Goal: Answer question/provide support: Share knowledge or assist other users

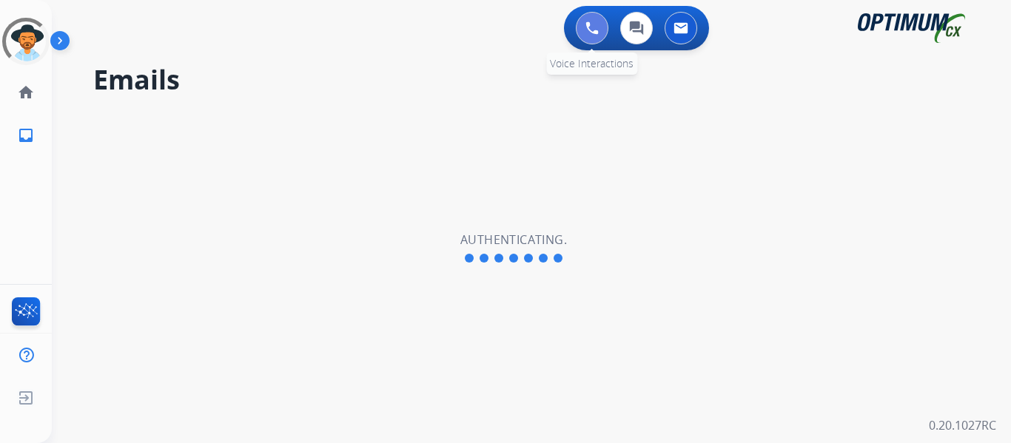
click at [593, 35] on button at bounding box center [592, 28] width 33 height 33
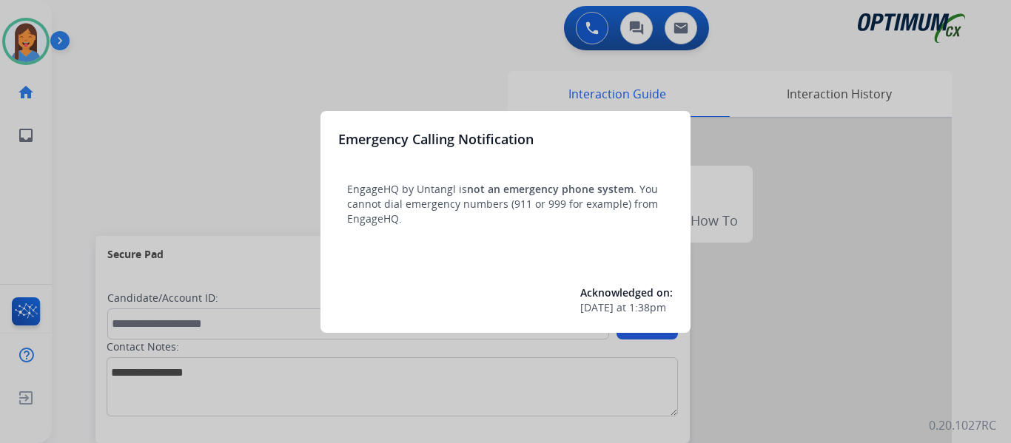
click at [127, 154] on div at bounding box center [505, 221] width 1011 height 443
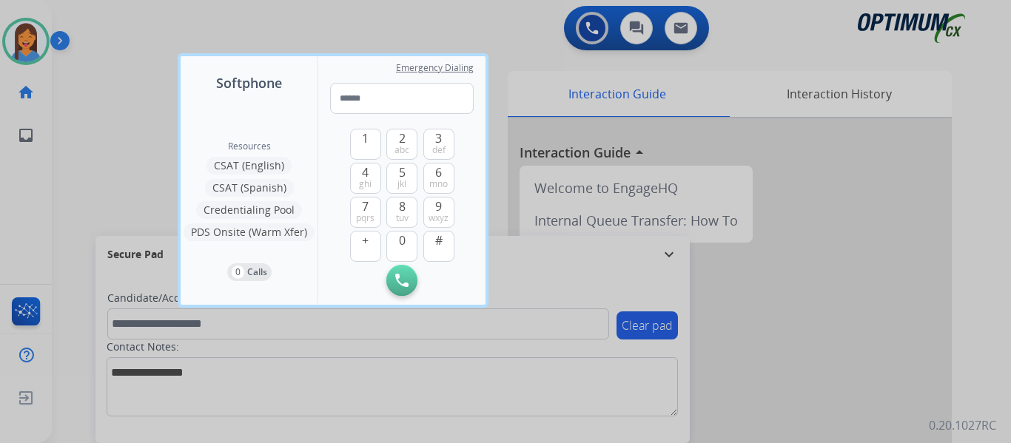
click at [127, 154] on div at bounding box center [505, 221] width 1011 height 443
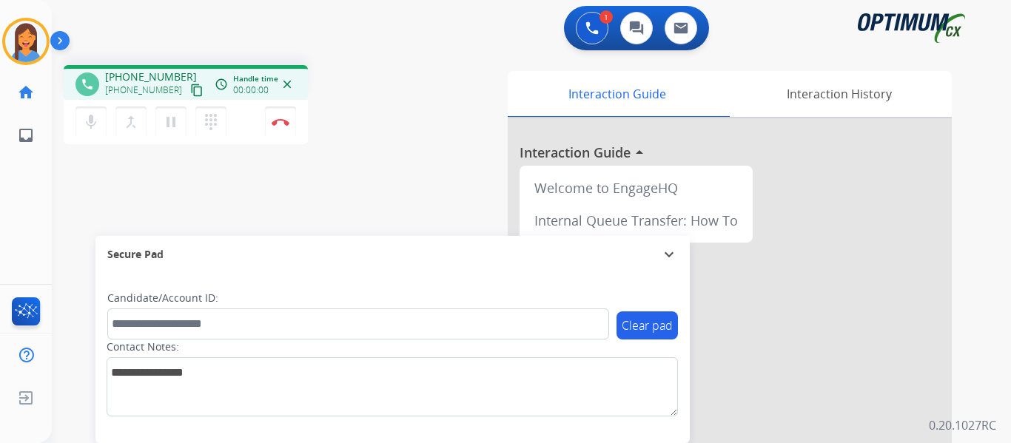
click at [190, 90] on mat-icon "content_copy" at bounding box center [196, 90] width 13 height 13
click at [284, 120] on img at bounding box center [281, 121] width 18 height 7
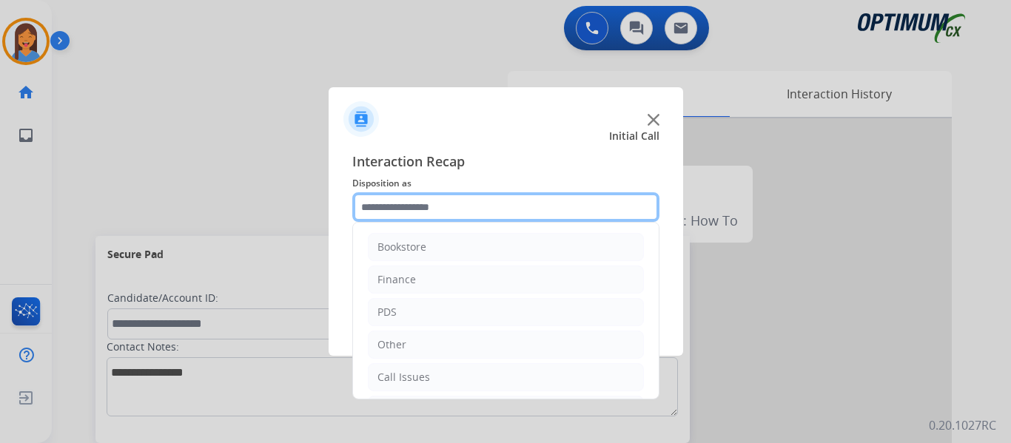
click at [492, 218] on input "text" at bounding box center [505, 207] width 307 height 30
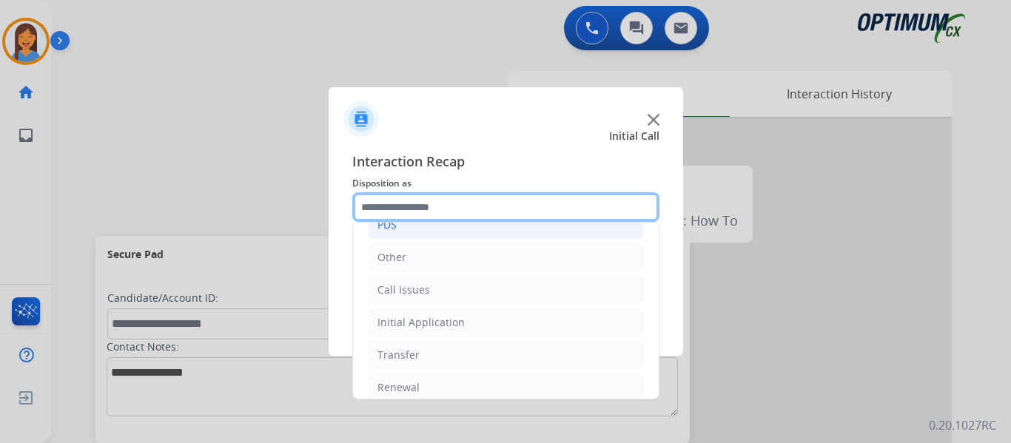
scroll to position [101, 0]
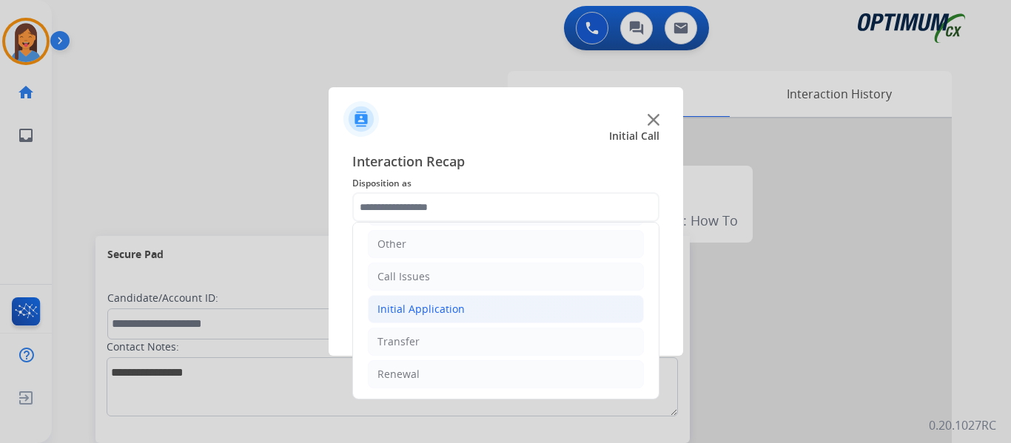
click at [442, 307] on div "Initial Application" at bounding box center [421, 309] width 87 height 15
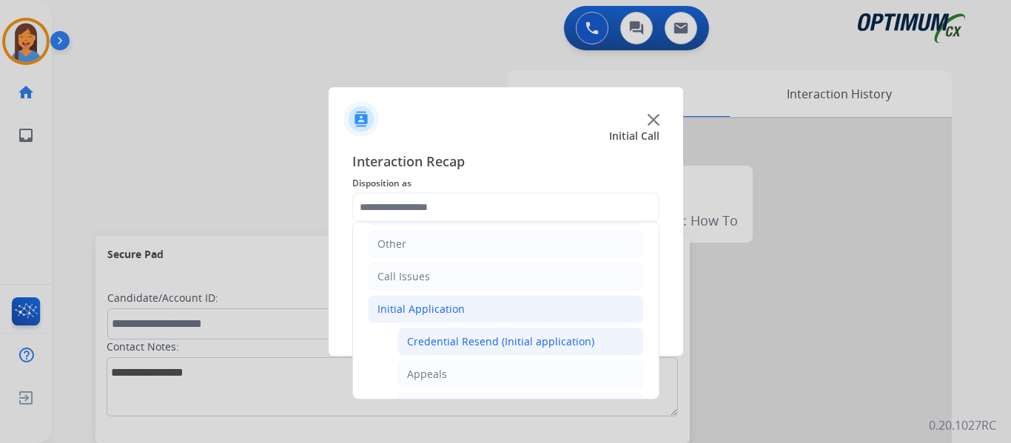
click at [456, 340] on div "Credential Resend (Initial application)" at bounding box center [500, 342] width 187 height 15
type input "**********"
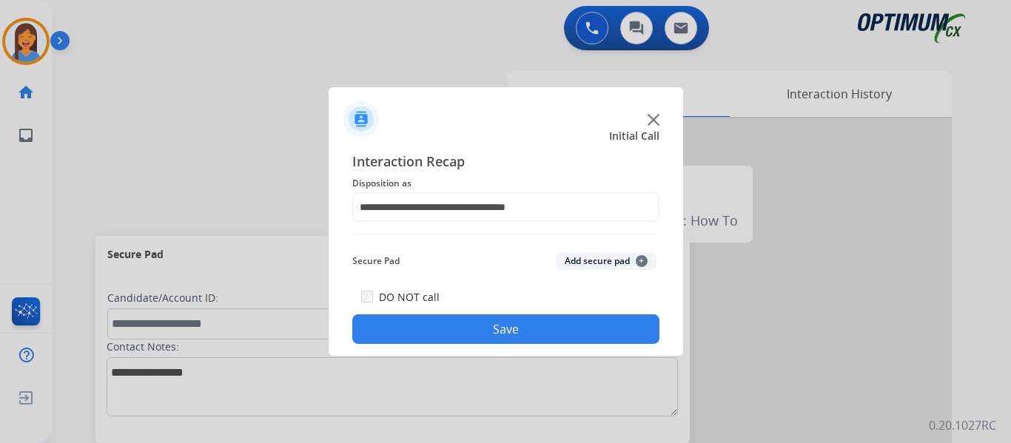
click at [457, 326] on button "Save" at bounding box center [505, 330] width 307 height 30
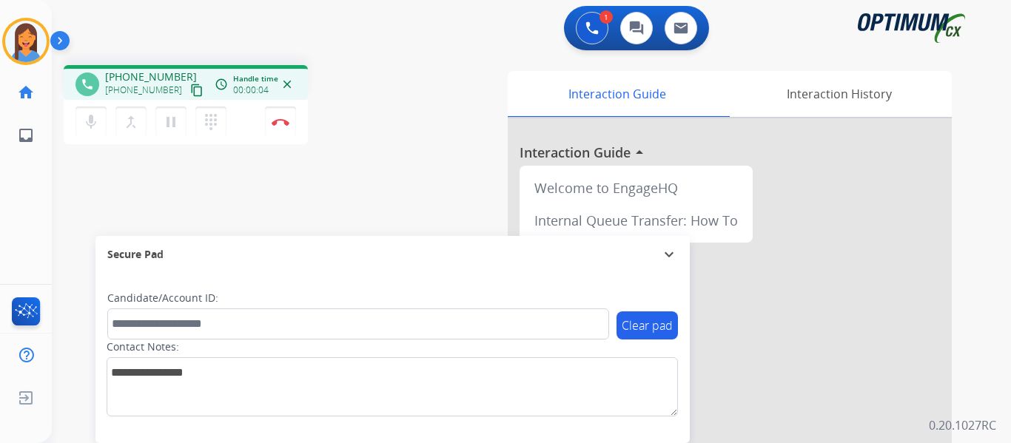
drag, startPoint x: 175, startPoint y: 89, endPoint x: 188, endPoint y: 94, distance: 13.6
click at [190, 89] on mat-icon "content_copy" at bounding box center [196, 90] width 13 height 13
click at [277, 123] on img at bounding box center [281, 121] width 18 height 7
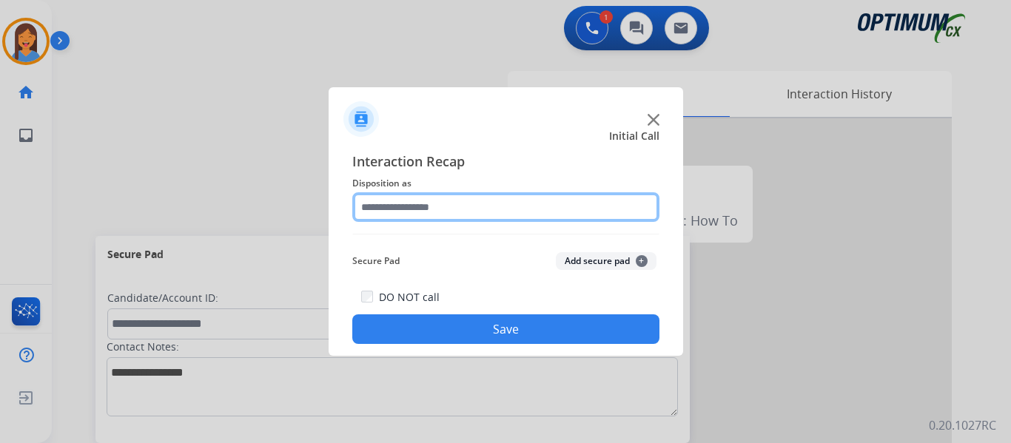
click at [417, 221] on input "text" at bounding box center [505, 207] width 307 height 30
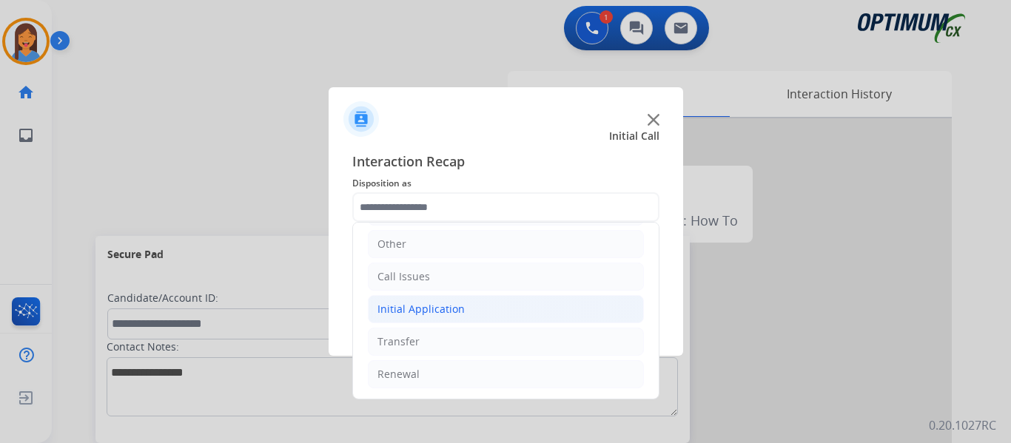
click at [432, 313] on div "Initial Application" at bounding box center [421, 309] width 87 height 15
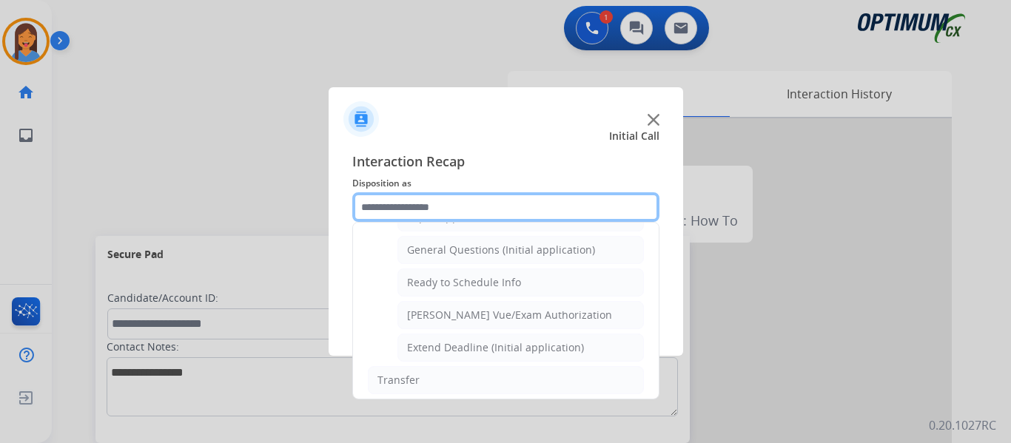
scroll to position [823, 0]
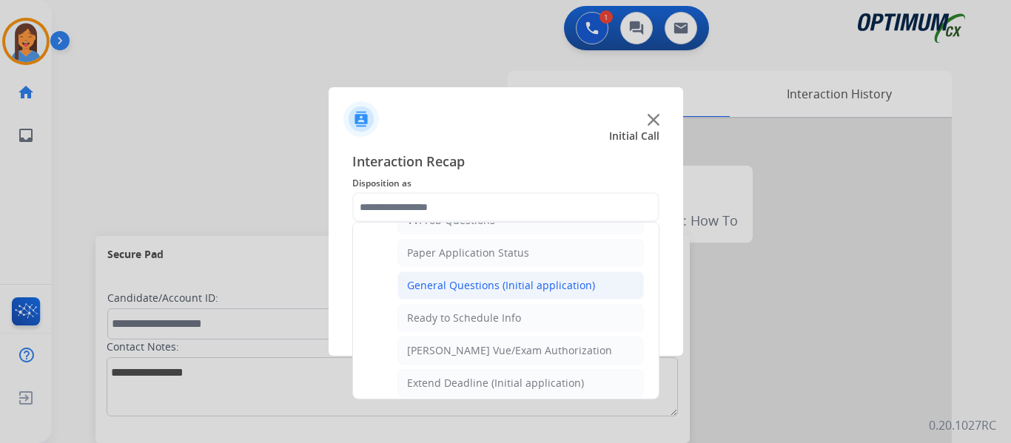
click at [457, 281] on div "General Questions (Initial application)" at bounding box center [501, 285] width 188 height 15
type input "**********"
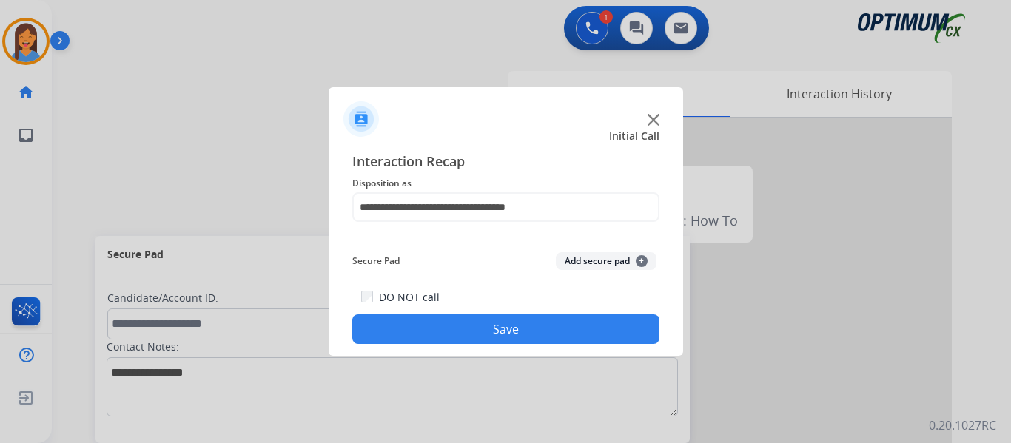
click at [482, 327] on button "Save" at bounding box center [505, 330] width 307 height 30
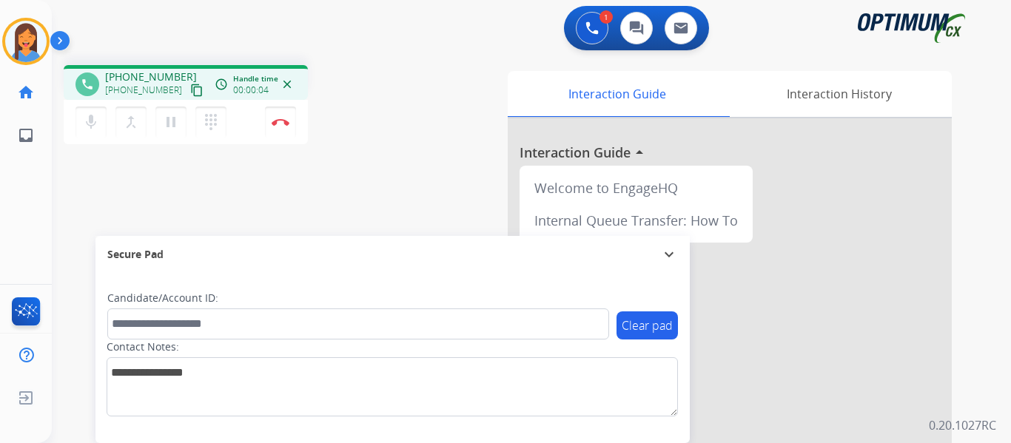
drag, startPoint x: 184, startPoint y: 90, endPoint x: 209, endPoint y: 104, distance: 28.2
click at [190, 90] on mat-icon "content_copy" at bounding box center [196, 90] width 13 height 13
click at [284, 127] on button "Disconnect" at bounding box center [280, 122] width 31 height 31
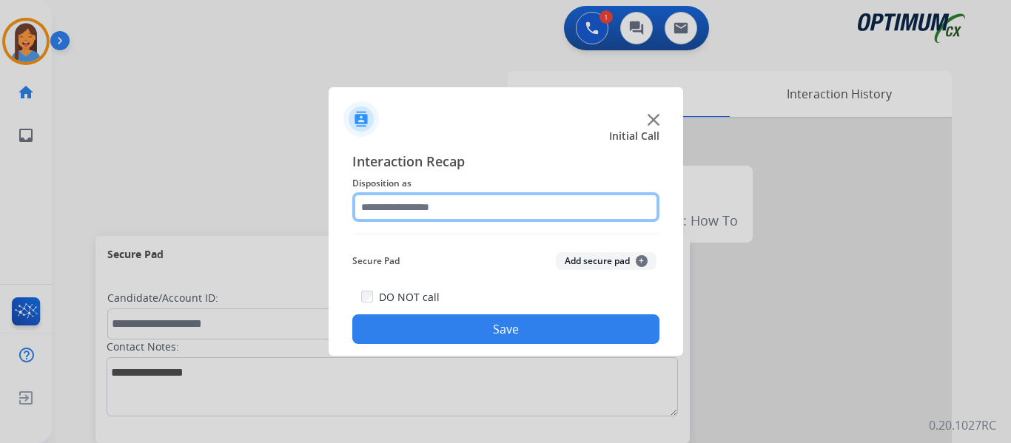
click at [400, 212] on input "text" at bounding box center [505, 207] width 307 height 30
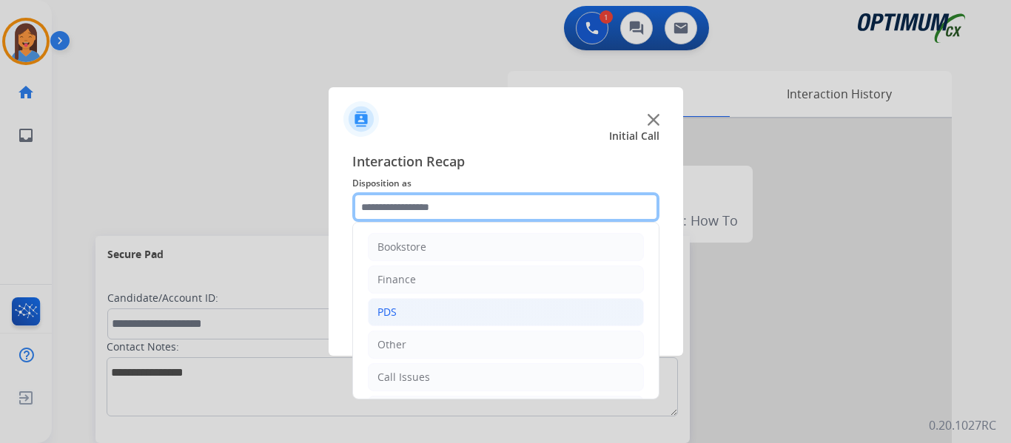
scroll to position [74, 0]
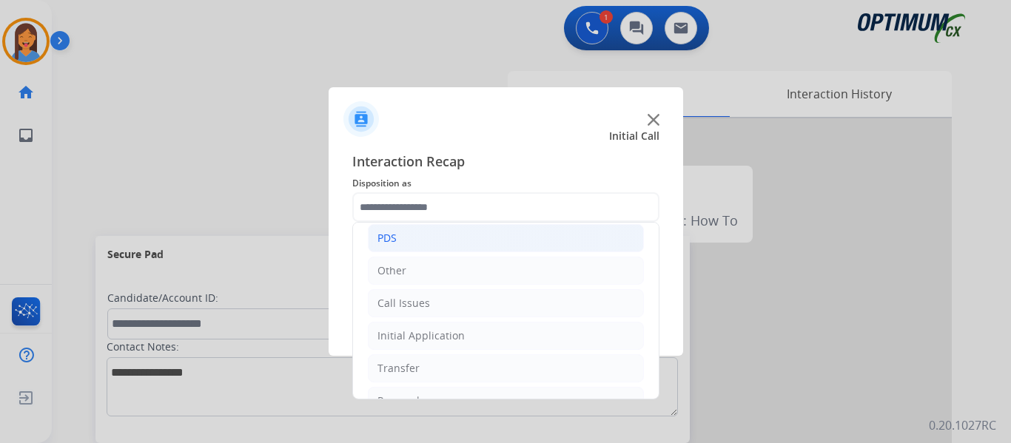
click at [401, 244] on li "PDS" at bounding box center [506, 238] width 276 height 28
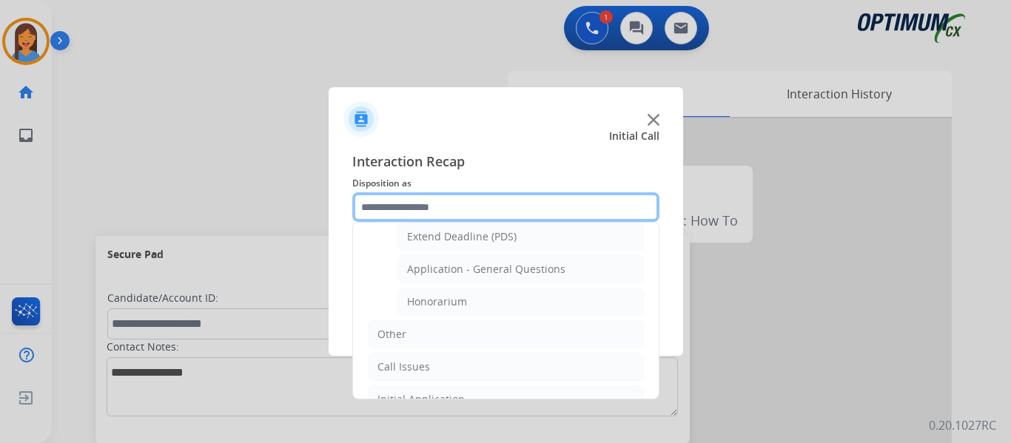
scroll to position [444, 0]
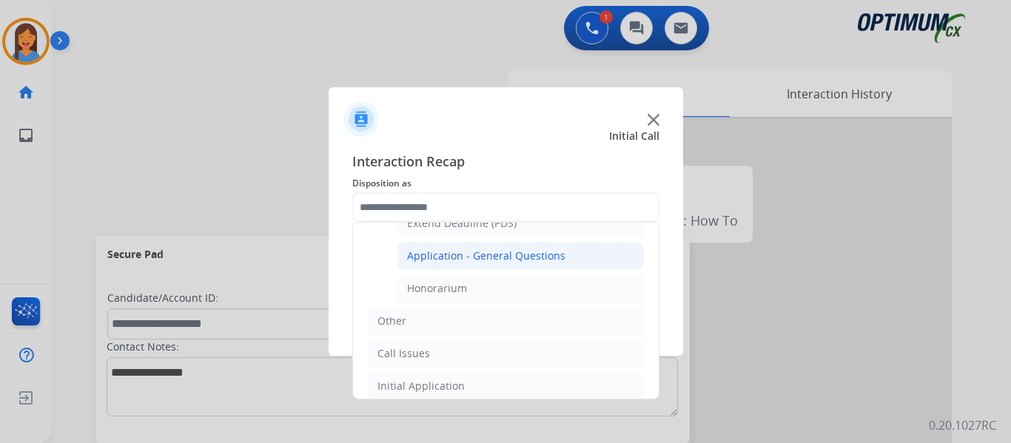
click at [475, 255] on div "Application - General Questions" at bounding box center [486, 256] width 158 height 15
type input "**********"
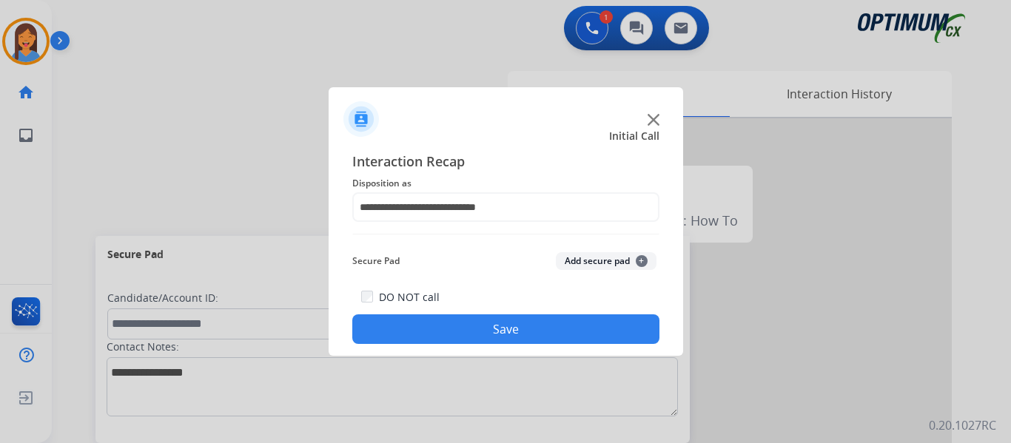
click at [526, 321] on button "Save" at bounding box center [505, 330] width 307 height 30
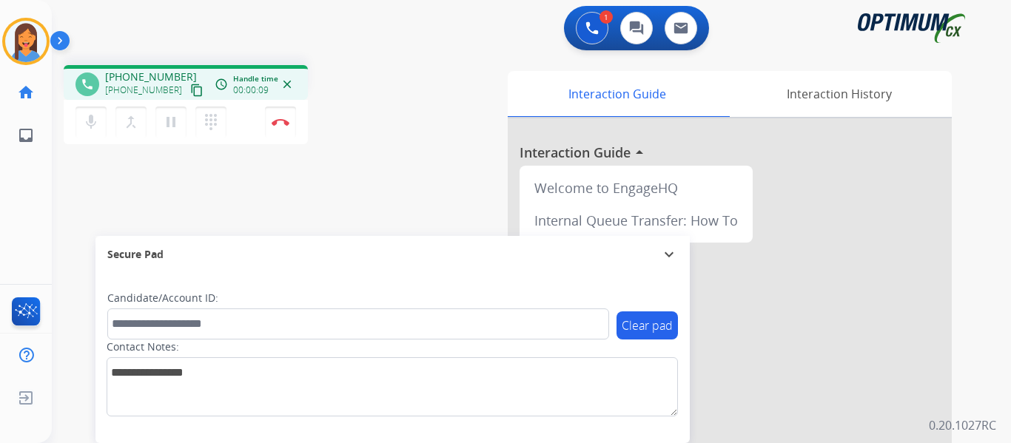
click at [190, 93] on mat-icon "content_copy" at bounding box center [196, 90] width 13 height 13
click at [286, 119] on img at bounding box center [281, 121] width 18 height 7
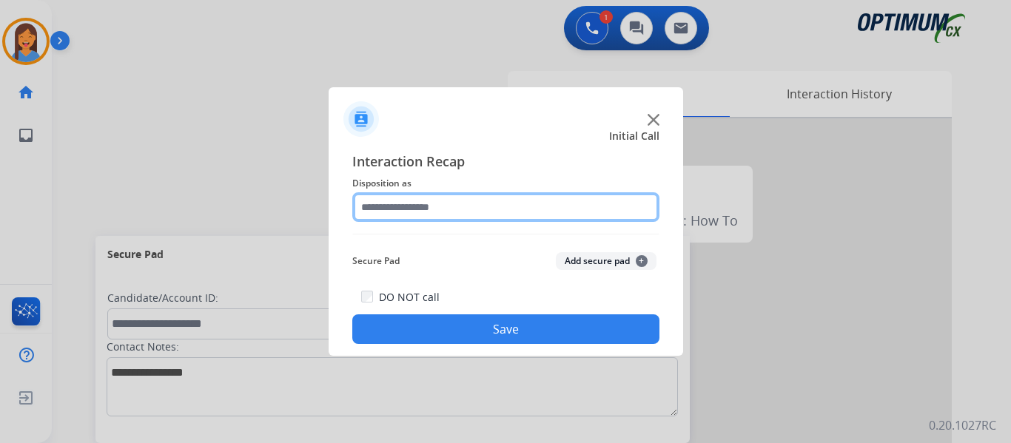
click at [437, 215] on input "text" at bounding box center [505, 207] width 307 height 30
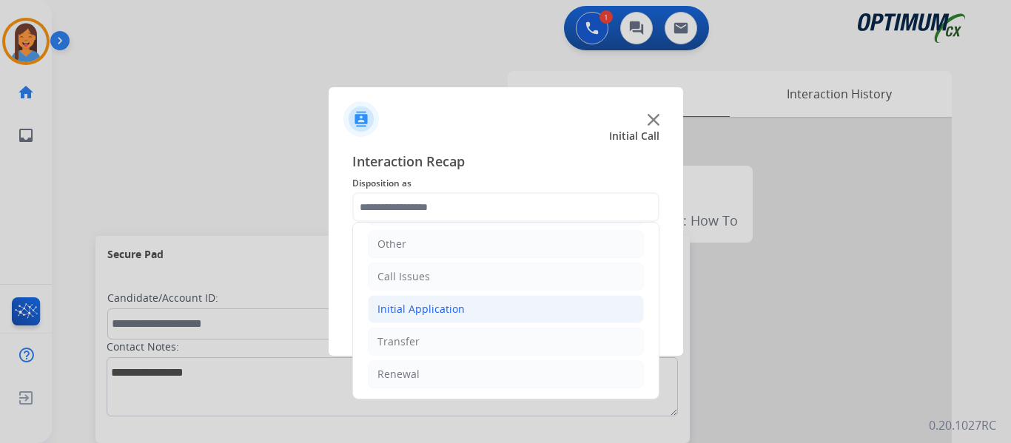
click at [422, 307] on div "Initial Application" at bounding box center [421, 309] width 87 height 15
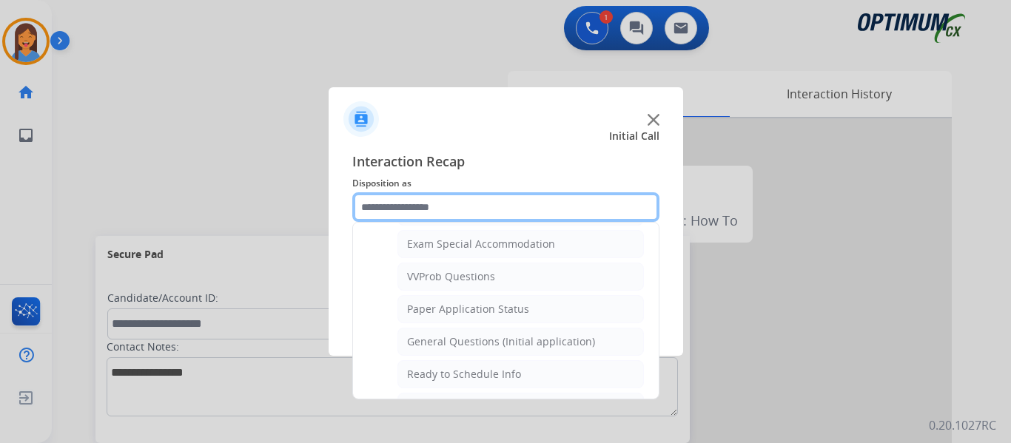
scroll to position [841, 0]
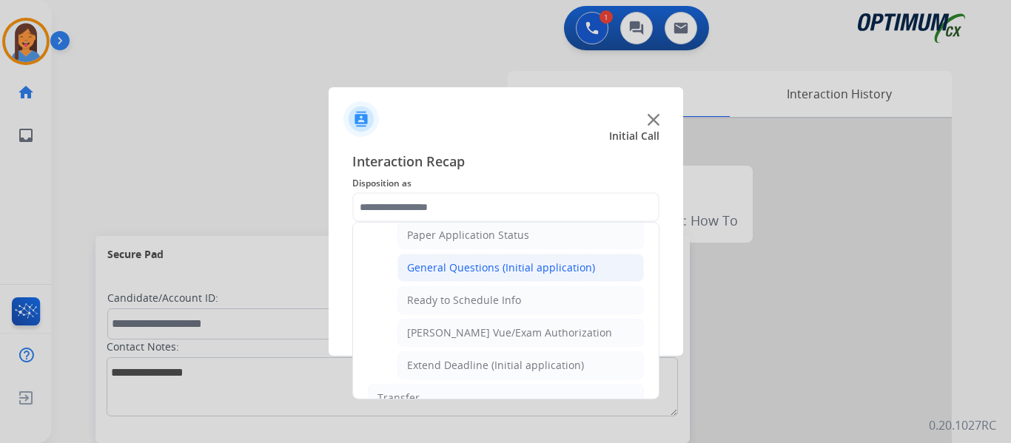
click at [485, 270] on div "General Questions (Initial application)" at bounding box center [501, 268] width 188 height 15
type input "**********"
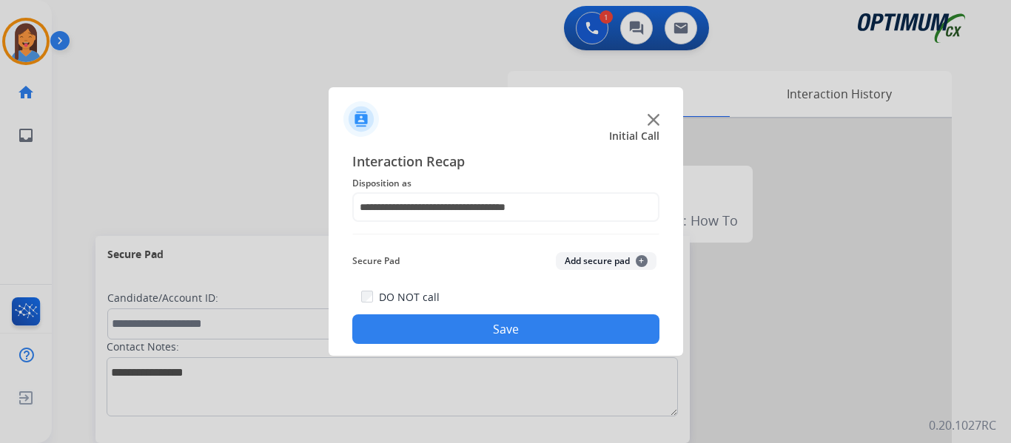
click at [485, 332] on button "Save" at bounding box center [505, 330] width 307 height 30
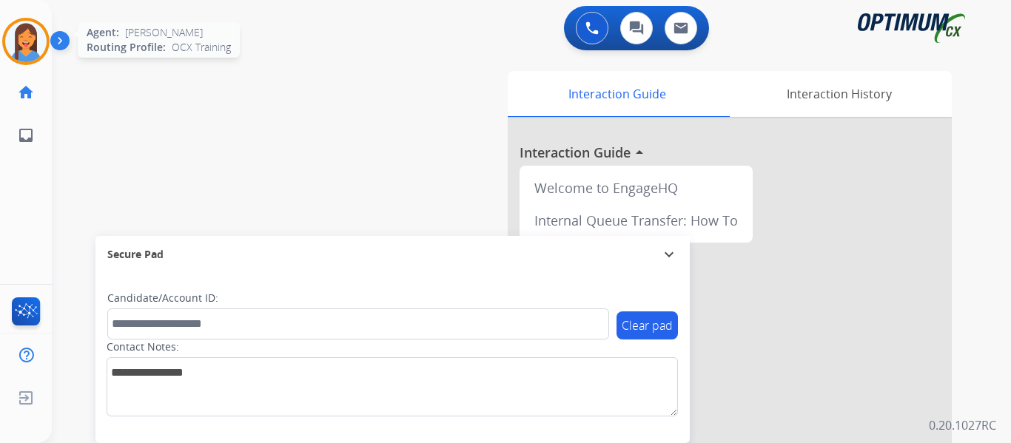
drag, startPoint x: 31, startPoint y: 34, endPoint x: 37, endPoint y: 40, distance: 8.4
click at [31, 34] on img at bounding box center [25, 41] width 41 height 41
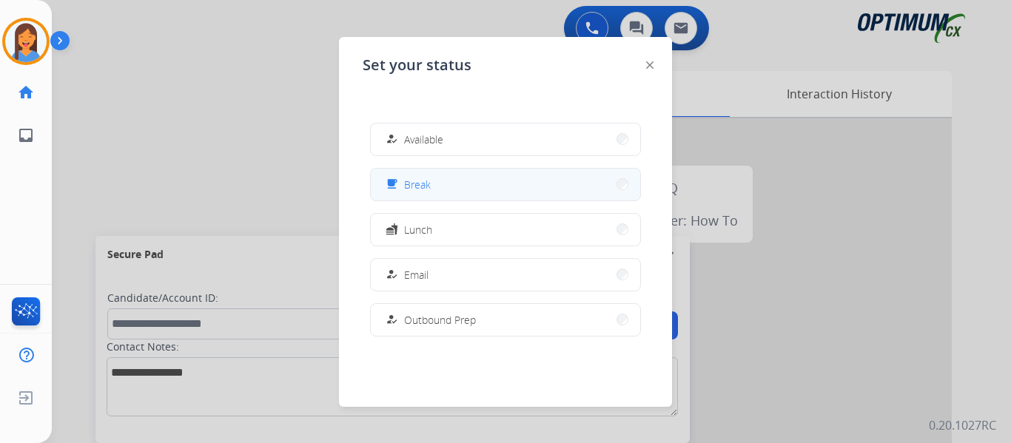
click at [477, 185] on button "free_breakfast Break" at bounding box center [505, 185] width 269 height 32
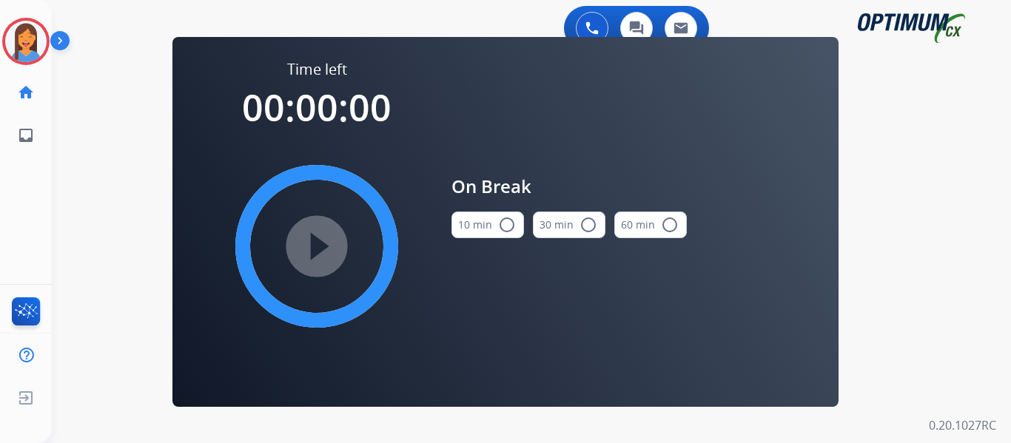
click at [494, 227] on button "10 min radio_button_unchecked" at bounding box center [488, 225] width 73 height 27
click at [315, 255] on mat-icon "play_circle_filled" at bounding box center [317, 247] width 18 height 18
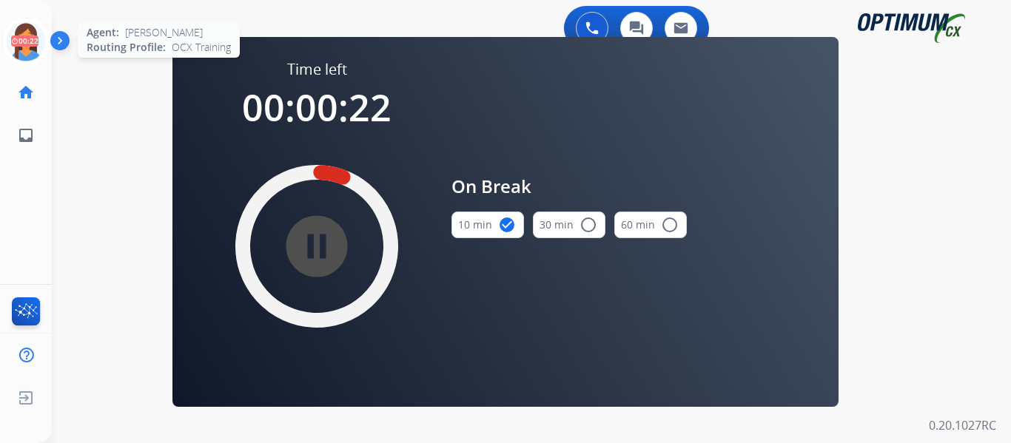
click at [22, 47] on icon at bounding box center [26, 42] width 48 height 48
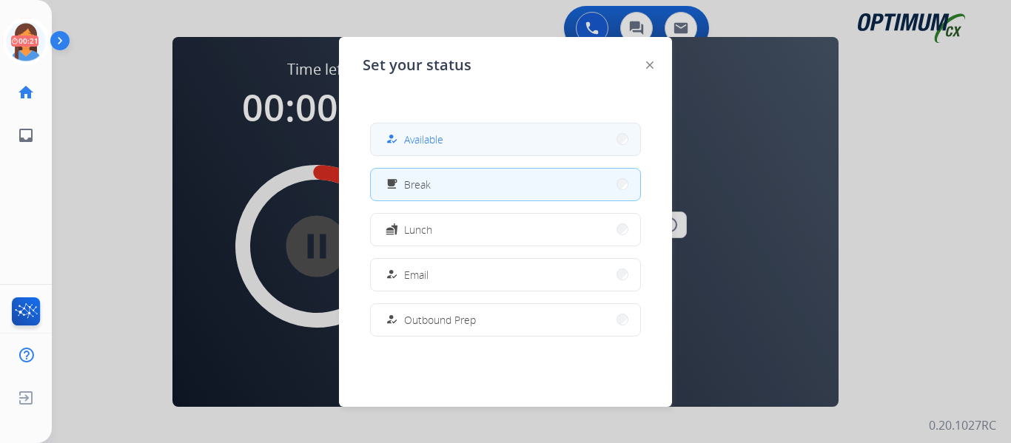
click at [412, 144] on span "Available" at bounding box center [423, 140] width 39 height 16
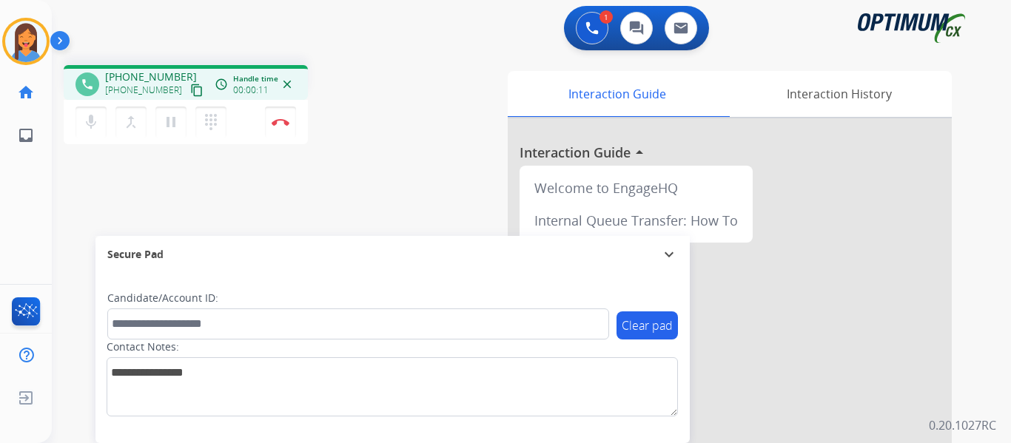
drag, startPoint x: 181, startPoint y: 90, endPoint x: 275, endPoint y: 98, distance: 94.3
click at [190, 90] on mat-icon "content_copy" at bounding box center [196, 90] width 13 height 13
click at [320, 240] on div "Secure Pad expand_more" at bounding box center [392, 254] width 594 height 37
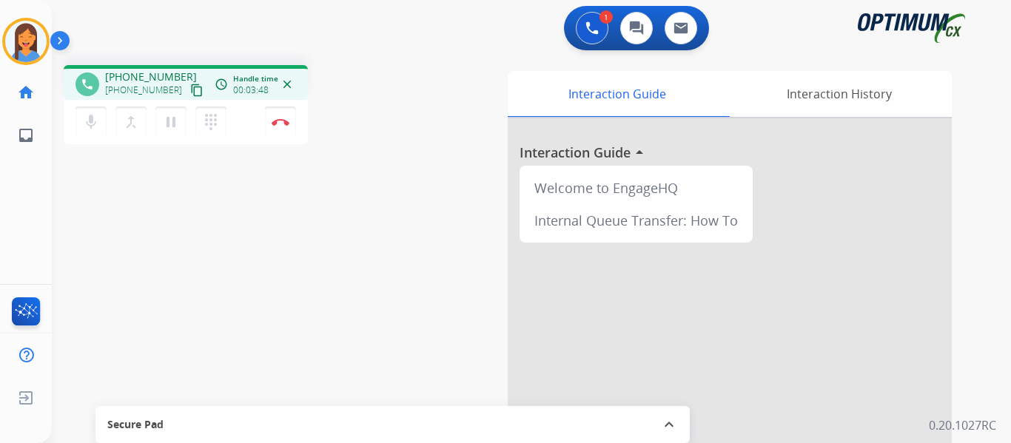
click at [429, 302] on div "phone [PHONE_NUMBER] [PHONE_NUMBER] content_copy access_time Call metrics Queue…" at bounding box center [514, 361] width 924 height 617
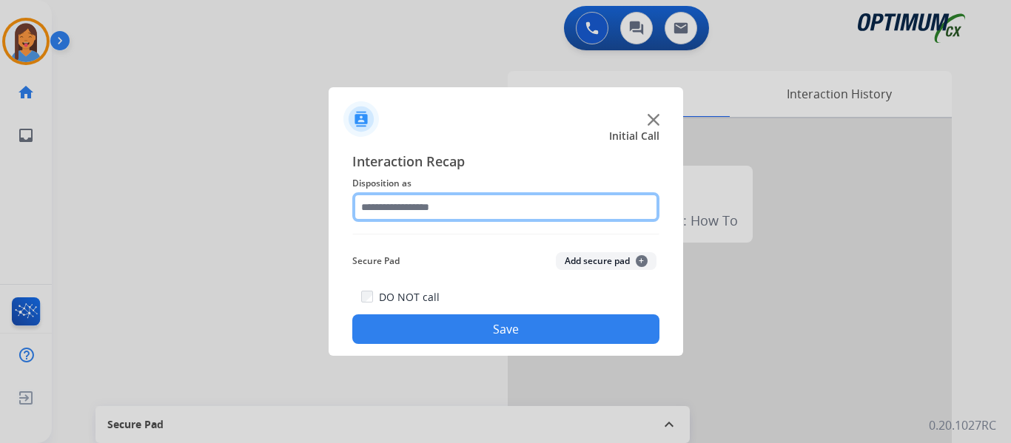
click at [470, 208] on input "text" at bounding box center [505, 207] width 307 height 30
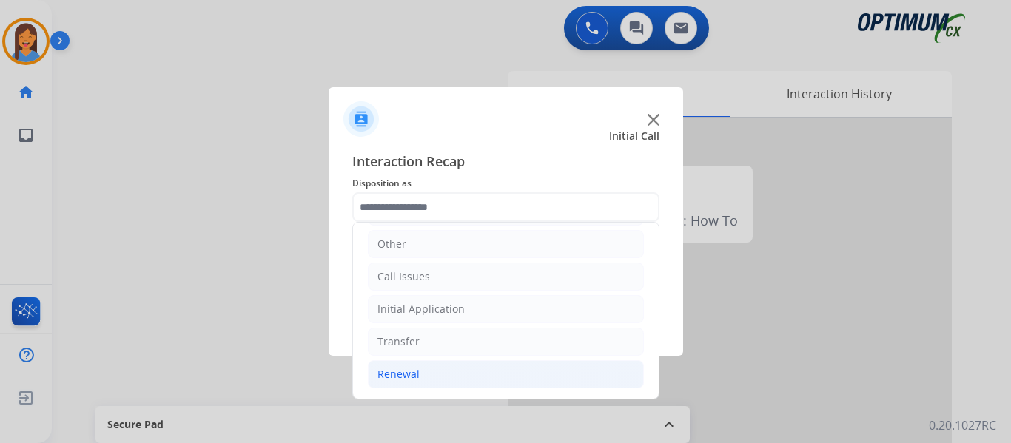
click at [407, 381] on div "Renewal" at bounding box center [399, 374] width 42 height 15
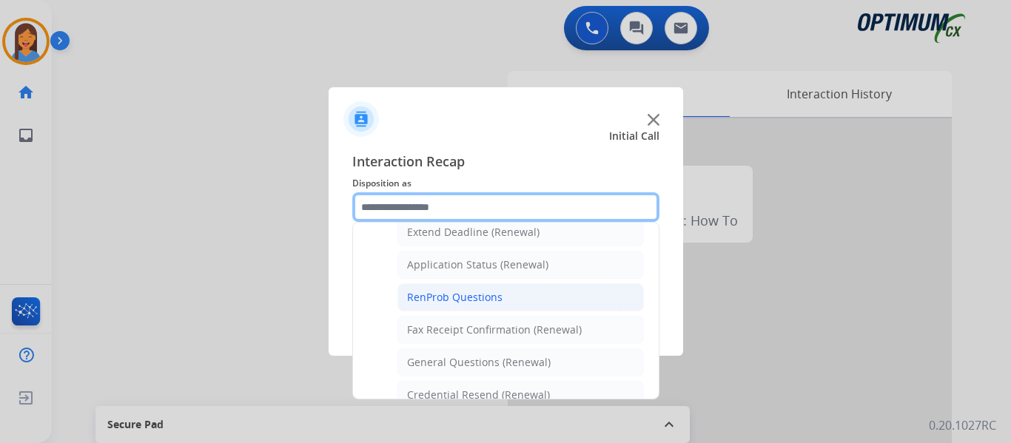
scroll to position [249, 0]
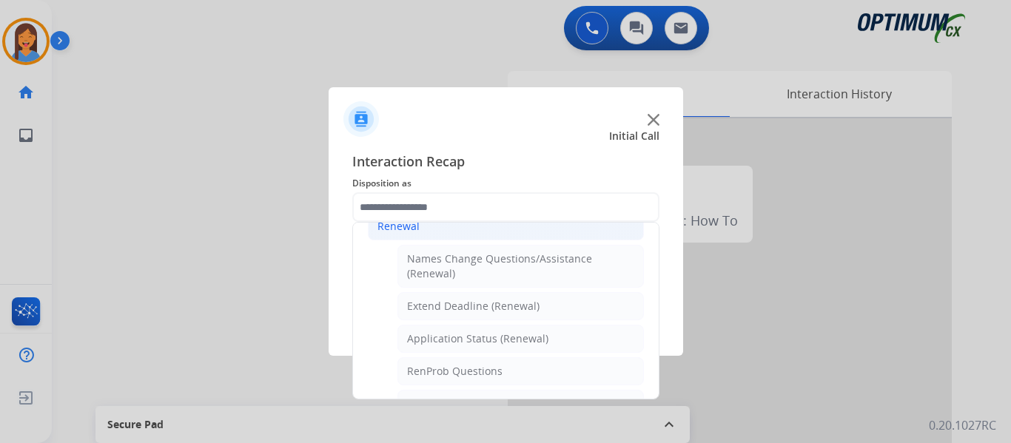
click at [483, 337] on div "Application Status (Renewal)" at bounding box center [477, 339] width 141 height 15
type input "**********"
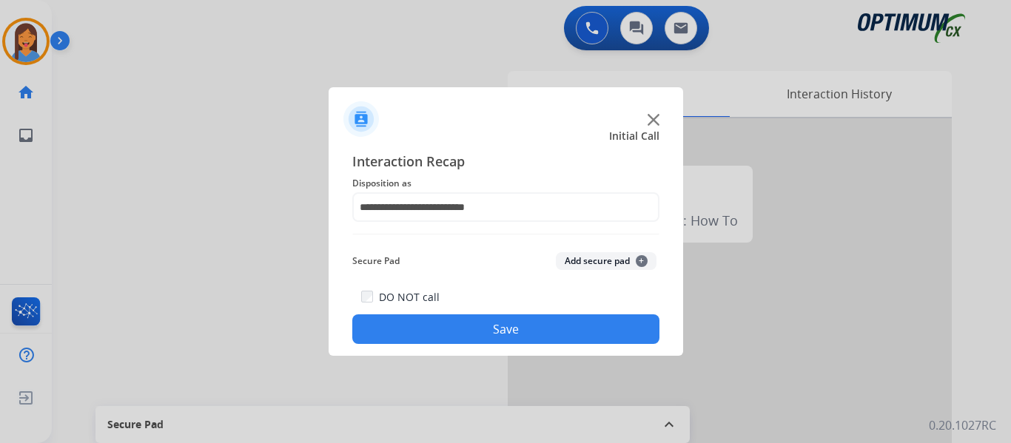
drag, startPoint x: 491, startPoint y: 326, endPoint x: 574, endPoint y: 334, distance: 83.2
click at [492, 326] on button "Save" at bounding box center [505, 330] width 307 height 30
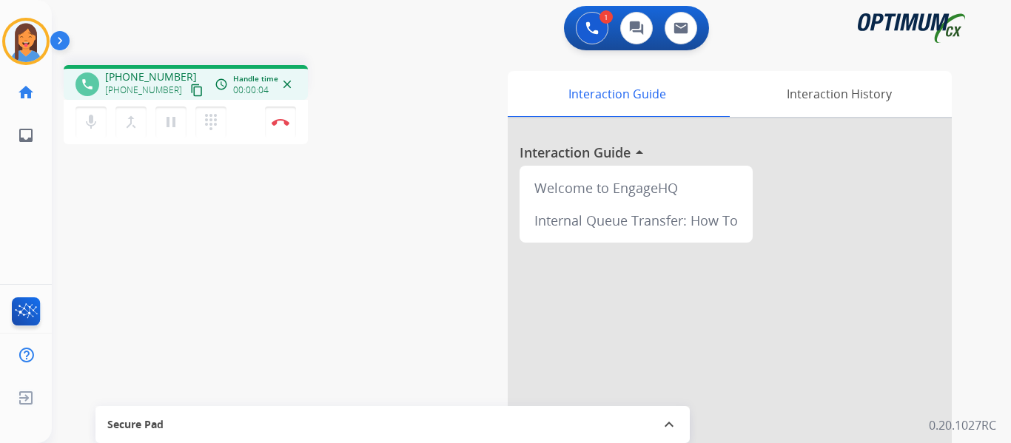
click at [190, 89] on mat-icon "content_copy" at bounding box center [196, 90] width 13 height 13
click at [660, 424] on div "Secure Pad" at bounding box center [392, 424] width 571 height 25
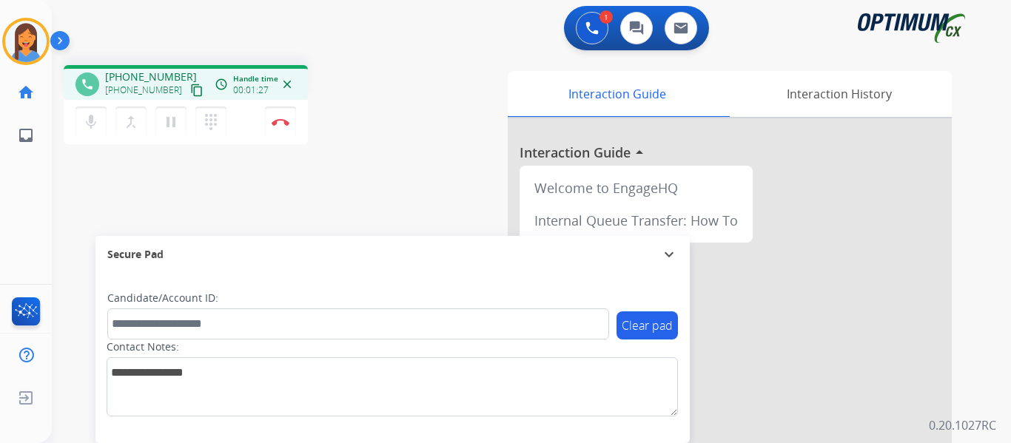
click at [425, 126] on div "phone [PHONE_NUMBER] [PHONE_NUMBER] content_copy access_time Call metrics Queue…" at bounding box center [247, 107] width 366 height 84
click at [284, 130] on button "Disconnect" at bounding box center [280, 122] width 31 height 31
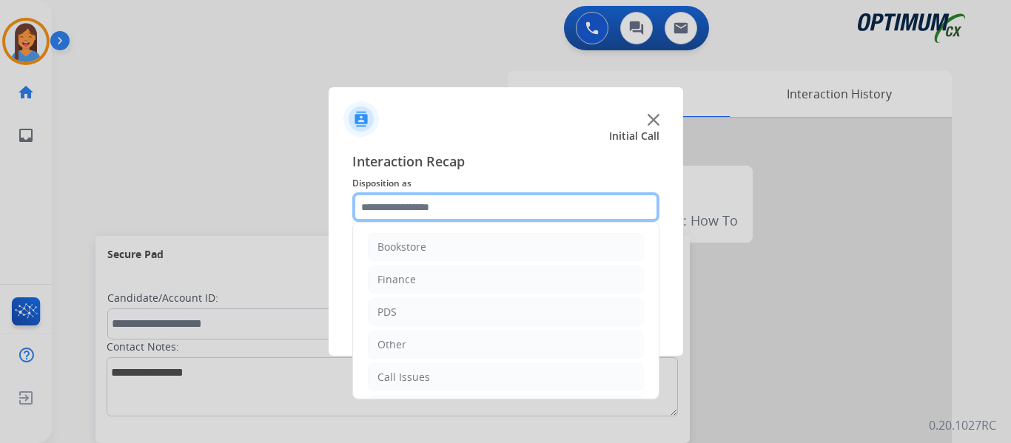
click at [461, 207] on input "text" at bounding box center [505, 207] width 307 height 30
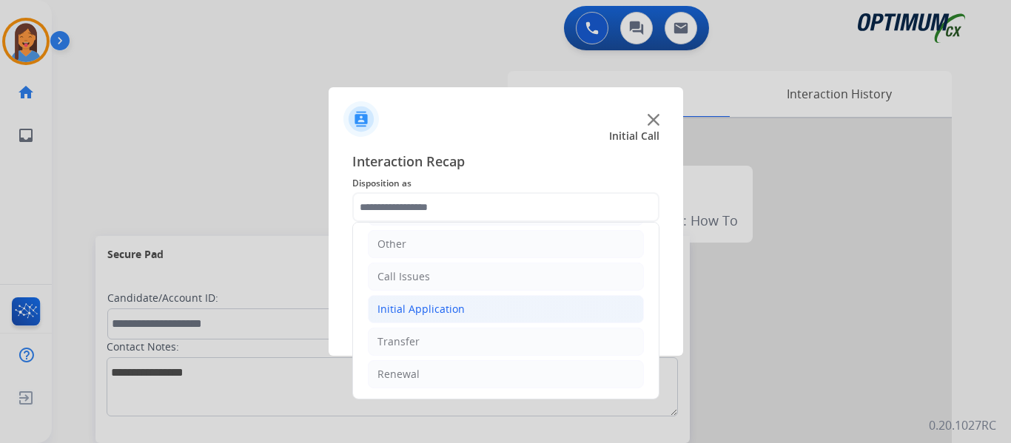
click at [413, 316] on div "Initial Application" at bounding box center [421, 309] width 87 height 15
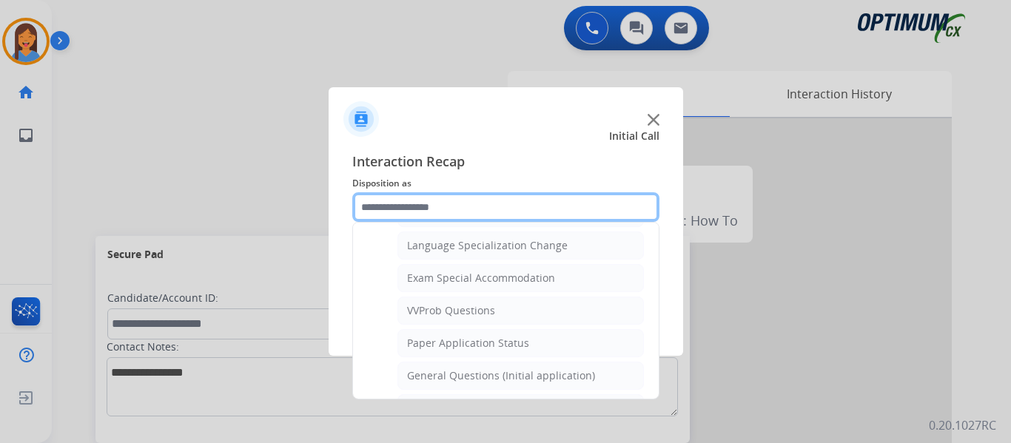
scroll to position [767, 0]
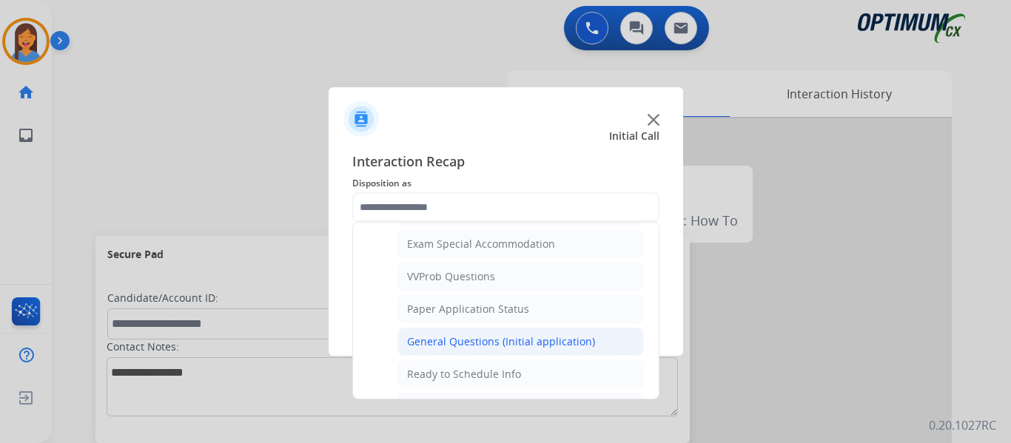
click at [452, 338] on div "General Questions (Initial application)" at bounding box center [501, 342] width 188 height 15
type input "**********"
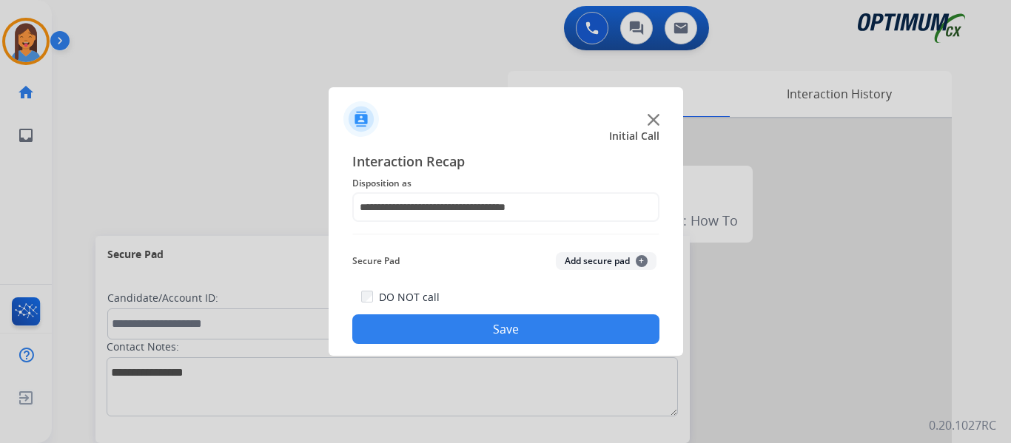
click at [475, 333] on button "Save" at bounding box center [505, 330] width 307 height 30
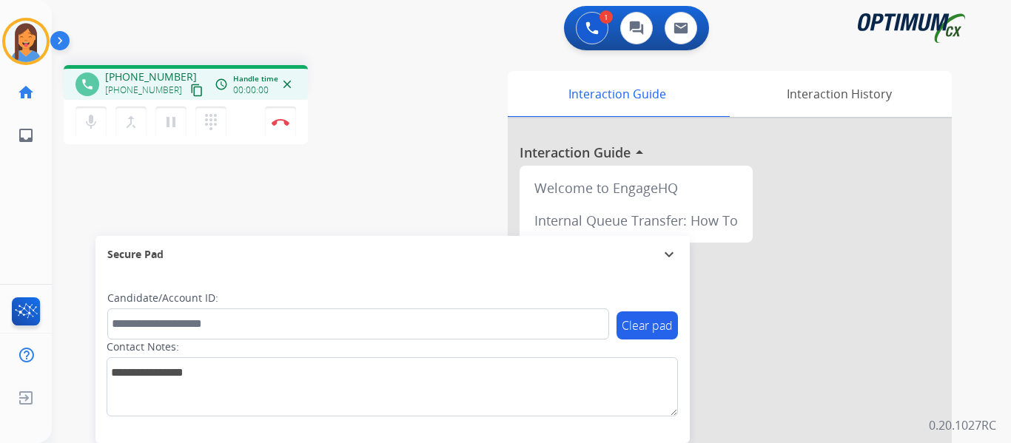
drag, startPoint x: 181, startPoint y: 90, endPoint x: 420, endPoint y: 110, distance: 239.2
click at [190, 90] on mat-icon "content_copy" at bounding box center [196, 90] width 13 height 13
click at [497, 159] on div "Interaction Guide Interaction History Interaction Guide arrow_drop_up Welcome t…" at bounding box center [693, 371] width 517 height 600
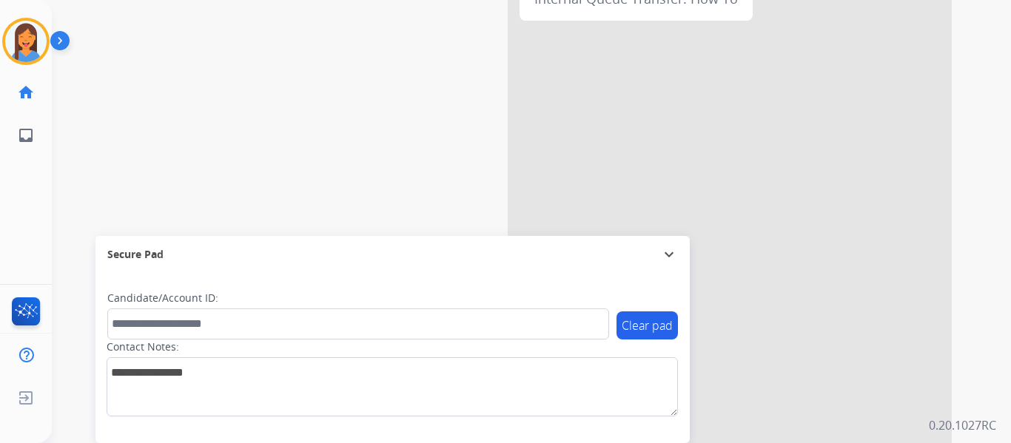
scroll to position [0, 0]
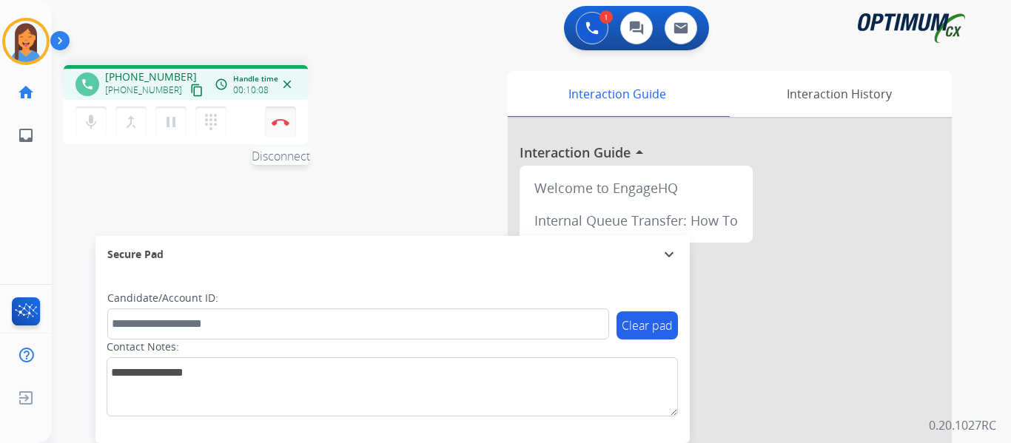
click at [275, 121] on img at bounding box center [281, 121] width 18 height 7
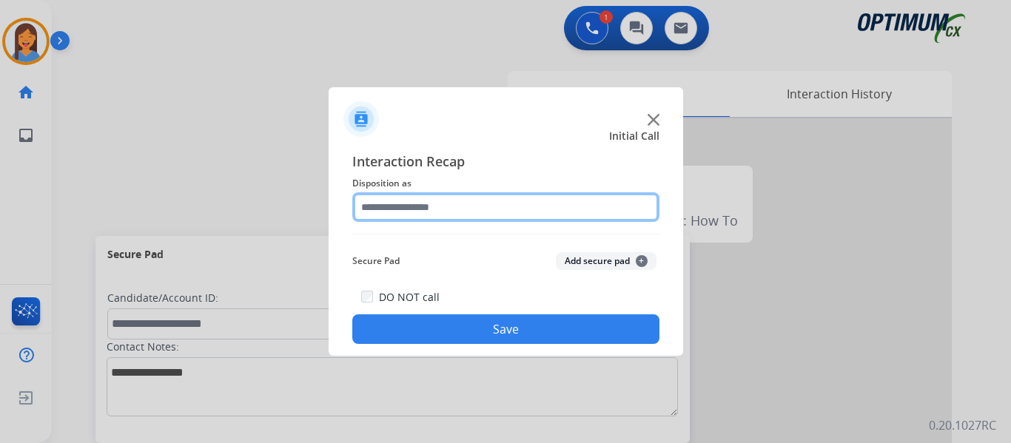
click at [405, 220] on input "text" at bounding box center [505, 207] width 307 height 30
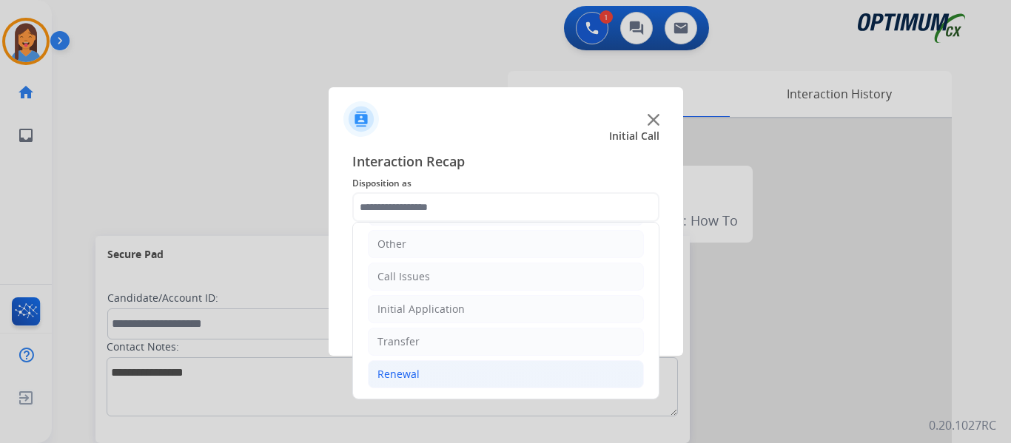
click at [415, 370] on div "Renewal" at bounding box center [399, 374] width 42 height 15
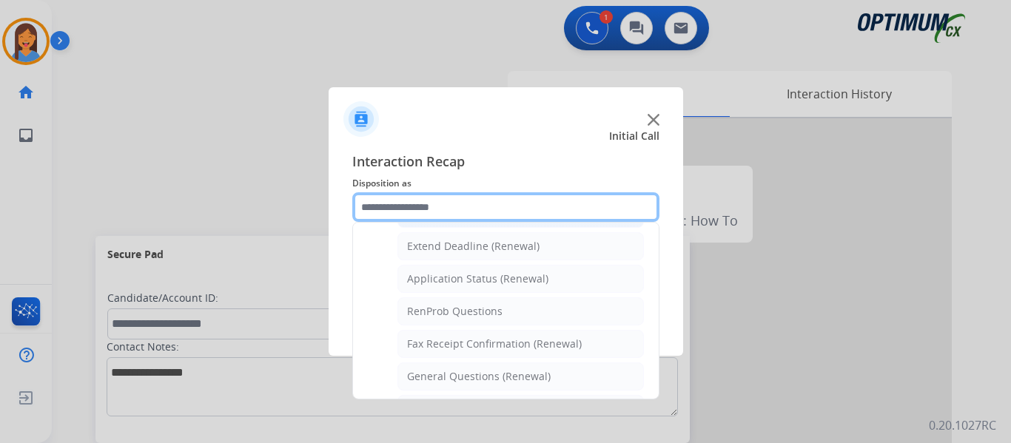
scroll to position [323, 0]
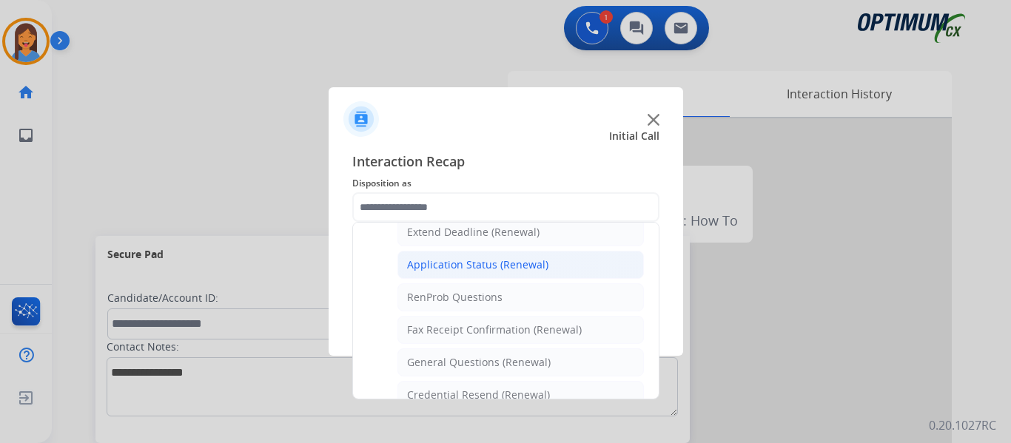
click at [462, 275] on li "Application Status (Renewal)" at bounding box center [521, 265] width 247 height 28
type input "**********"
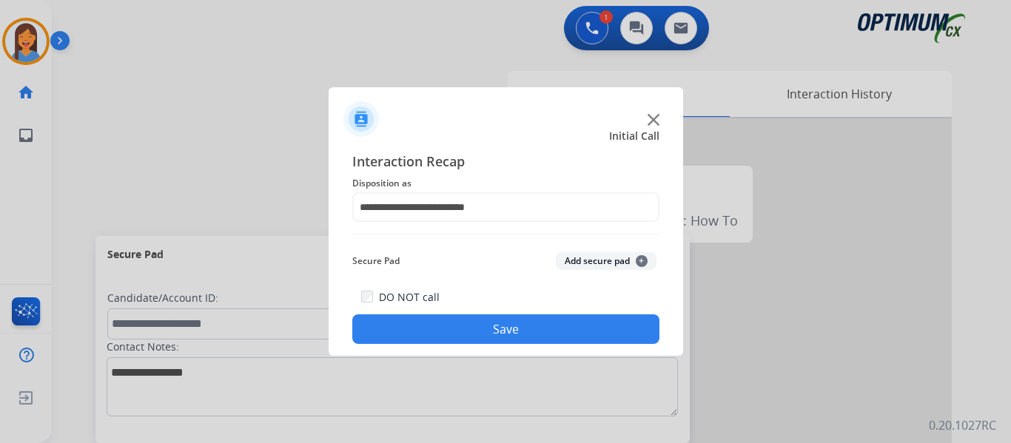
click at [482, 333] on button "Save" at bounding box center [505, 330] width 307 height 30
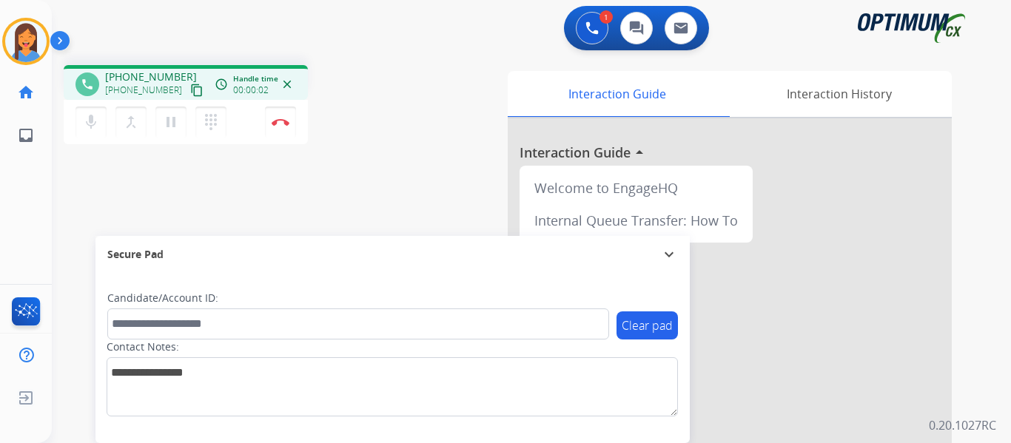
click at [190, 92] on mat-icon "content_copy" at bounding box center [196, 90] width 13 height 13
click at [281, 124] on img at bounding box center [281, 121] width 18 height 7
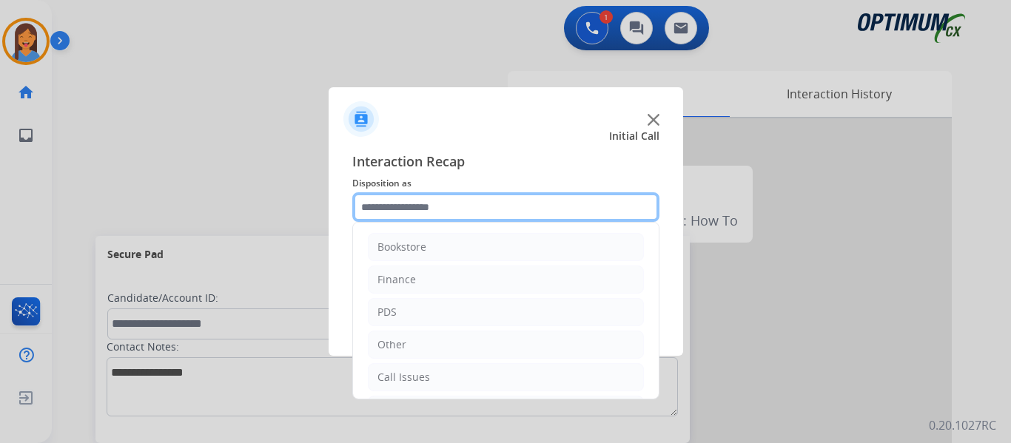
click at [442, 201] on input "text" at bounding box center [505, 207] width 307 height 30
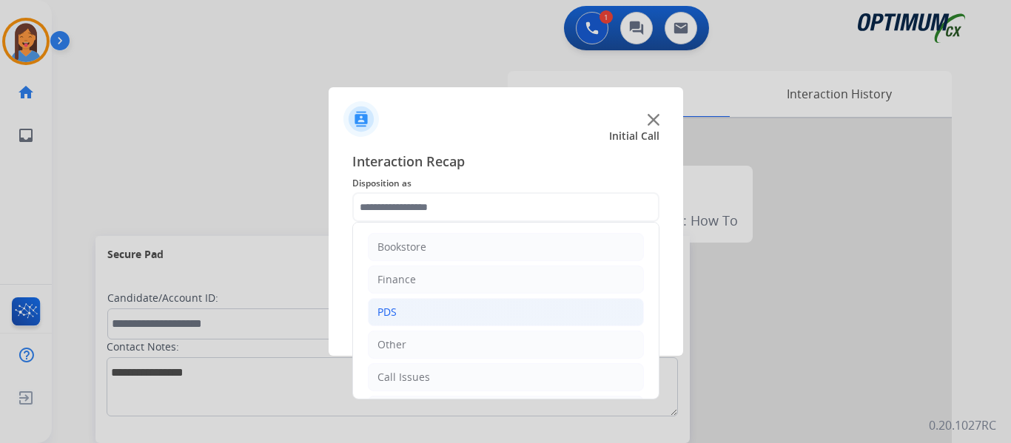
click at [412, 309] on li "PDS" at bounding box center [506, 312] width 276 height 28
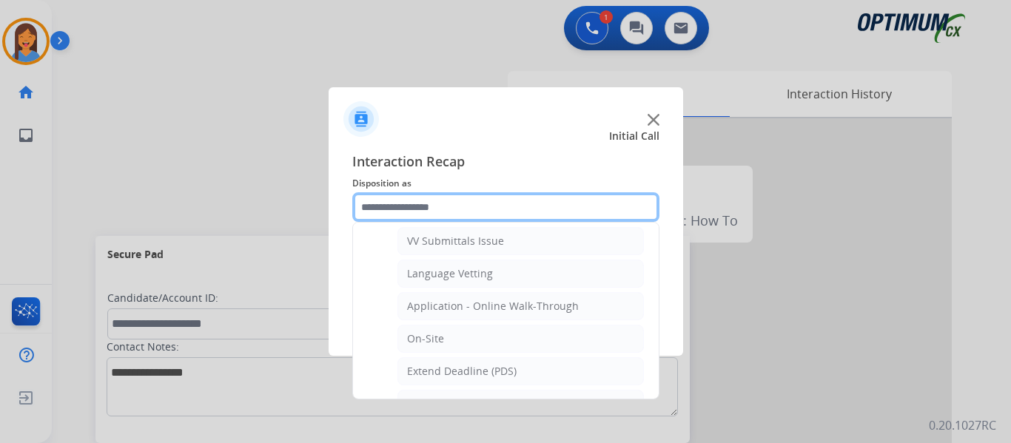
scroll to position [370, 0]
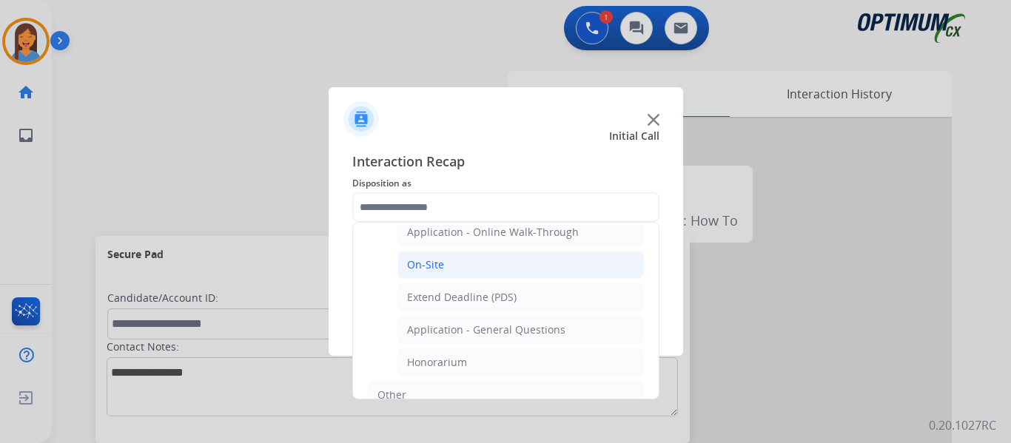
click at [457, 266] on li "On-Site" at bounding box center [521, 265] width 247 height 28
type input "*******"
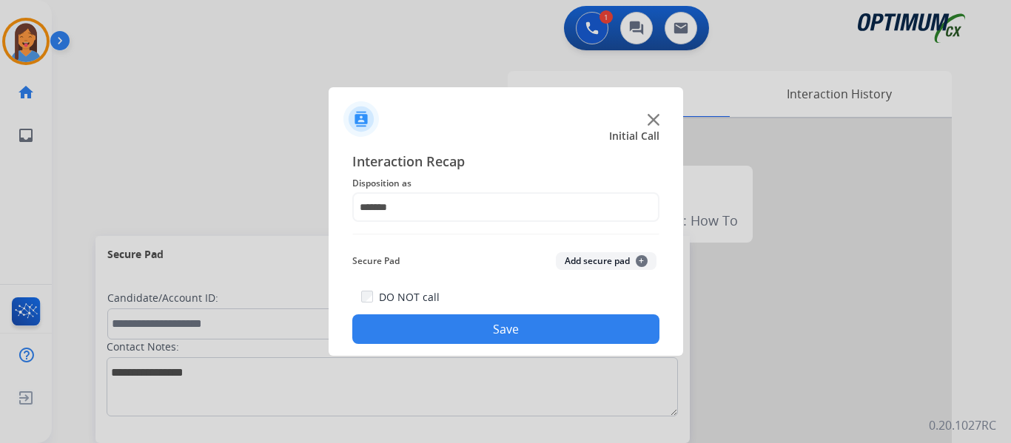
click at [500, 332] on button "Save" at bounding box center [505, 330] width 307 height 30
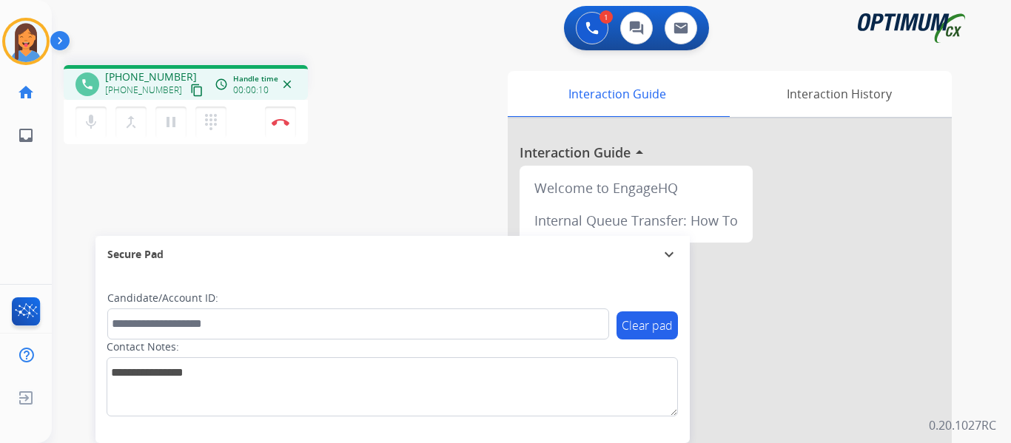
click at [188, 91] on button "content_copy" at bounding box center [197, 90] width 18 height 18
click at [470, 165] on div "Interaction Guide Interaction History Interaction Guide arrow_drop_up Welcome t…" at bounding box center [693, 371] width 517 height 600
drag, startPoint x: 667, startPoint y: 152, endPoint x: 451, endPoint y: 162, distance: 216.4
click at [474, 158] on div "Interaction Guide Interaction History Interaction Guide arrow_drop_up Welcome t…" at bounding box center [693, 371] width 517 height 600
click at [435, 175] on div "Interaction Guide Interaction History Interaction Guide arrow_drop_up Welcome t…" at bounding box center [693, 371] width 517 height 600
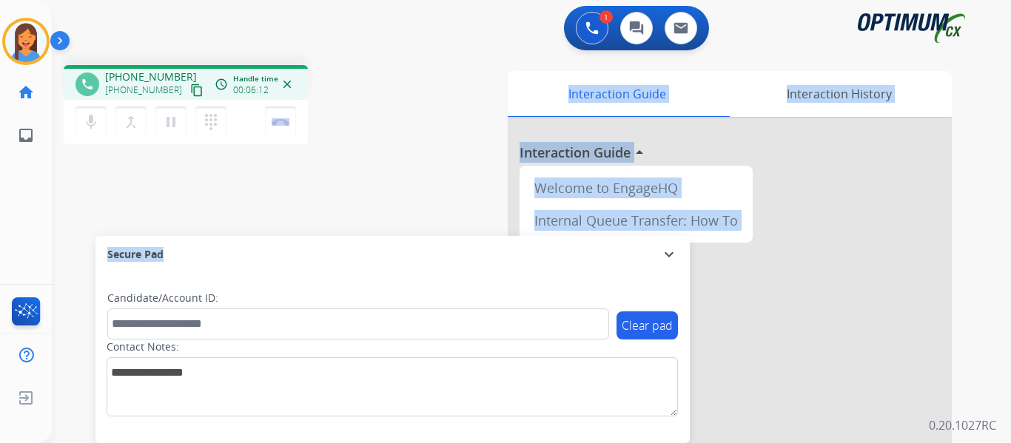
drag, startPoint x: 213, startPoint y: 261, endPoint x: 181, endPoint y: 244, distance: 36.5
click at [95, 259] on div "Secure Pad expand_more" at bounding box center [392, 254] width 594 height 37
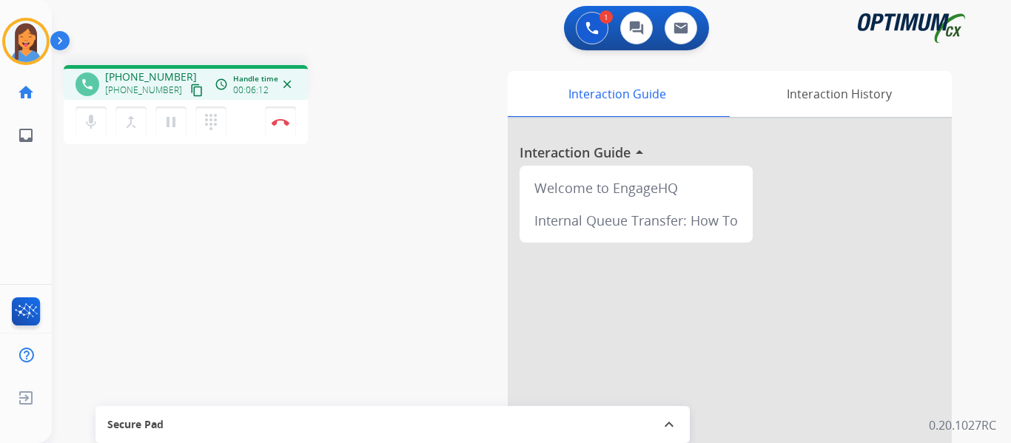
click at [409, 183] on div "phone [PHONE_NUMBER] [PHONE_NUMBER] content_copy access_time Call metrics Queue…" at bounding box center [514, 361] width 924 height 617
click at [664, 422] on mat-icon "expand_less" at bounding box center [669, 425] width 18 height 18
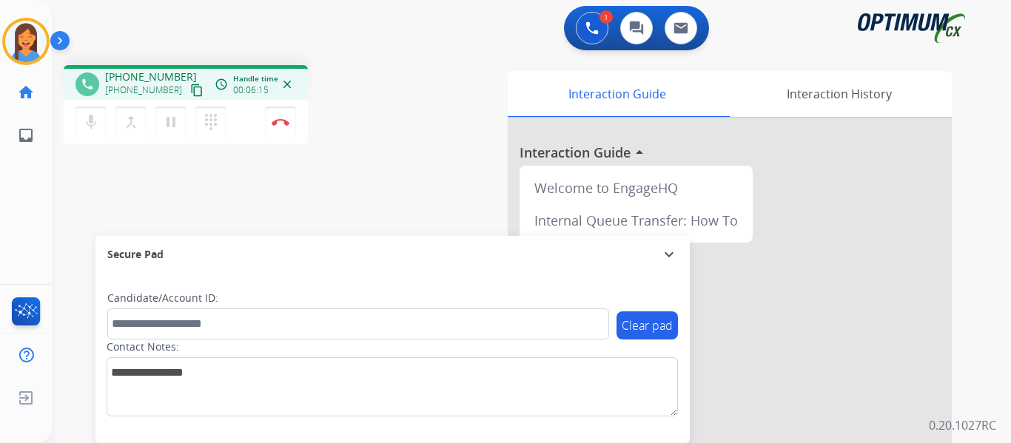
click at [380, 126] on div "phone [PHONE_NUMBER] [PHONE_NUMBER] content_copy access_time Call metrics Queue…" at bounding box center [247, 107] width 366 height 84
click at [668, 256] on mat-icon "expand_more" at bounding box center [669, 255] width 18 height 18
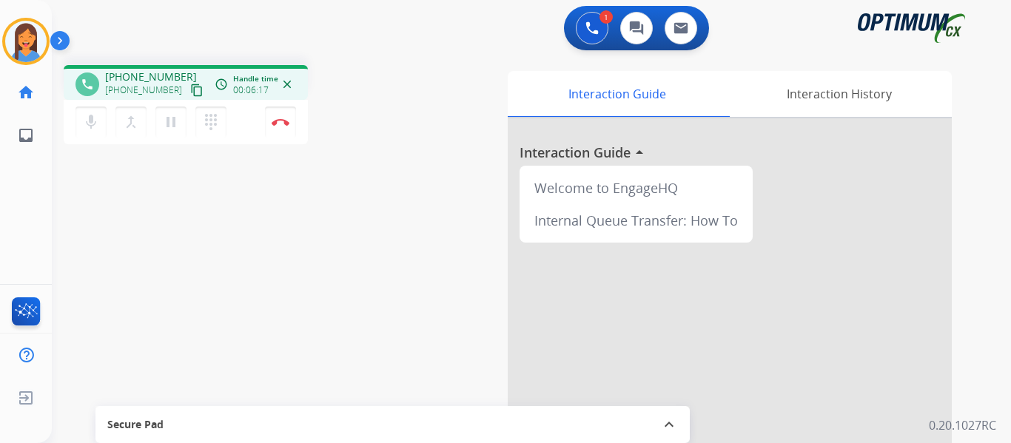
click at [429, 148] on div "phone [PHONE_NUMBER] [PHONE_NUMBER] content_copy access_time Call metrics Queue…" at bounding box center [247, 107] width 366 height 84
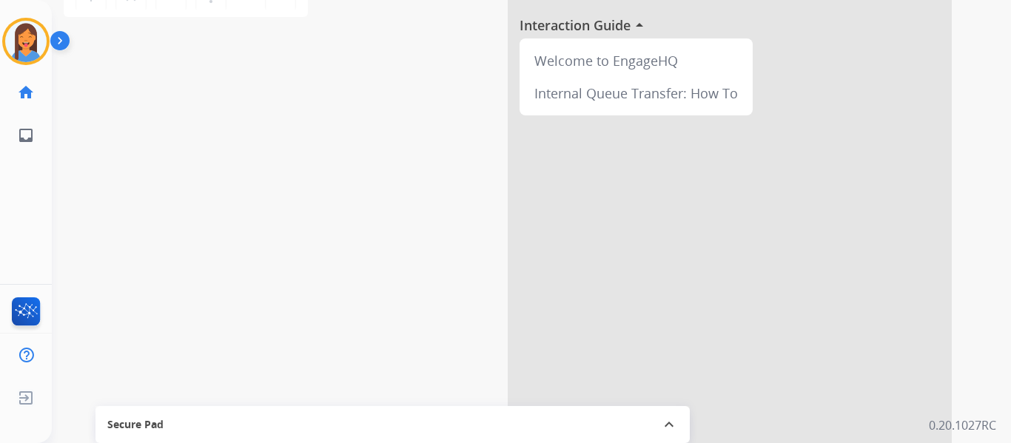
scroll to position [0, 0]
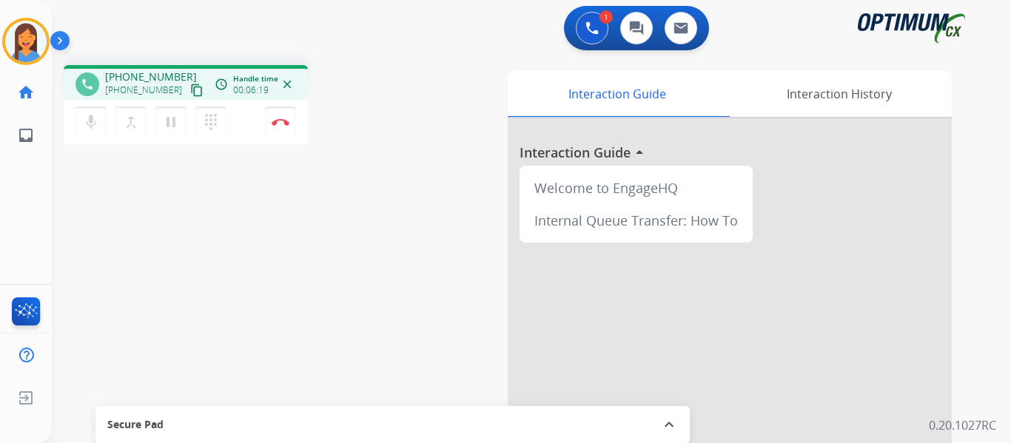
click at [448, 95] on div "Interaction Guide Interaction History Interaction Guide arrow_drop_up Welcome t…" at bounding box center [693, 371] width 517 height 600
click at [286, 128] on button "Disconnect" at bounding box center [280, 122] width 31 height 31
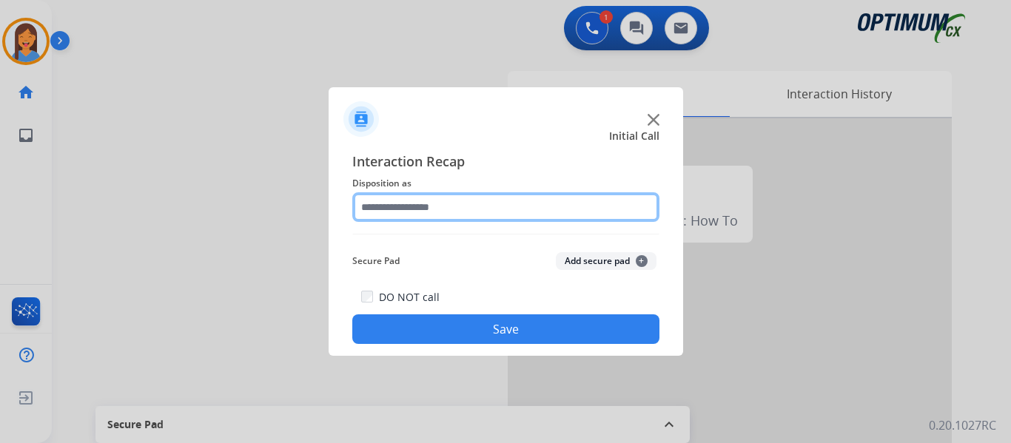
click at [466, 211] on input "text" at bounding box center [505, 207] width 307 height 30
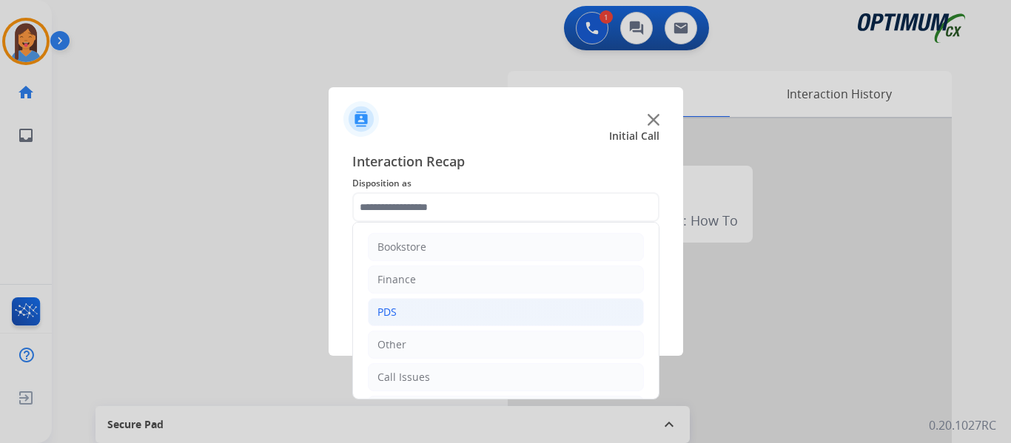
click at [416, 312] on li "PDS" at bounding box center [506, 312] width 276 height 28
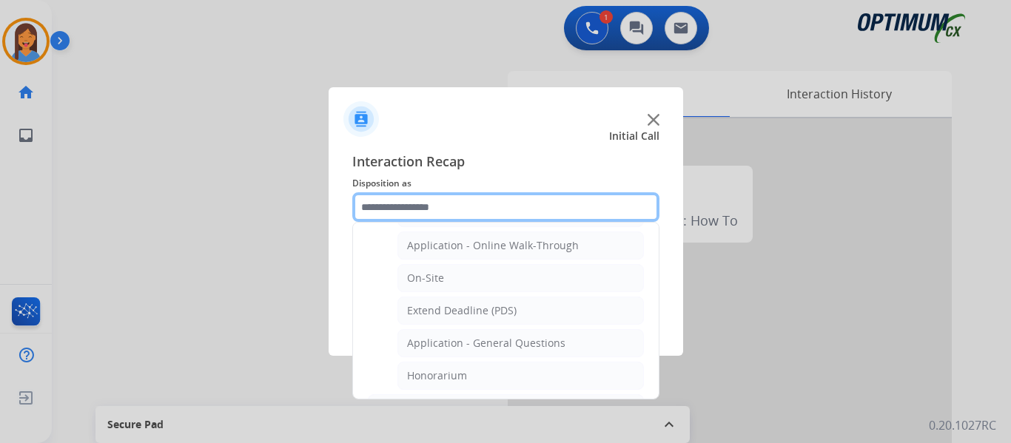
scroll to position [370, 0]
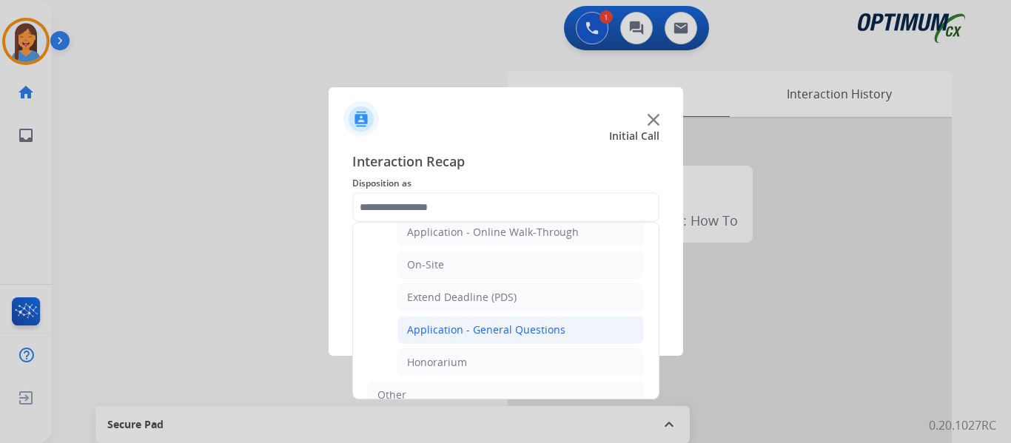
click at [507, 332] on div "Application - General Questions" at bounding box center [486, 330] width 158 height 15
type input "**********"
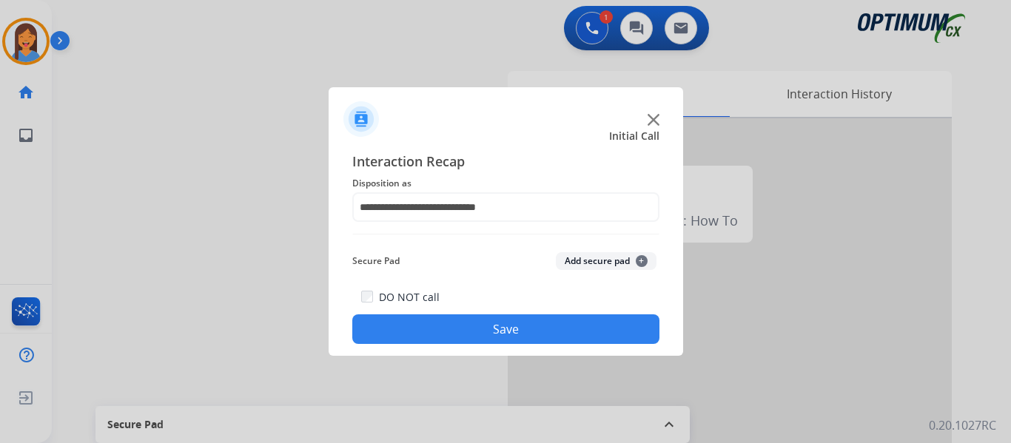
click at [507, 332] on button "Save" at bounding box center [505, 330] width 307 height 30
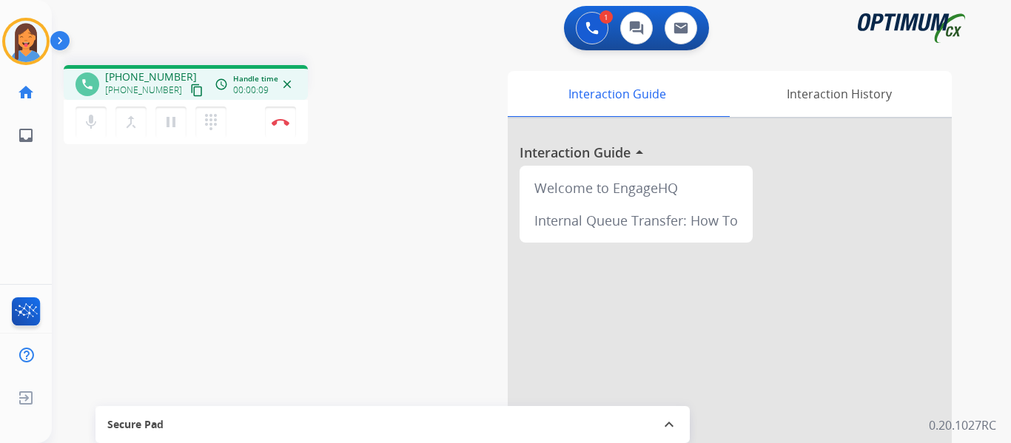
drag, startPoint x: 184, startPoint y: 87, endPoint x: 193, endPoint y: 89, distance: 9.7
click at [190, 87] on mat-icon "content_copy" at bounding box center [196, 90] width 13 height 13
click at [171, 129] on mat-icon "pause" at bounding box center [171, 122] width 18 height 18
click at [213, 124] on mat-icon "dialpad" at bounding box center [211, 122] width 18 height 18
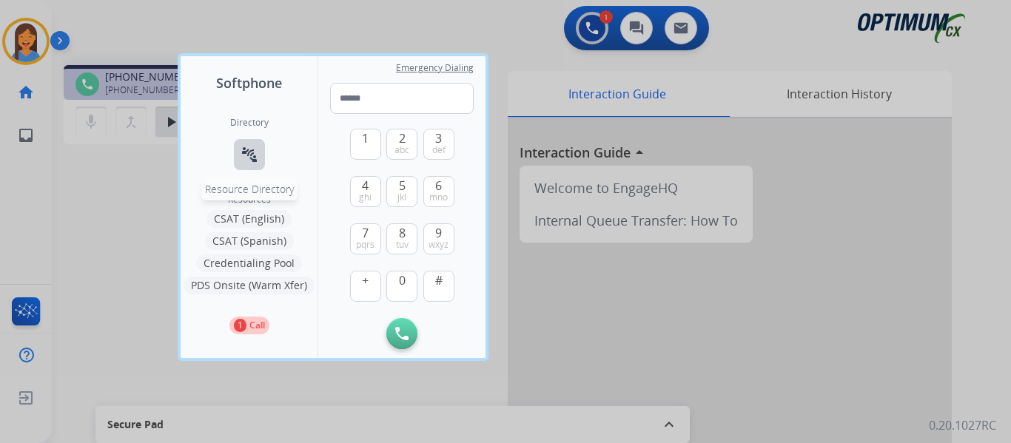
click at [248, 151] on mat-icon "connect_without_contact" at bounding box center [250, 155] width 18 height 18
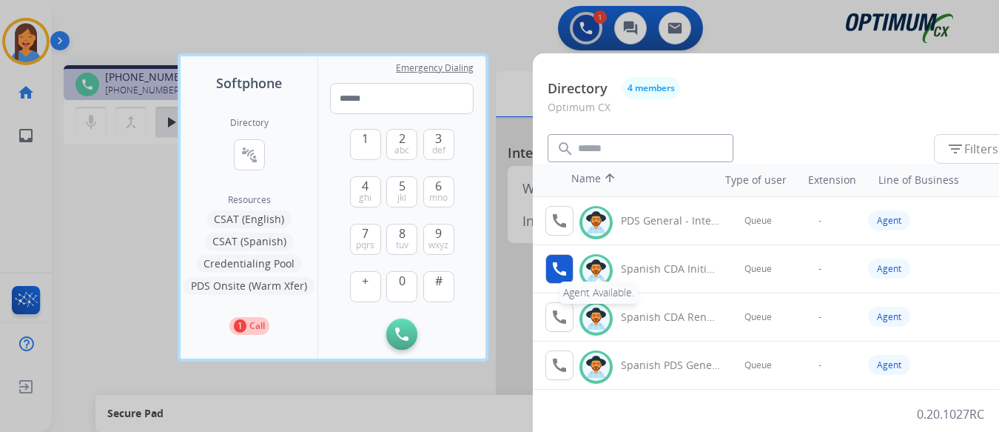
click at [552, 276] on mat-icon "call" at bounding box center [560, 269] width 18 height 18
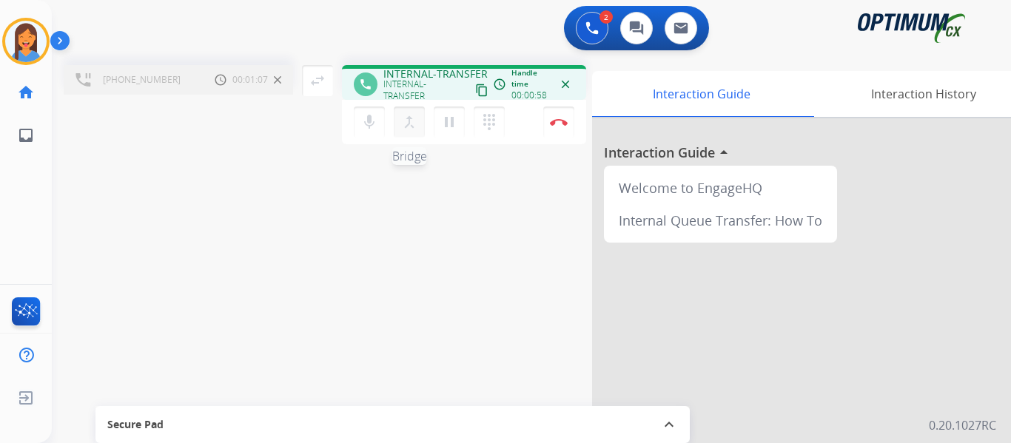
click at [412, 122] on mat-icon "merge_type" at bounding box center [409, 122] width 18 height 18
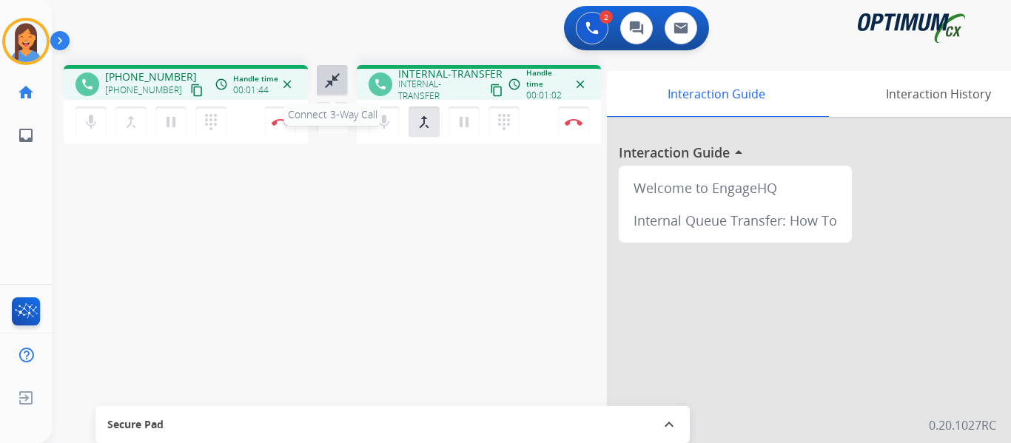
click at [335, 87] on mat-icon "close_fullscreen" at bounding box center [332, 81] width 18 height 18
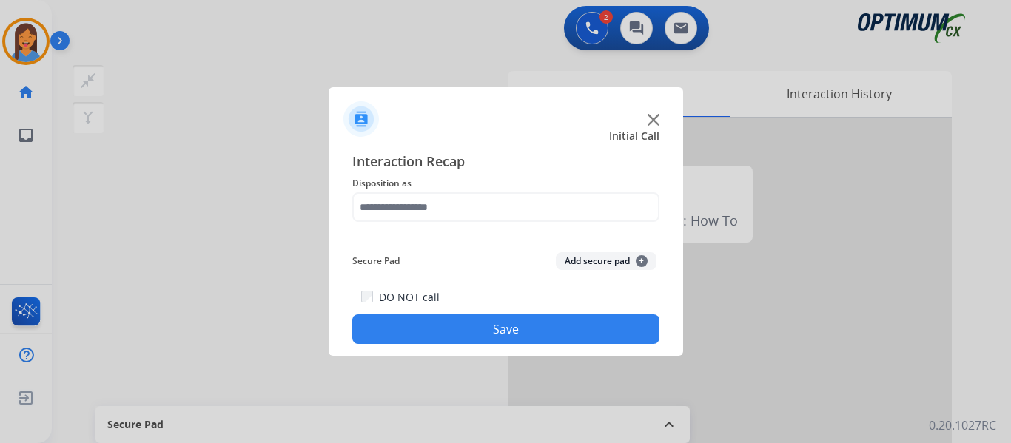
click at [436, 224] on div "Interaction Recap Disposition as Secure Pad Add secure pad + DO NOT call Save" at bounding box center [505, 247] width 307 height 193
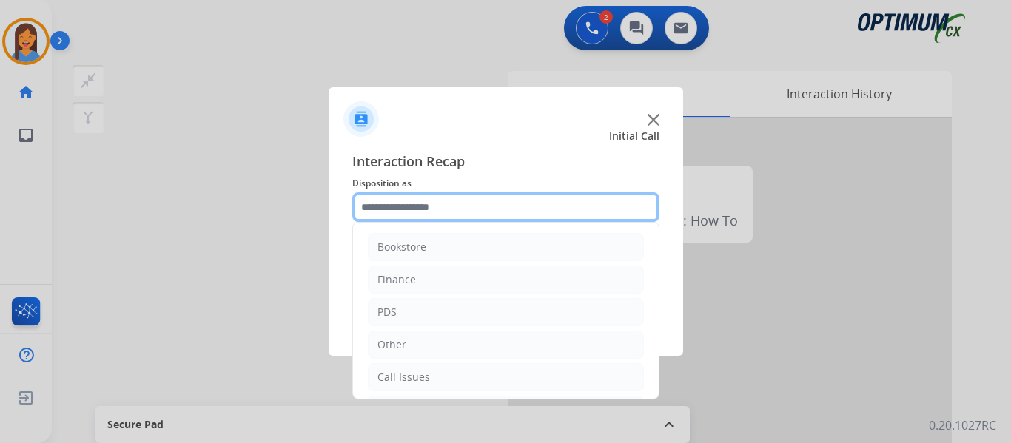
click at [421, 208] on input "text" at bounding box center [505, 207] width 307 height 30
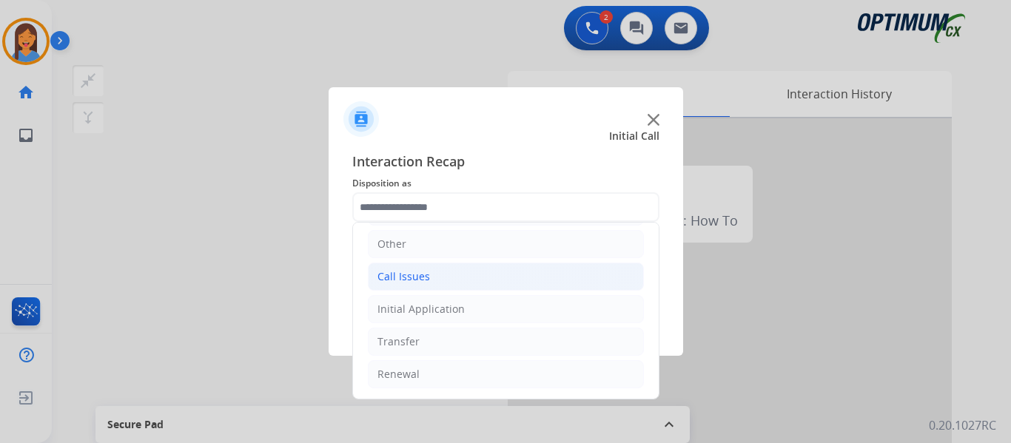
click at [409, 279] on div "Call Issues" at bounding box center [404, 276] width 53 height 15
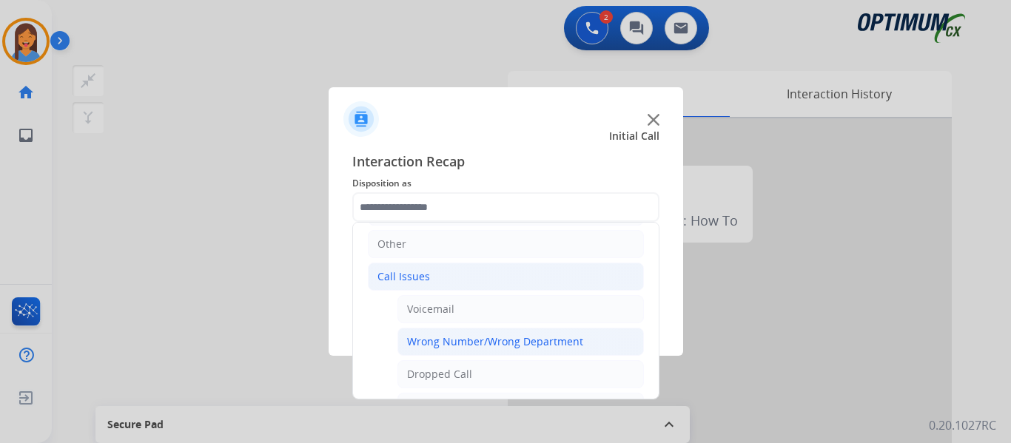
click at [439, 341] on div "Wrong Number/Wrong Department" at bounding box center [495, 342] width 176 height 15
type input "**********"
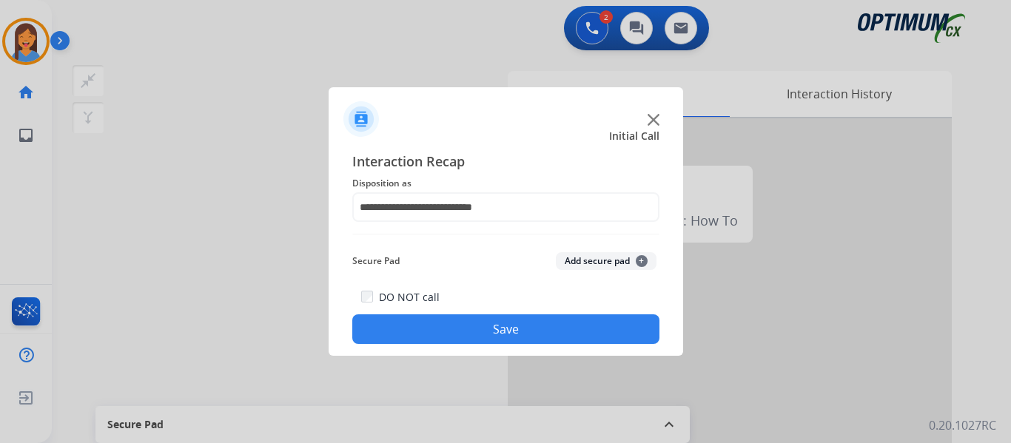
click at [444, 326] on button "Save" at bounding box center [505, 330] width 307 height 30
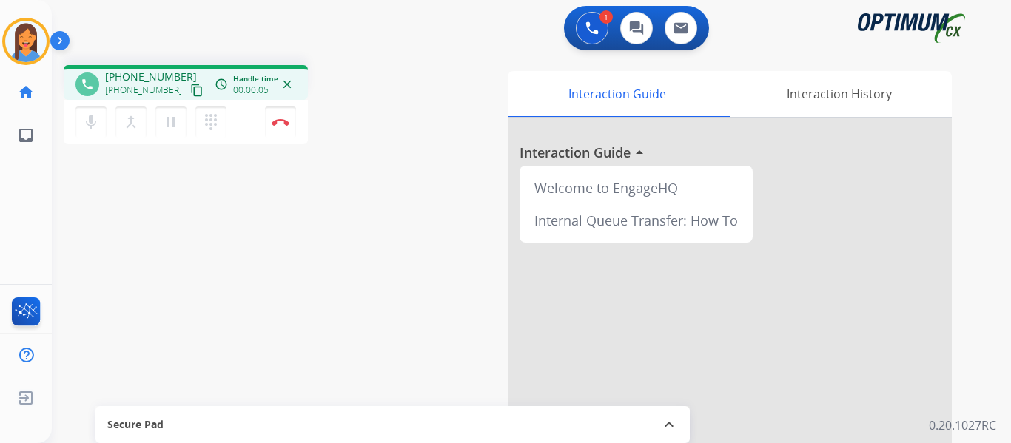
drag, startPoint x: 177, startPoint y: 88, endPoint x: 234, endPoint y: 124, distance: 67.2
click at [190, 88] on mat-icon "content_copy" at bounding box center [196, 90] width 13 height 13
click at [278, 121] on img at bounding box center [281, 121] width 18 height 7
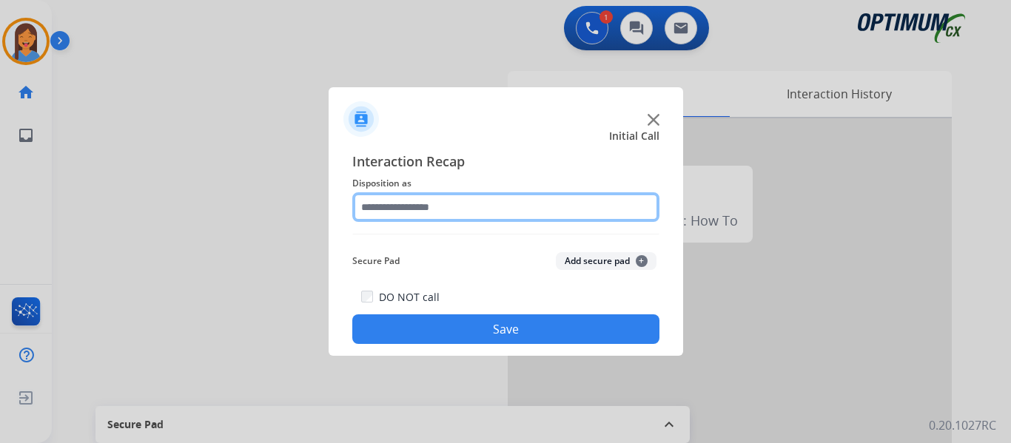
click at [443, 198] on input "text" at bounding box center [505, 207] width 307 height 30
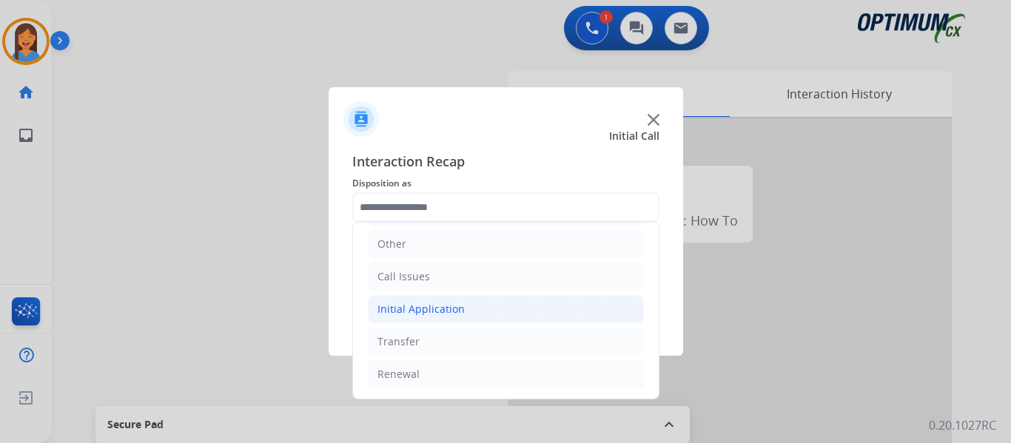
click at [432, 315] on div "Initial Application" at bounding box center [421, 309] width 87 height 15
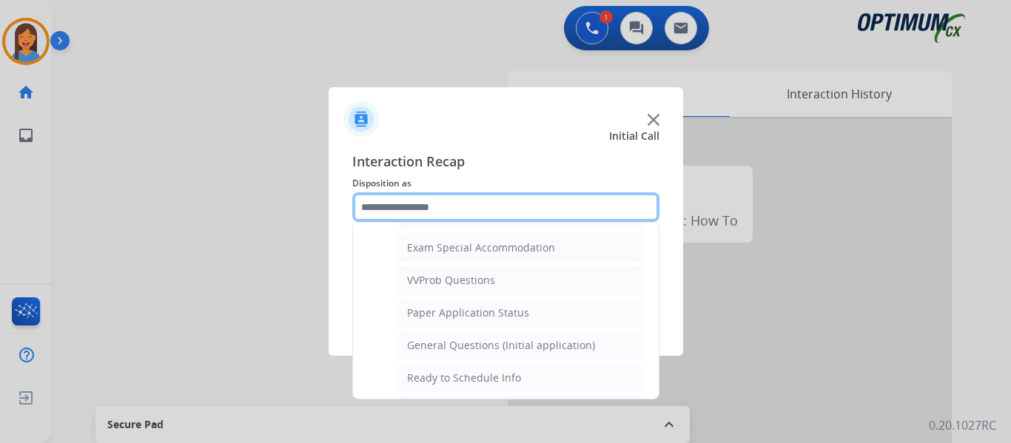
scroll to position [767, 0]
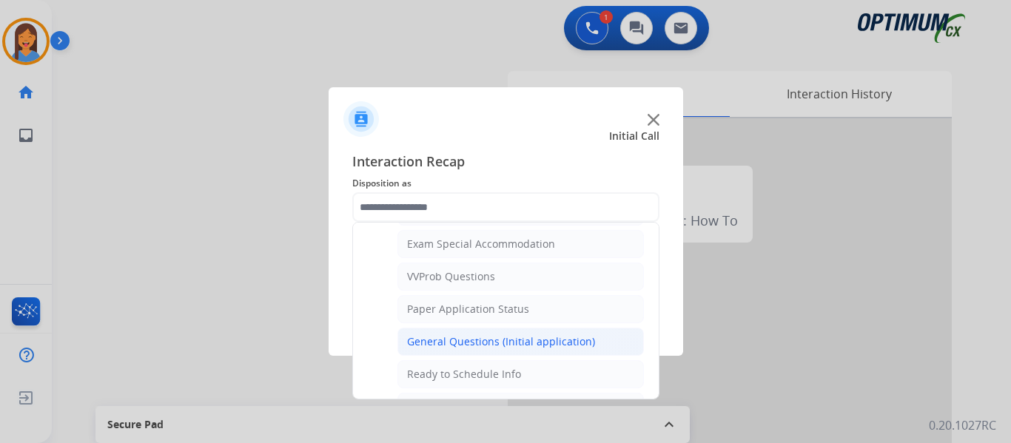
click at [482, 343] on div "General Questions (Initial application)" at bounding box center [501, 342] width 188 height 15
type input "**********"
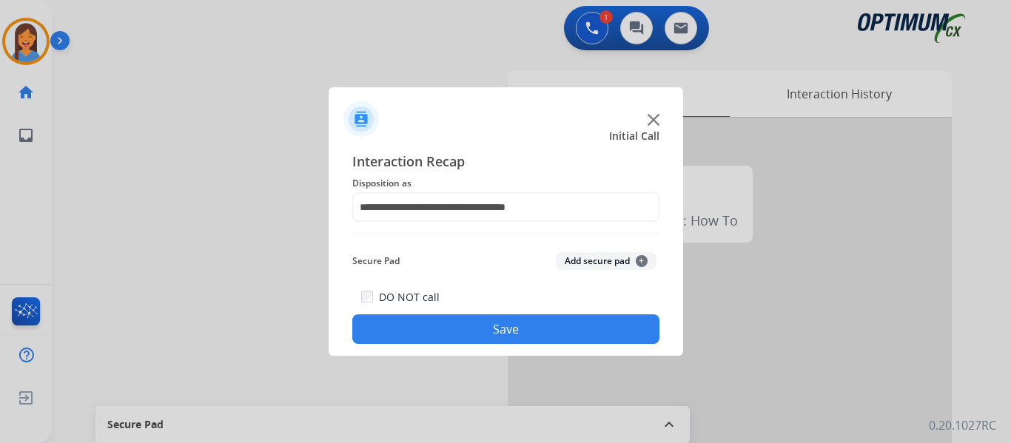
click at [487, 324] on button "Save" at bounding box center [505, 330] width 307 height 30
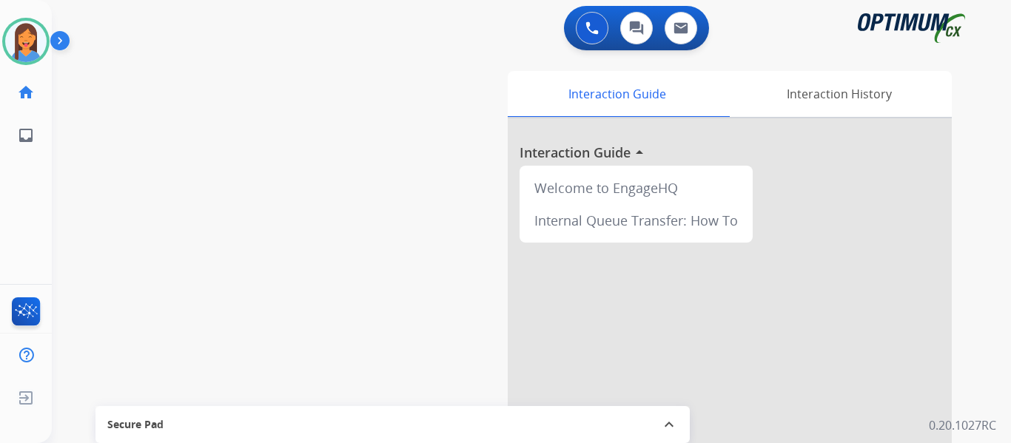
drag, startPoint x: 36, startPoint y: 43, endPoint x: 66, endPoint y: 50, distance: 30.5
click at [36, 43] on img at bounding box center [25, 41] width 41 height 41
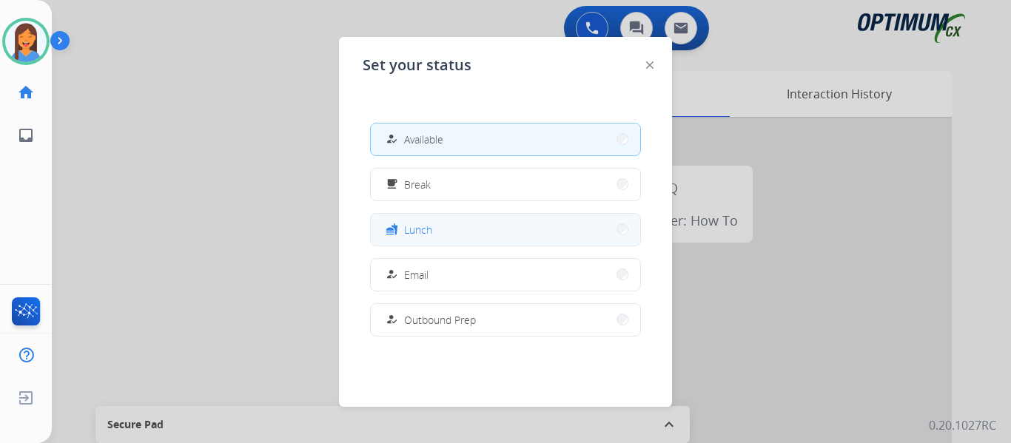
click at [437, 228] on button "fastfood Lunch" at bounding box center [505, 230] width 269 height 32
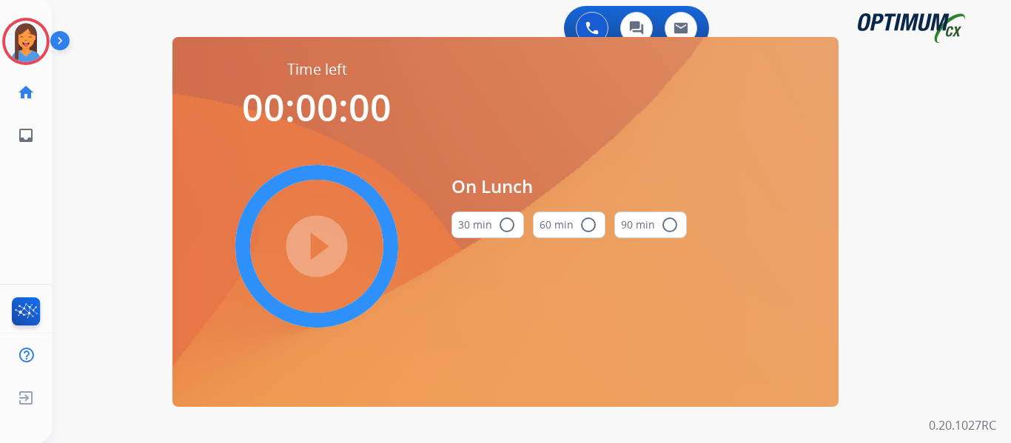
click at [495, 225] on button "30 min radio_button_unchecked" at bounding box center [488, 225] width 73 height 27
click at [312, 247] on mat-icon "play_circle_filled" at bounding box center [317, 247] width 18 height 18
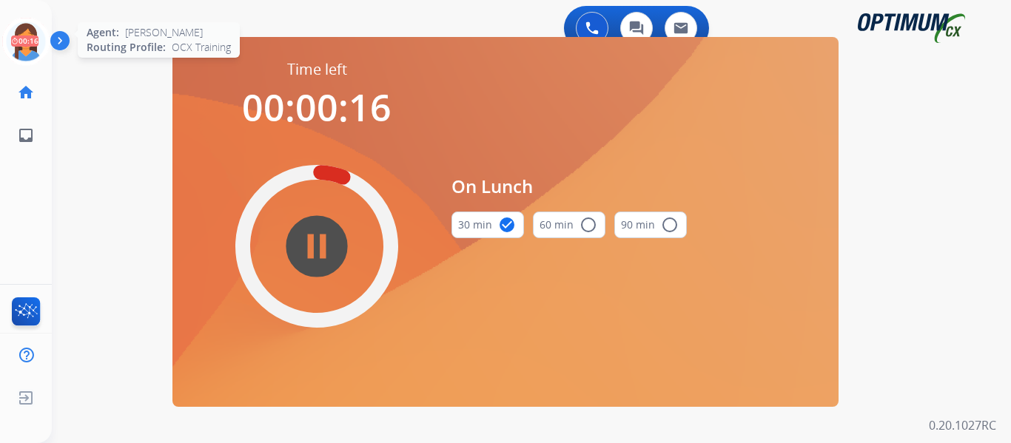
click at [18, 42] on icon at bounding box center [26, 42] width 48 height 48
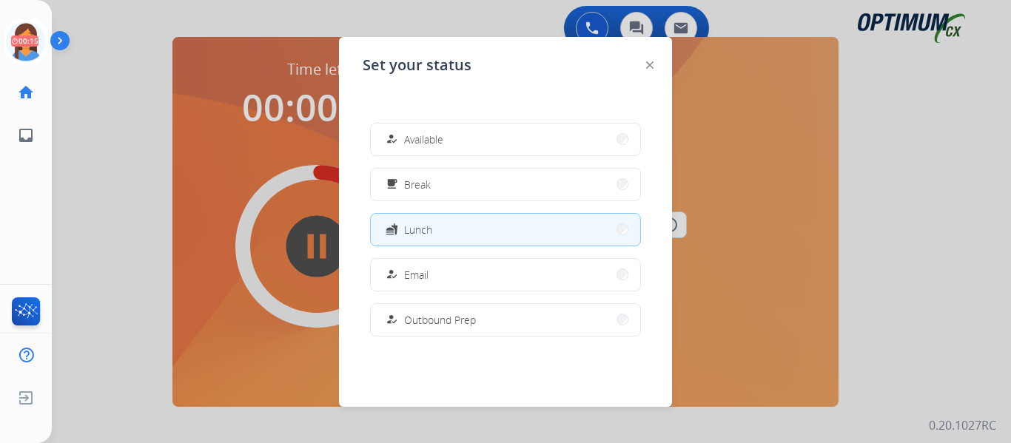
click at [21, 235] on div "[PERSON_NAME] Edit Avatar 00:15 Agent: [PERSON_NAME] Profile: OCX Training home…" at bounding box center [26, 221] width 52 height 443
click at [76, 195] on div at bounding box center [505, 221] width 1011 height 443
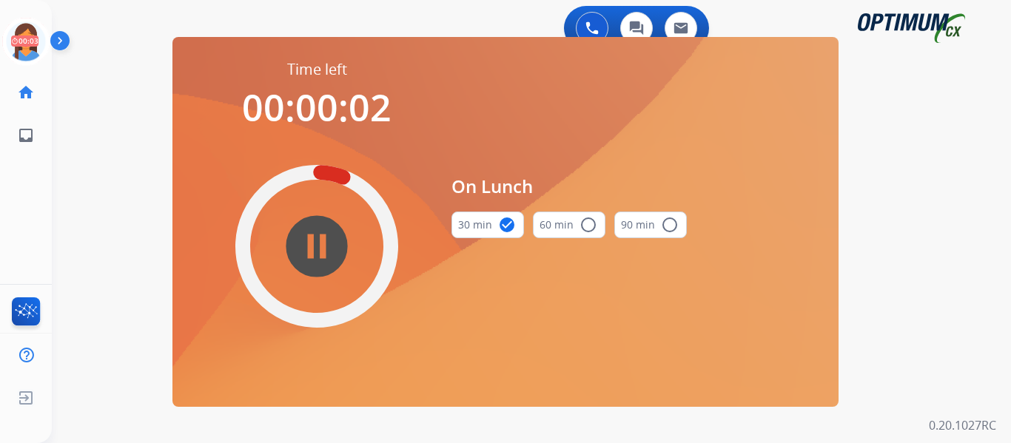
drag, startPoint x: 23, startPoint y: 44, endPoint x: 67, endPoint y: 53, distance: 45.3
click at [23, 44] on icon at bounding box center [26, 42] width 48 height 48
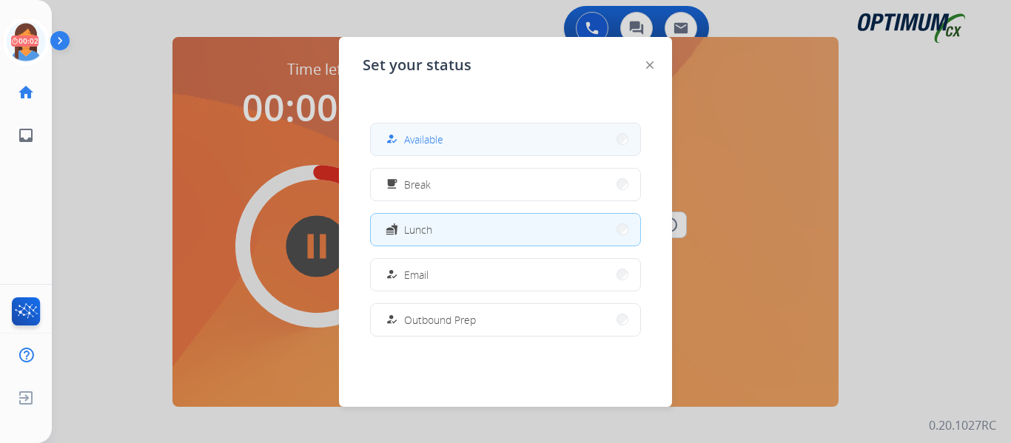
click at [467, 140] on button "how_to_reg Available" at bounding box center [505, 140] width 269 height 32
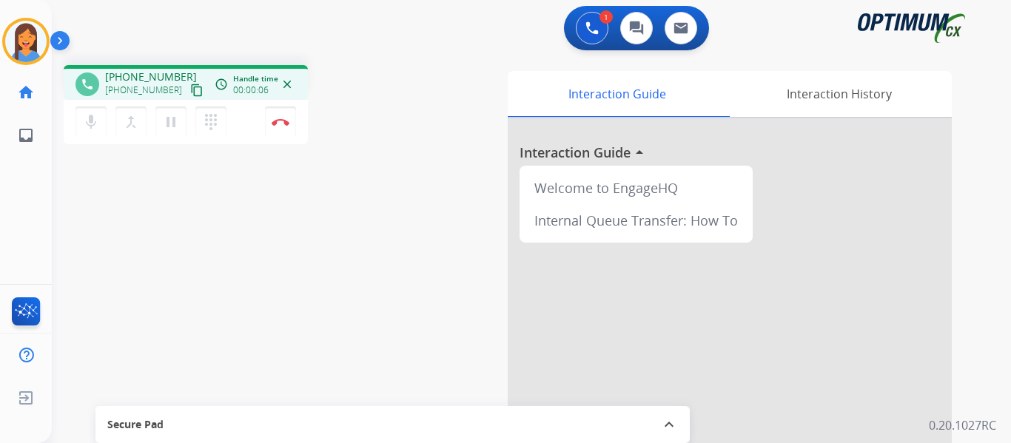
drag, startPoint x: 178, startPoint y: 89, endPoint x: 535, endPoint y: 127, distance: 358.9
click at [190, 89] on mat-icon "content_copy" at bounding box center [196, 90] width 13 height 13
click at [281, 127] on button "Disconnect" at bounding box center [280, 122] width 31 height 31
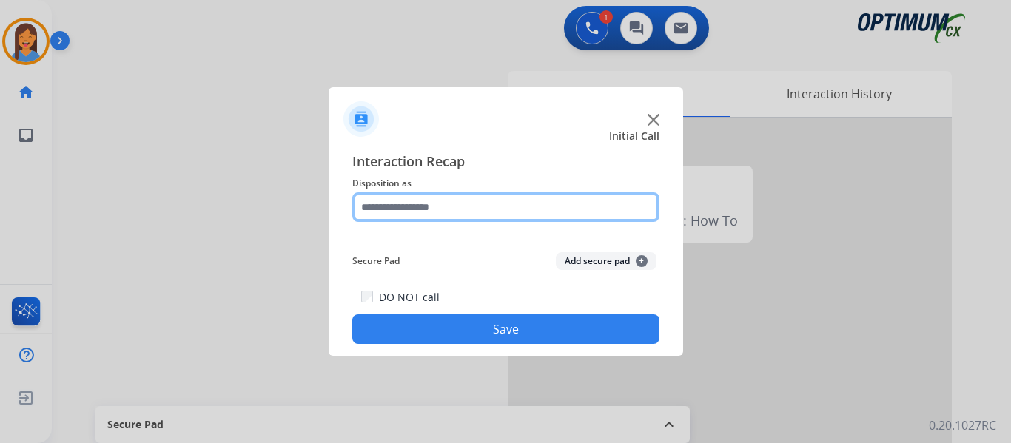
click at [463, 206] on input "text" at bounding box center [505, 207] width 307 height 30
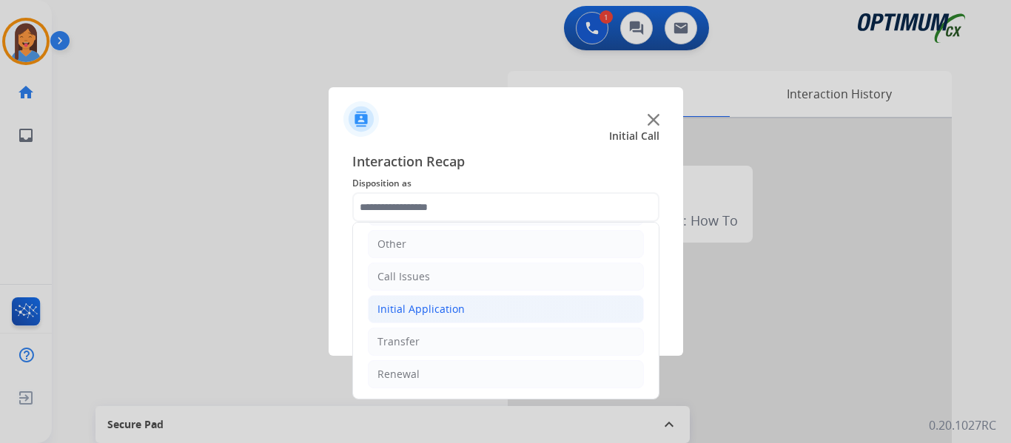
click at [420, 309] on div "Initial Application" at bounding box center [421, 309] width 87 height 15
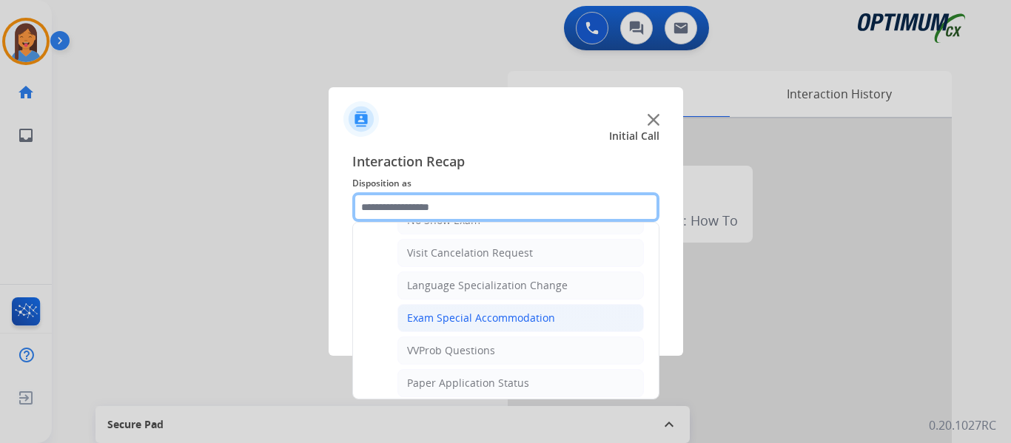
scroll to position [841, 0]
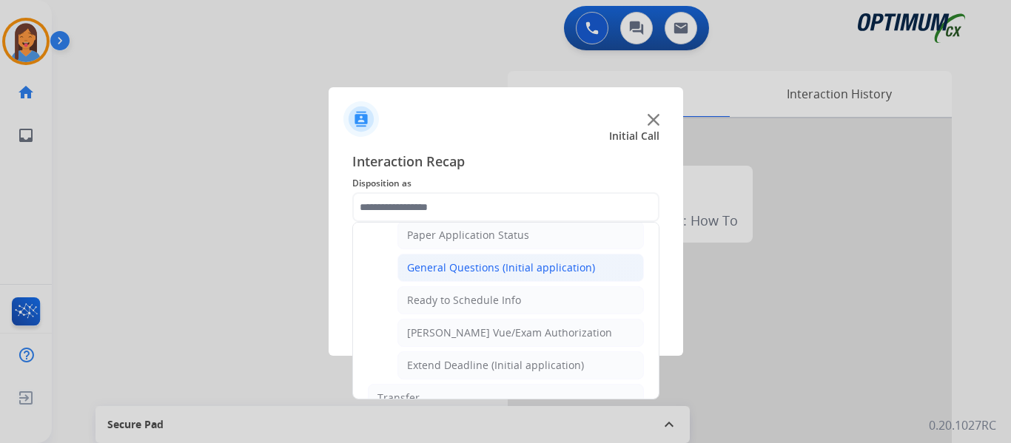
click at [475, 270] on div "General Questions (Initial application)" at bounding box center [501, 268] width 188 height 15
type input "**********"
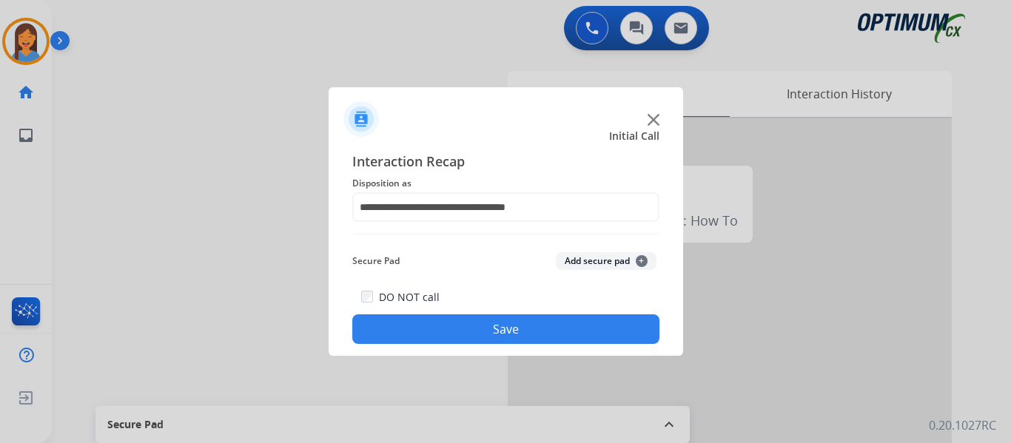
click at [482, 323] on button "Save" at bounding box center [505, 330] width 307 height 30
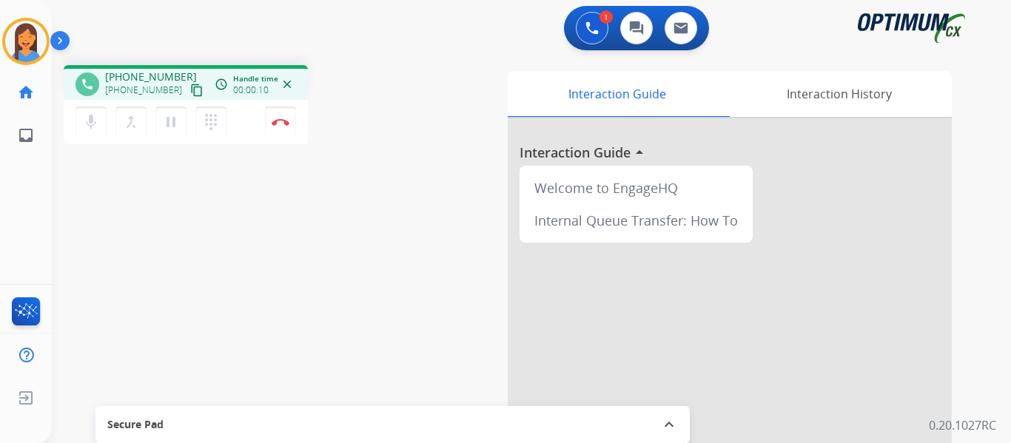
click at [190, 93] on mat-icon "content_copy" at bounding box center [196, 90] width 13 height 13
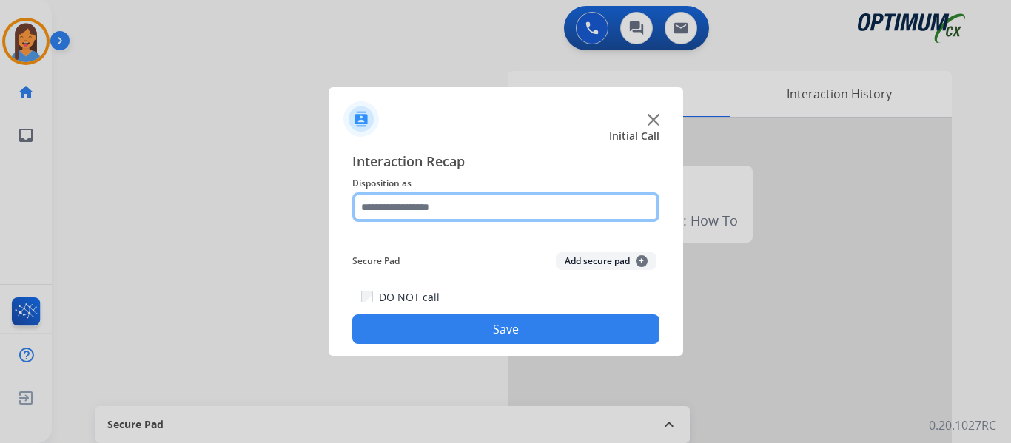
click at [440, 211] on input "text" at bounding box center [505, 207] width 307 height 30
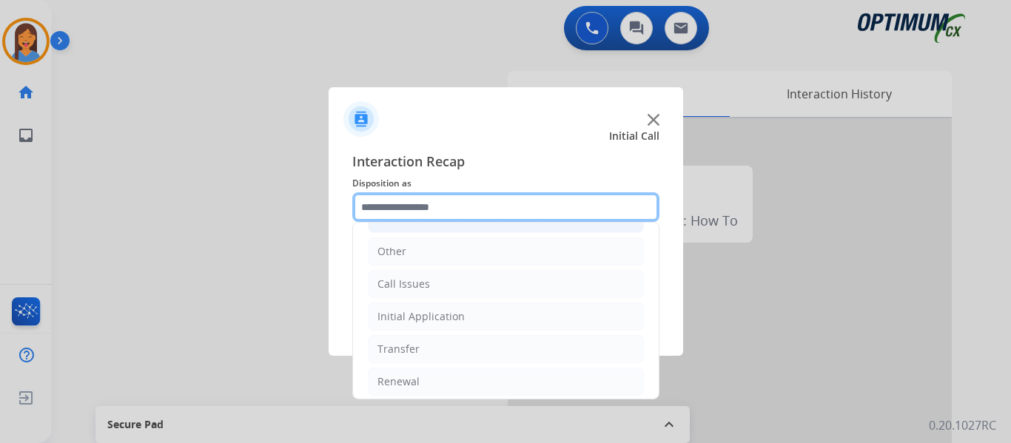
scroll to position [101, 0]
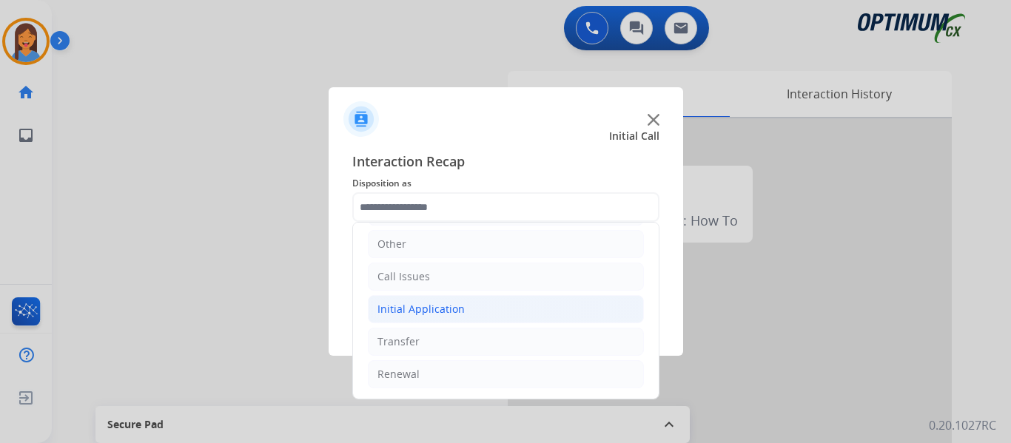
click at [435, 312] on div "Initial Application" at bounding box center [421, 309] width 87 height 15
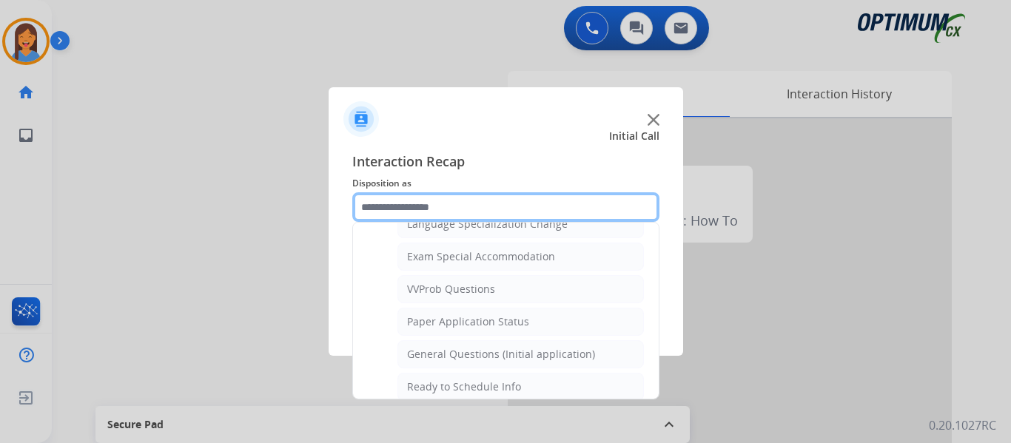
scroll to position [767, 0]
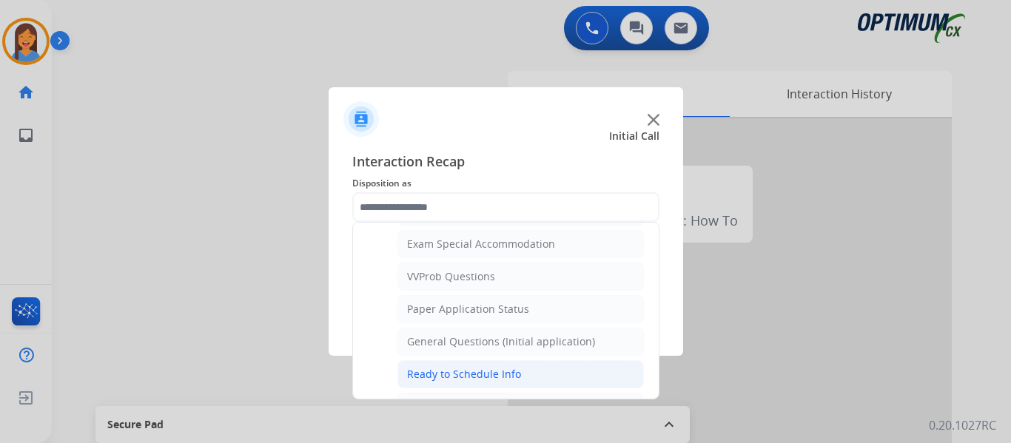
click at [460, 378] on div "Ready to Schedule Info" at bounding box center [464, 374] width 114 height 15
type input "**********"
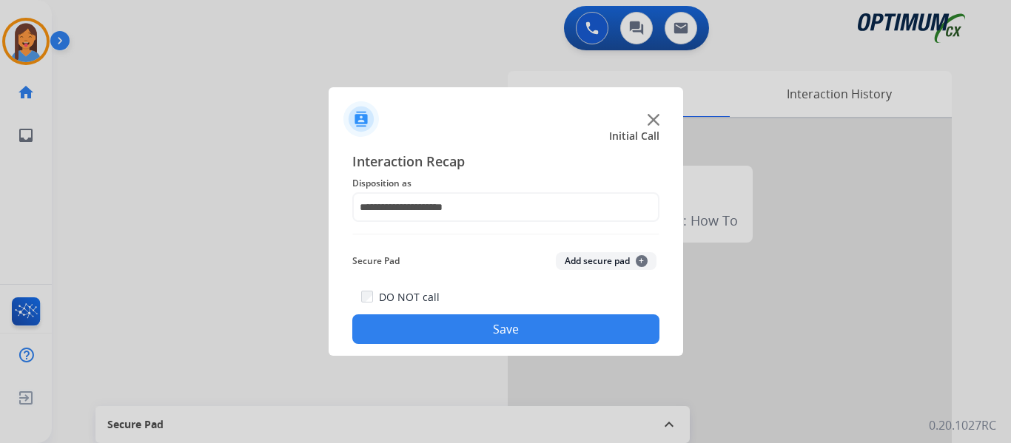
click at [469, 335] on button "Save" at bounding box center [505, 330] width 307 height 30
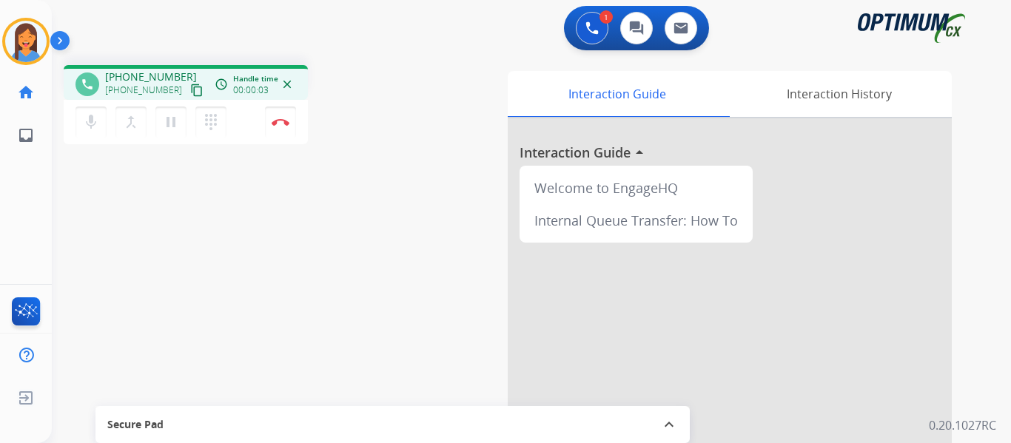
click at [190, 92] on mat-icon "content_copy" at bounding box center [196, 90] width 13 height 13
click at [278, 124] on img at bounding box center [281, 121] width 18 height 7
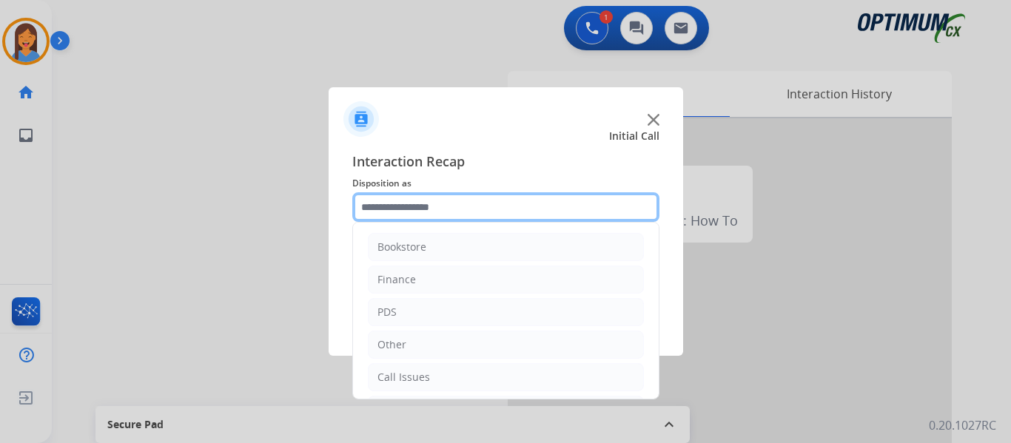
click at [440, 195] on input "text" at bounding box center [505, 207] width 307 height 30
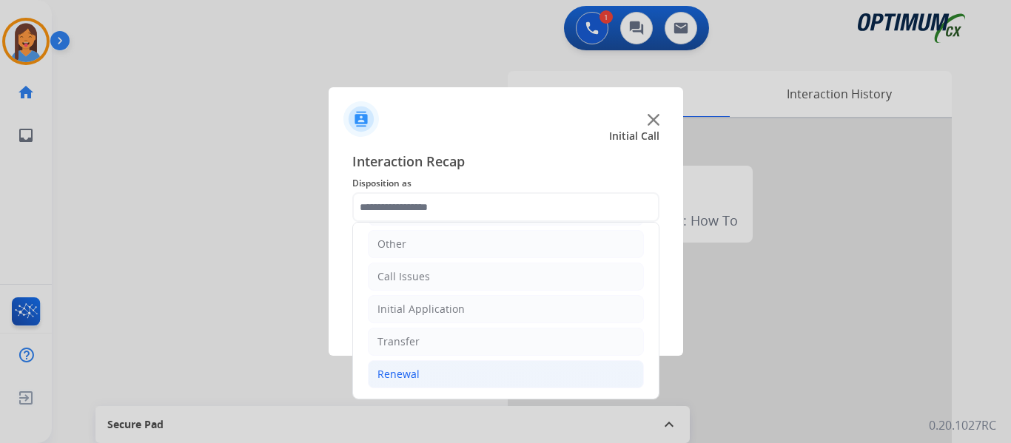
click at [397, 377] on div "Renewal" at bounding box center [399, 374] width 42 height 15
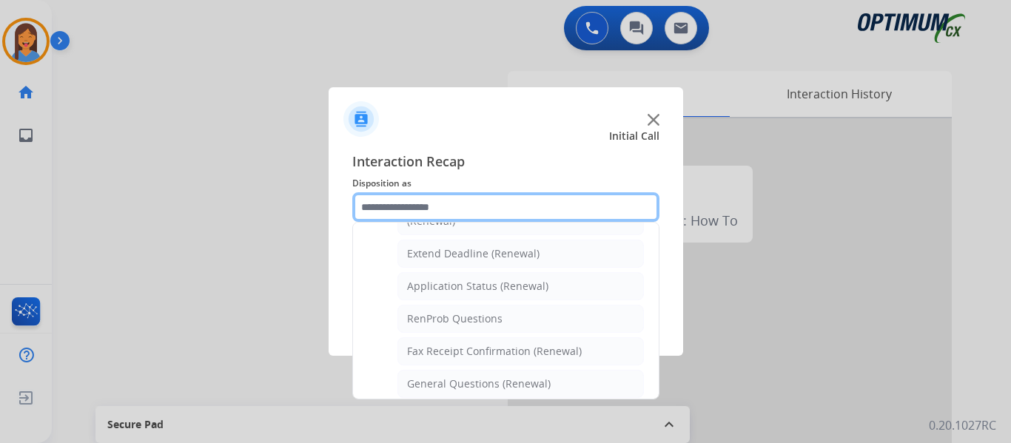
scroll to position [323, 0]
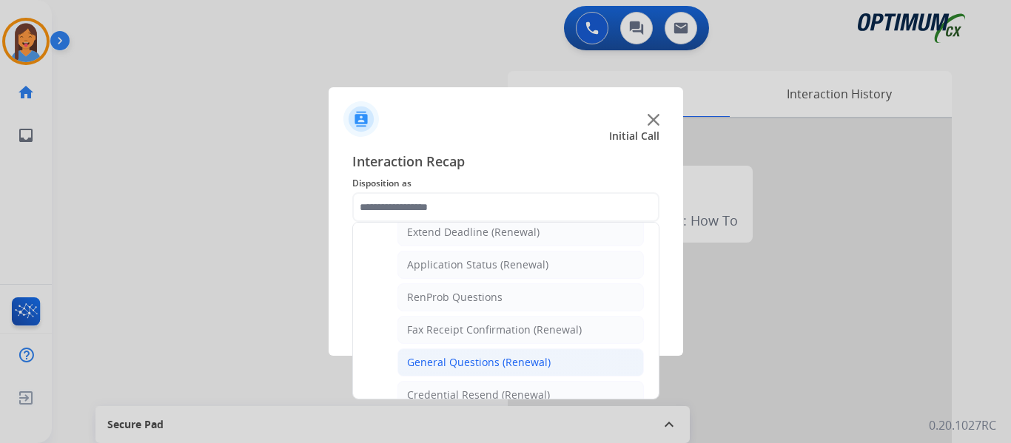
click at [486, 365] on div "General Questions (Renewal)" at bounding box center [479, 362] width 144 height 15
type input "**********"
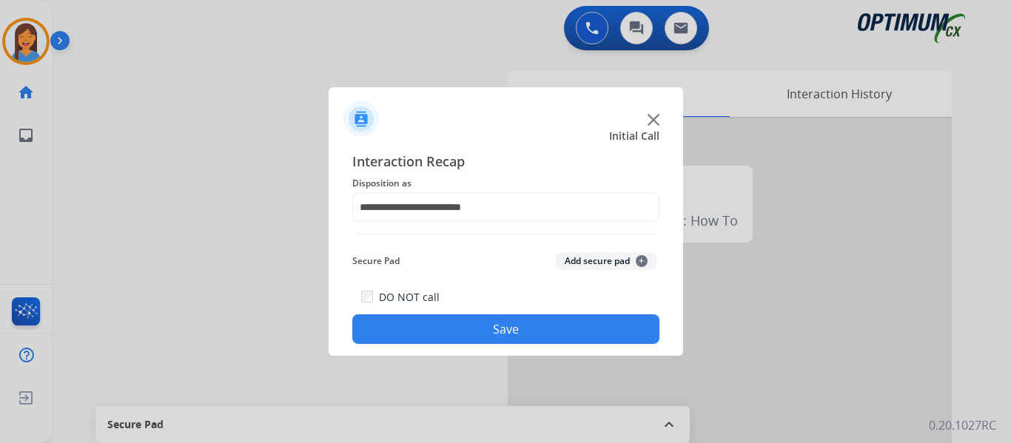
click at [496, 339] on button "Save" at bounding box center [505, 330] width 307 height 30
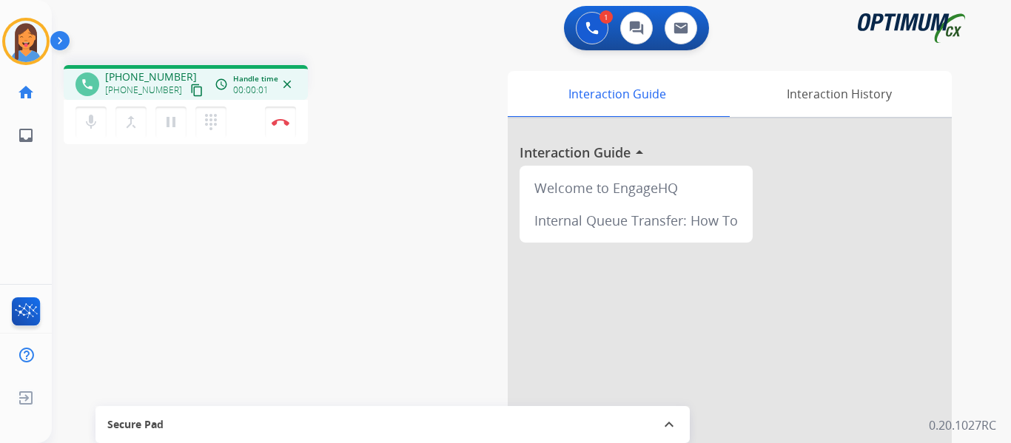
click at [190, 93] on mat-icon "content_copy" at bounding box center [196, 90] width 13 height 13
click at [171, 126] on mat-icon "pause" at bounding box center [171, 122] width 18 height 18
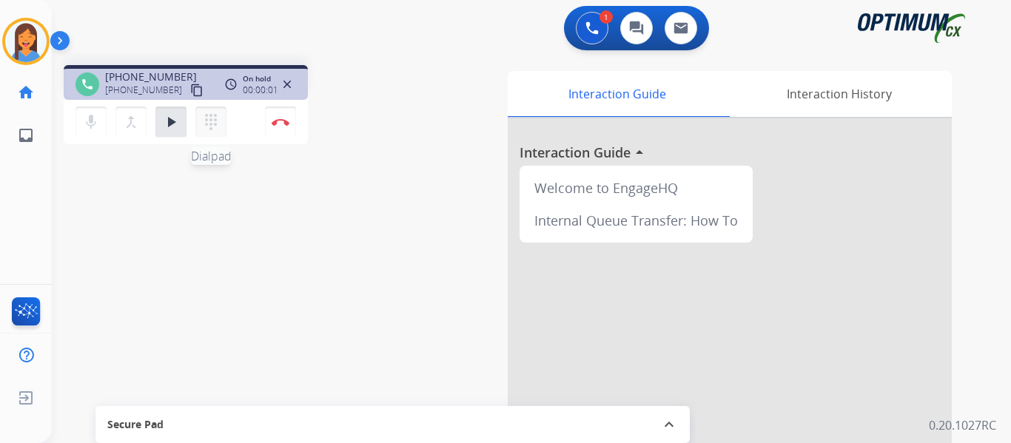
click at [204, 125] on mat-icon "dialpad" at bounding box center [211, 122] width 18 height 18
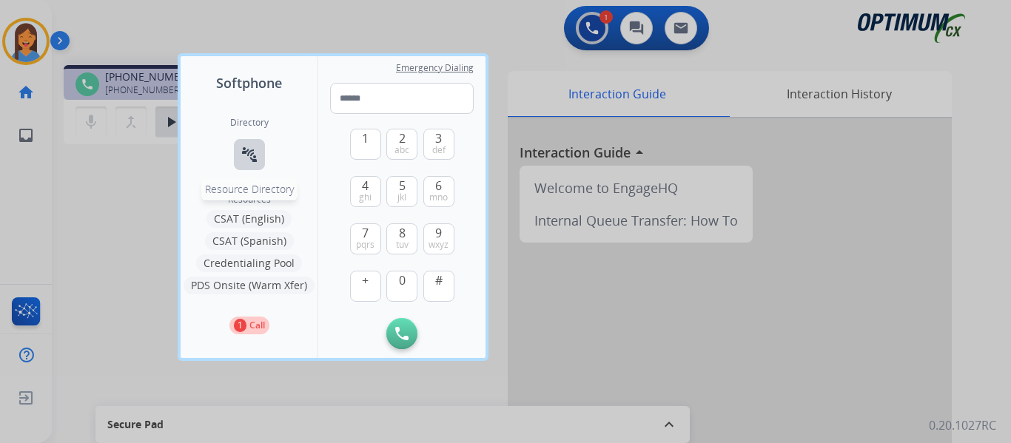
click at [240, 155] on button "connect_without_contact Resource Directory" at bounding box center [249, 154] width 31 height 31
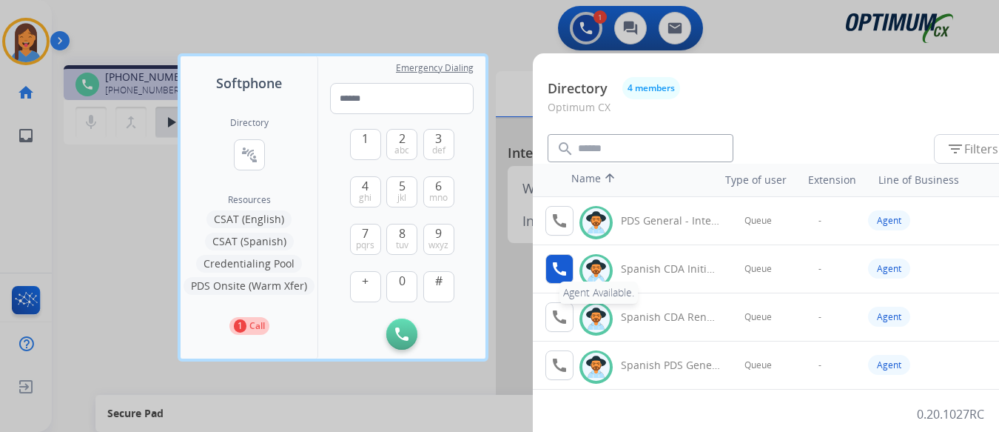
click at [555, 273] on mat-icon "call" at bounding box center [560, 269] width 18 height 18
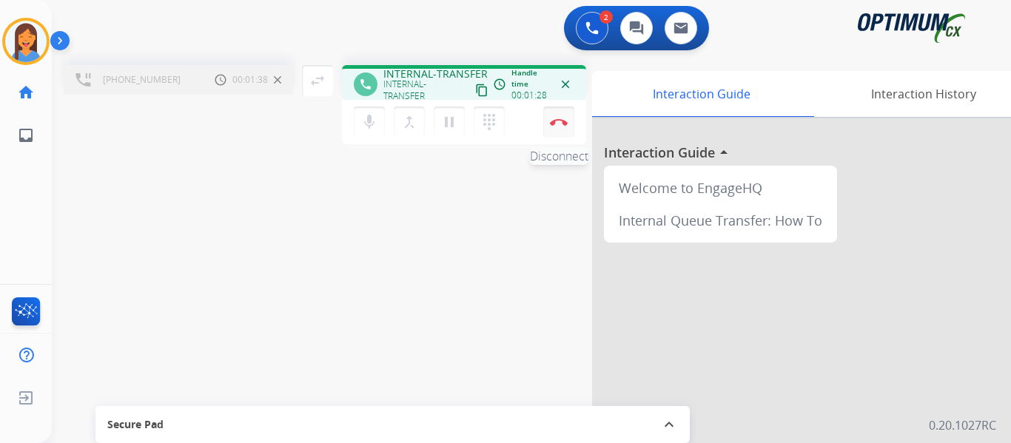
click at [554, 124] on img at bounding box center [559, 121] width 18 height 7
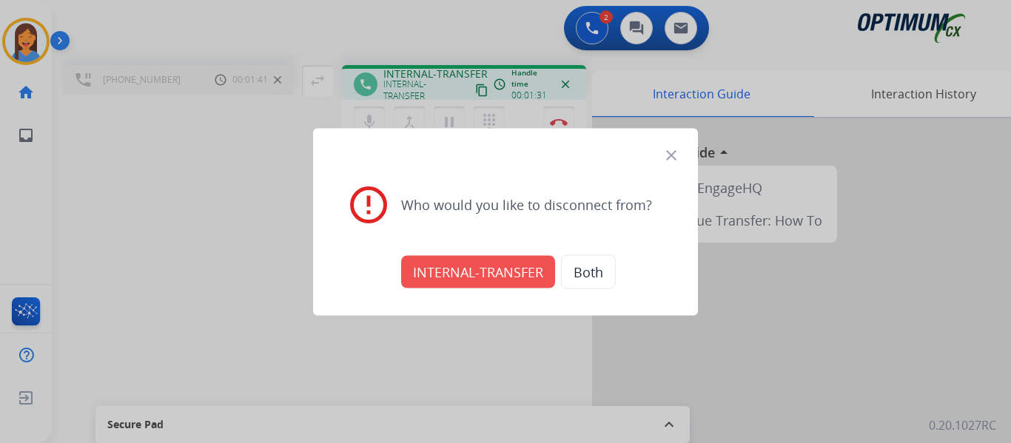
click at [673, 155] on mat-icon "close" at bounding box center [672, 155] width 18 height 18
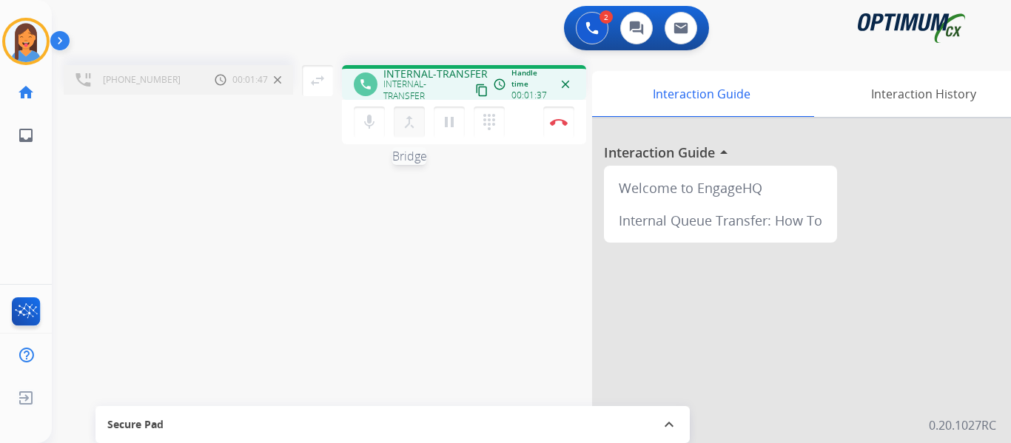
click at [409, 127] on mat-icon "merge_type" at bounding box center [409, 122] width 18 height 18
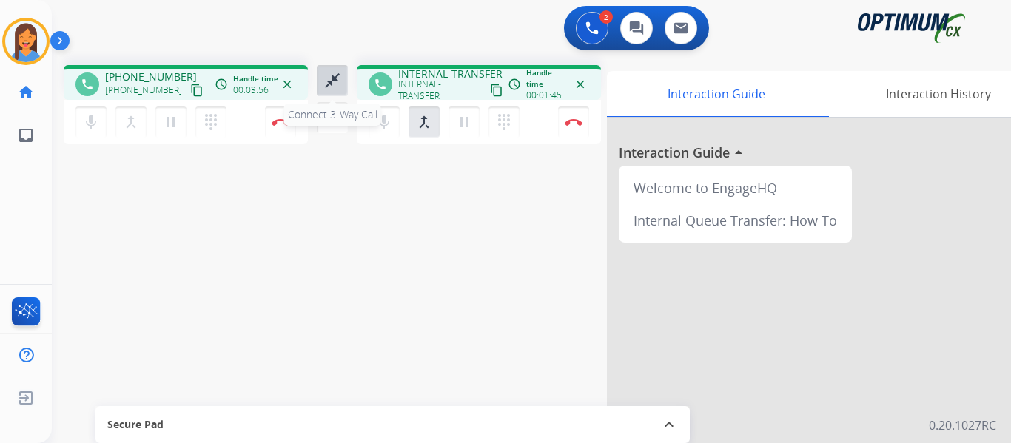
click at [333, 78] on mat-icon "close_fullscreen" at bounding box center [332, 81] width 18 height 18
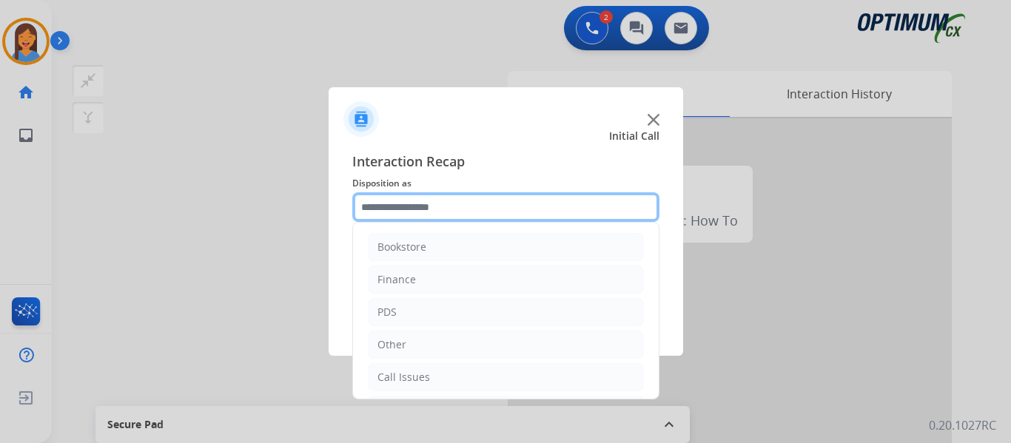
click at [416, 221] on input "text" at bounding box center [505, 207] width 307 height 30
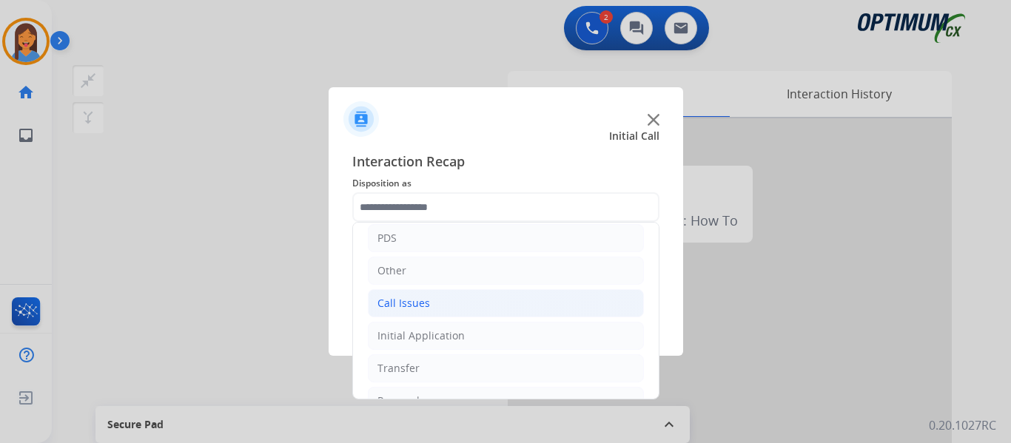
click at [432, 304] on li "Call Issues" at bounding box center [506, 303] width 276 height 28
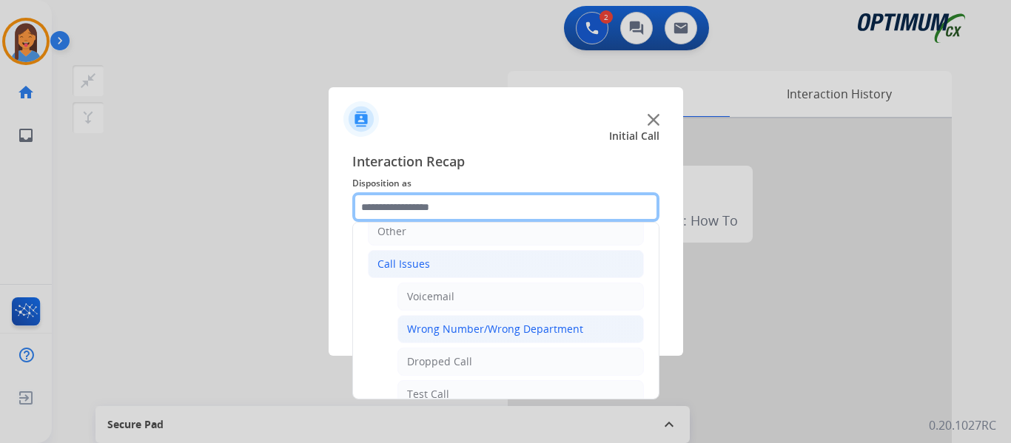
scroll to position [148, 0]
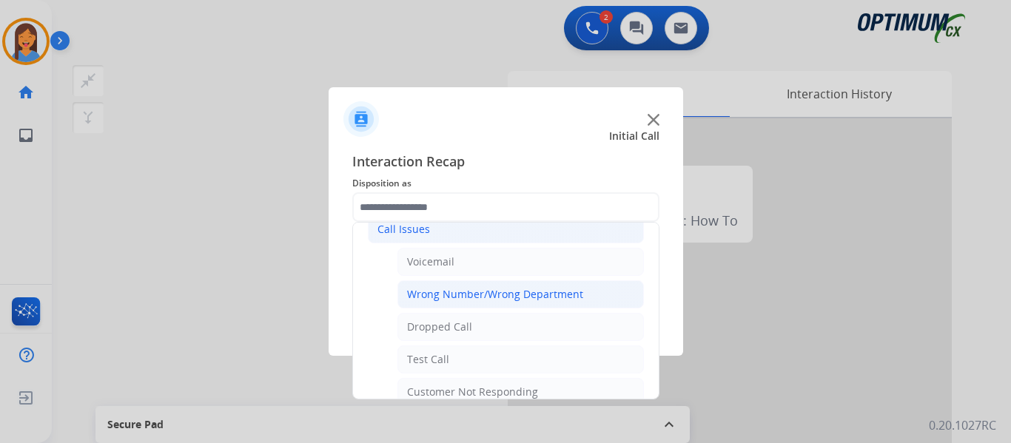
click at [460, 299] on div "Wrong Number/Wrong Department" at bounding box center [495, 294] width 176 height 15
type input "**********"
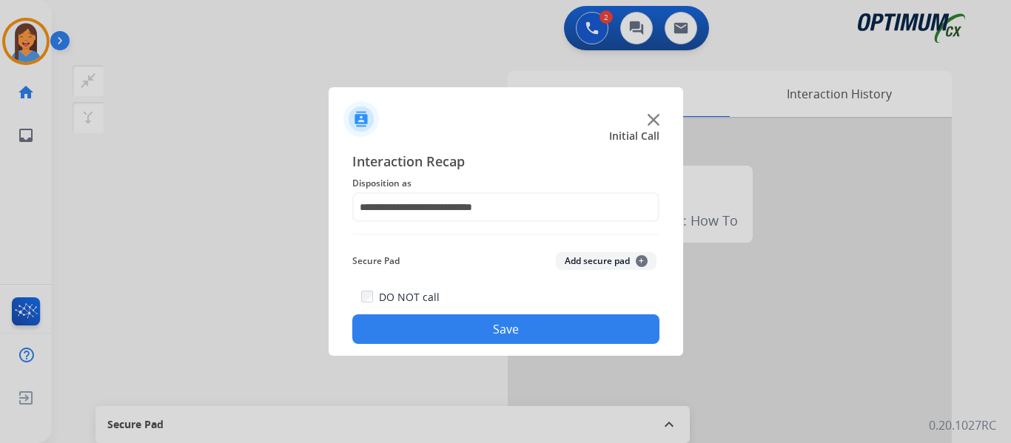
click at [485, 332] on button "Save" at bounding box center [505, 330] width 307 height 30
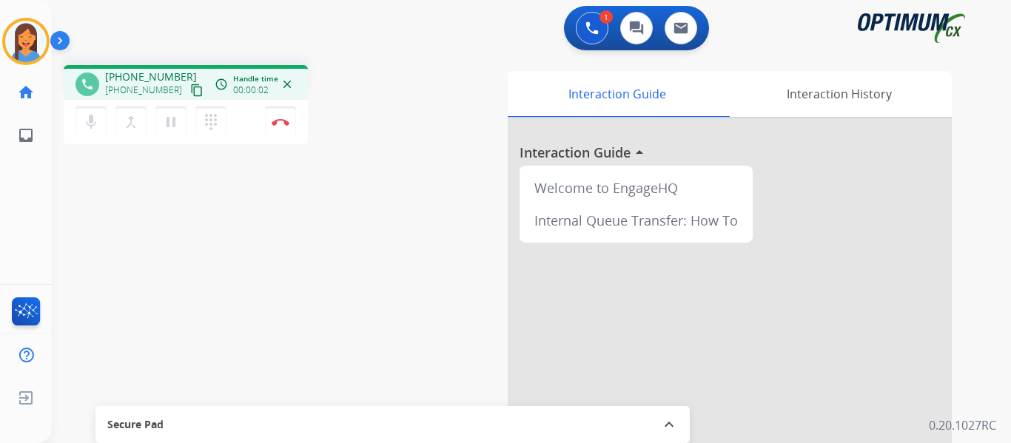
click at [190, 92] on mat-icon "content_copy" at bounding box center [196, 90] width 13 height 13
click at [335, 326] on div "phone [PHONE_NUMBER] [PHONE_NUMBER] content_copy access_time Call metrics Queue…" at bounding box center [514, 361] width 924 height 617
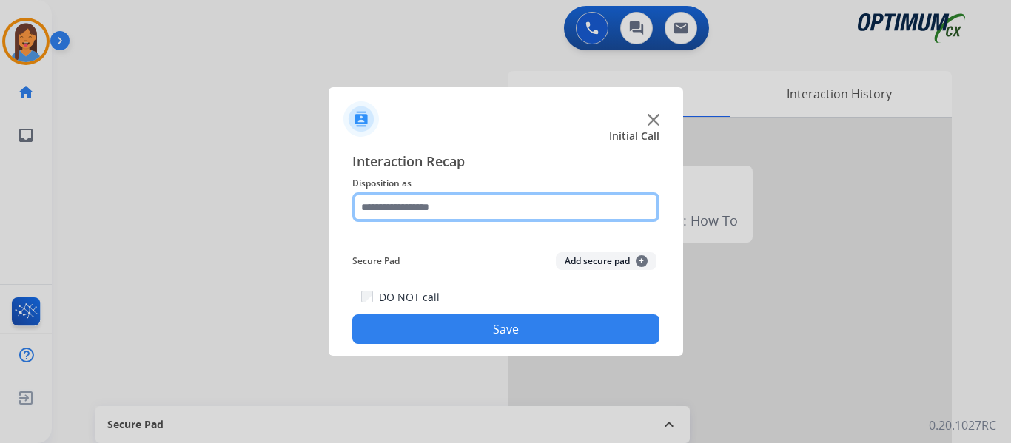
click at [419, 204] on input "text" at bounding box center [505, 207] width 307 height 30
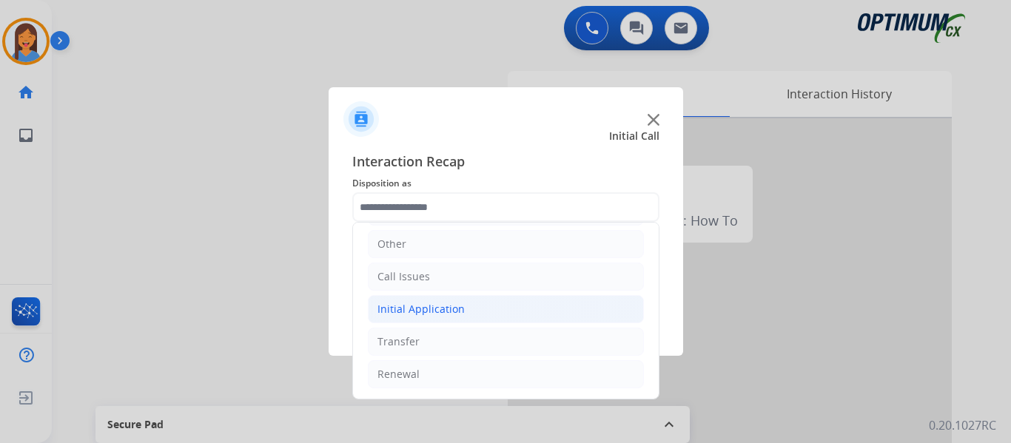
click at [440, 313] on div "Initial Application" at bounding box center [421, 309] width 87 height 15
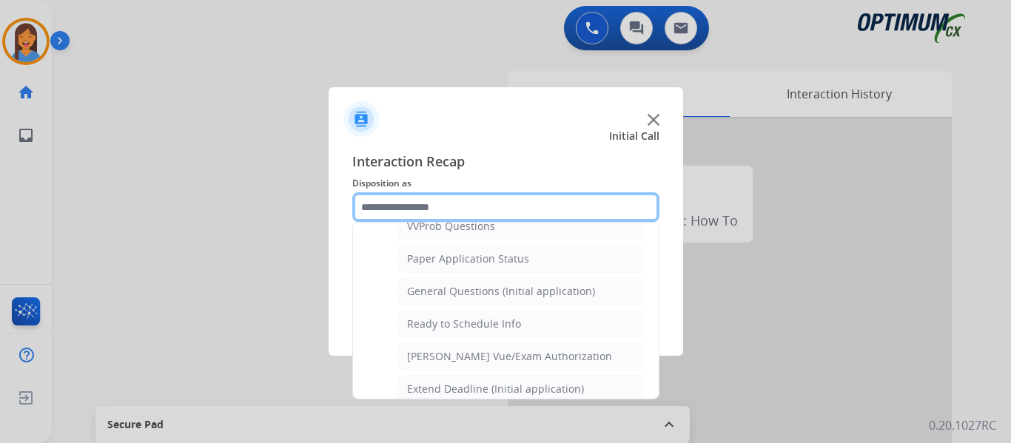
scroll to position [841, 0]
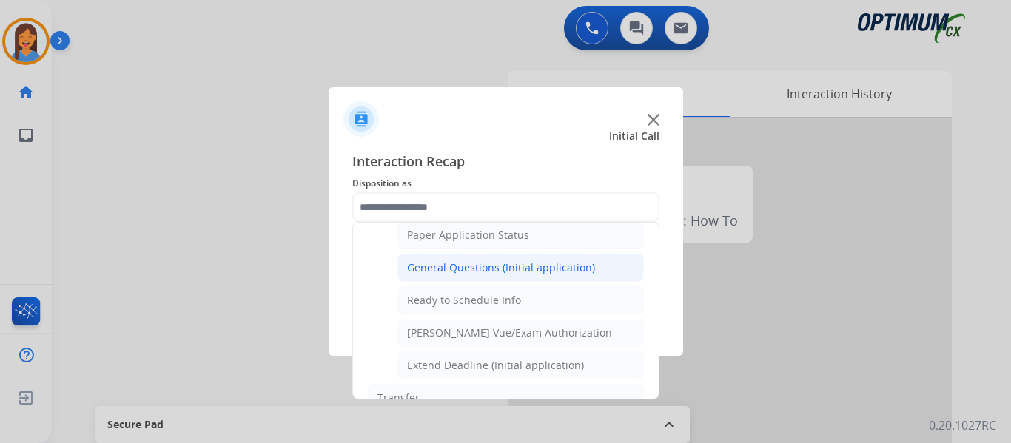
click at [487, 264] on div "General Questions (Initial application)" at bounding box center [501, 268] width 188 height 15
type input "**********"
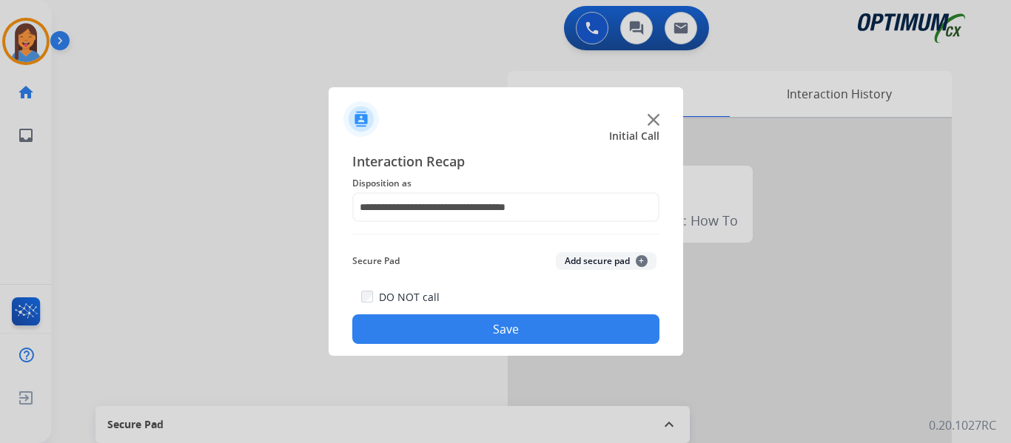
click at [535, 343] on div "DO NOT call Save" at bounding box center [505, 316] width 307 height 56
click at [544, 336] on button "Save" at bounding box center [505, 330] width 307 height 30
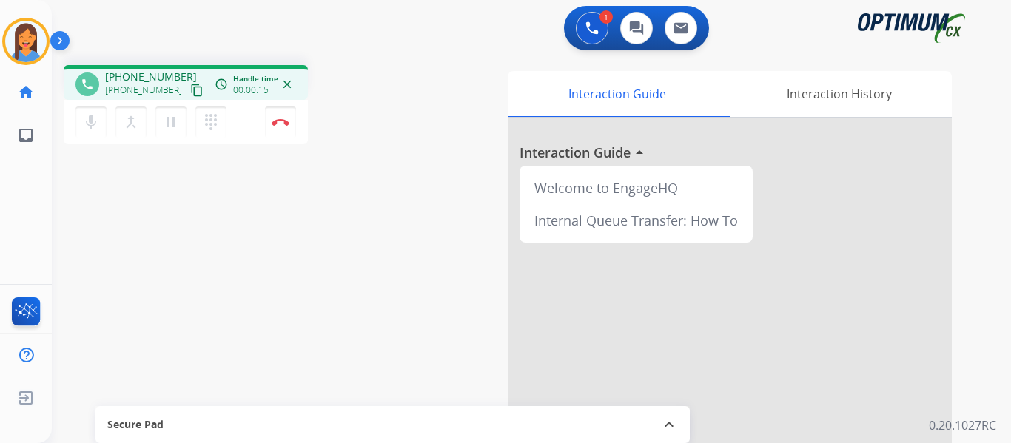
click at [190, 89] on mat-icon "content_copy" at bounding box center [196, 90] width 13 height 13
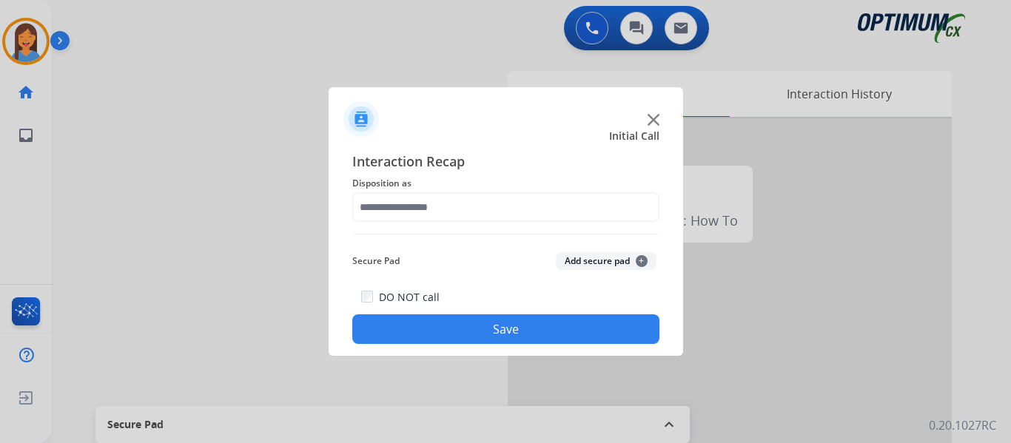
click at [542, 226] on div "Interaction Recap Disposition as Secure Pad Add secure pad + DO NOT call Save" at bounding box center [505, 247] width 307 height 193
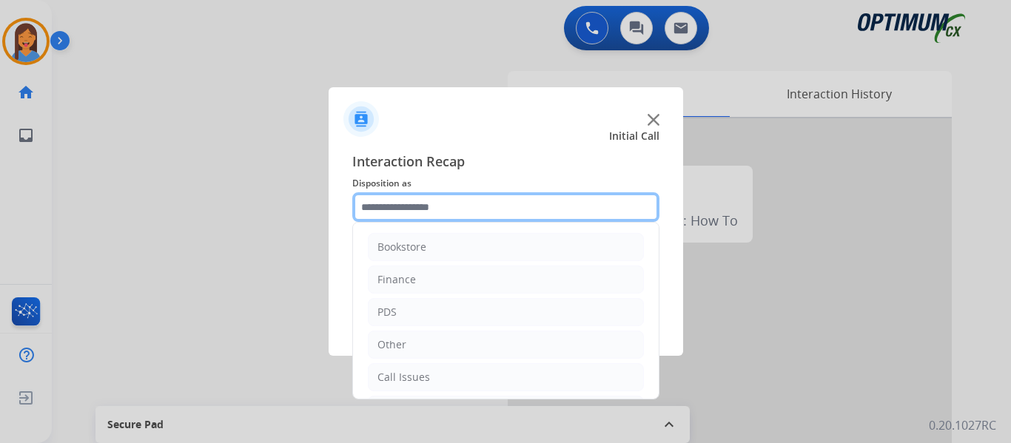
click at [526, 215] on input "text" at bounding box center [505, 207] width 307 height 30
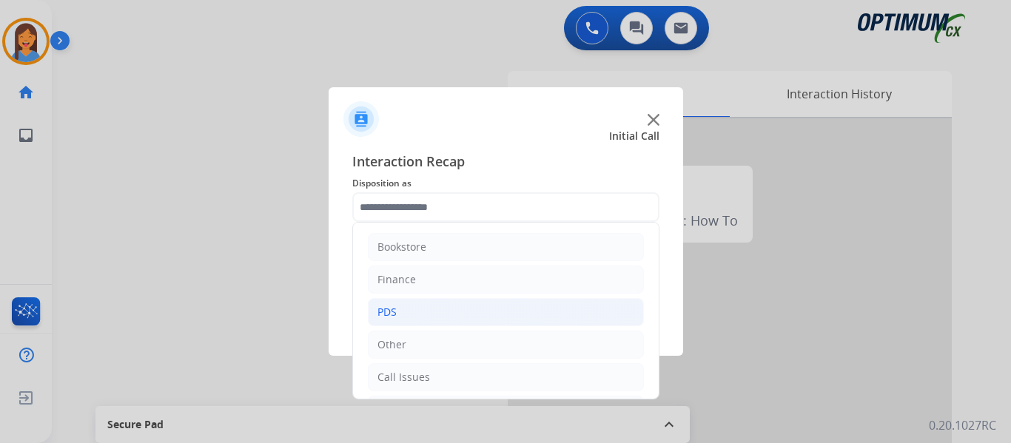
click at [410, 316] on li "PDS" at bounding box center [506, 312] width 276 height 28
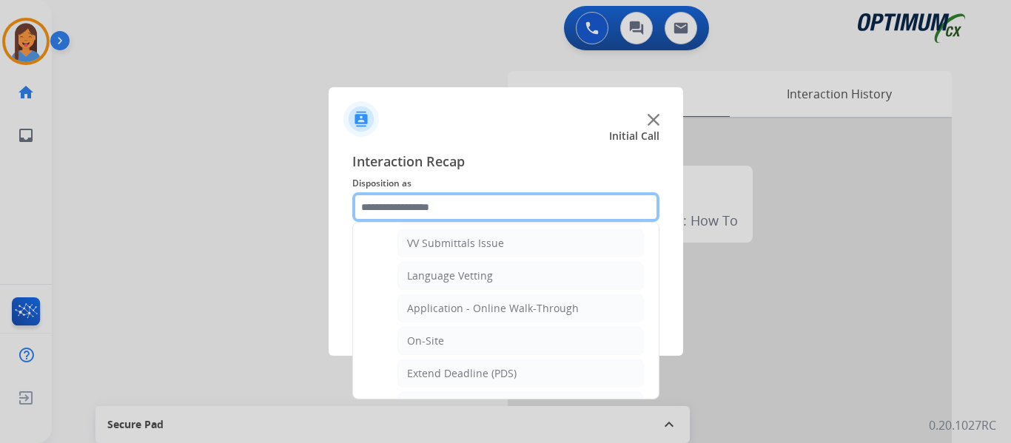
scroll to position [296, 0]
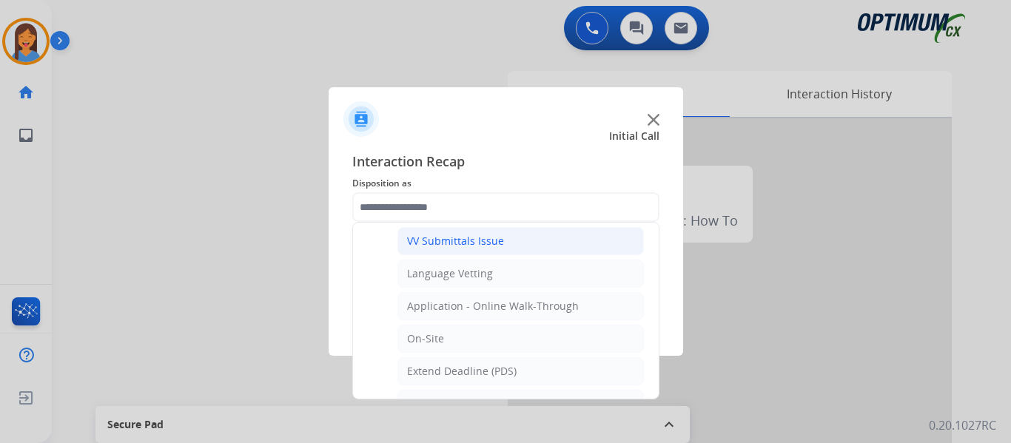
click at [460, 241] on div "VV Submittals Issue" at bounding box center [455, 241] width 97 height 15
type input "**********"
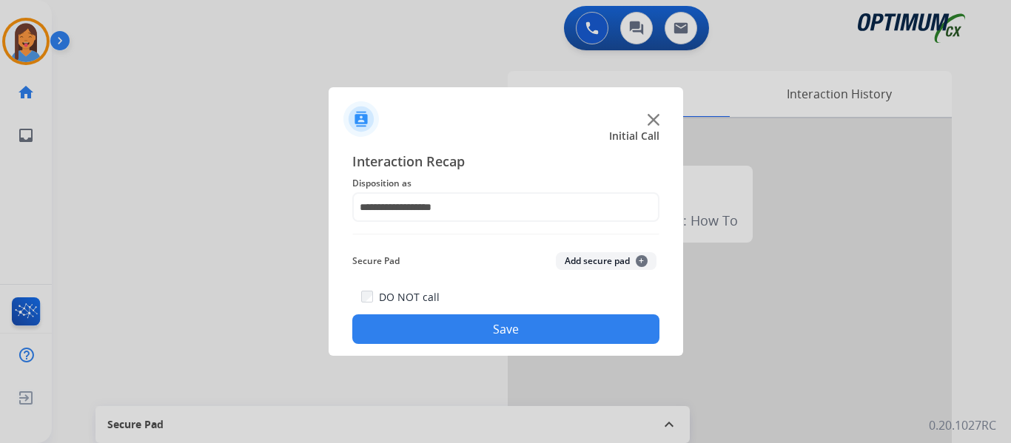
click at [496, 323] on button "Save" at bounding box center [505, 330] width 307 height 30
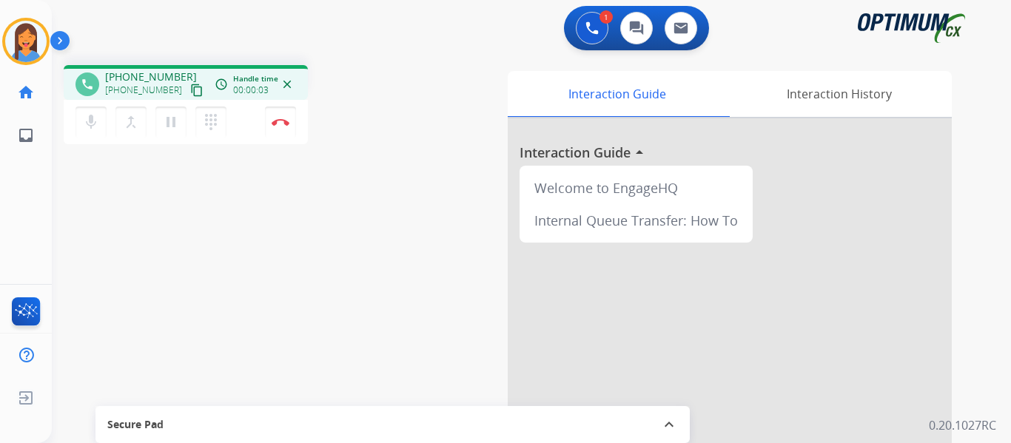
click at [190, 87] on mat-icon "content_copy" at bounding box center [196, 90] width 13 height 13
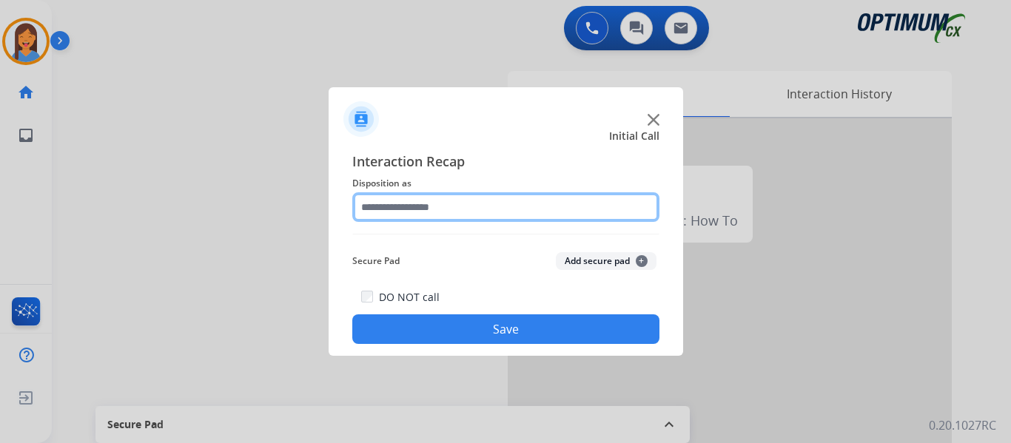
click at [404, 200] on input "text" at bounding box center [505, 207] width 307 height 30
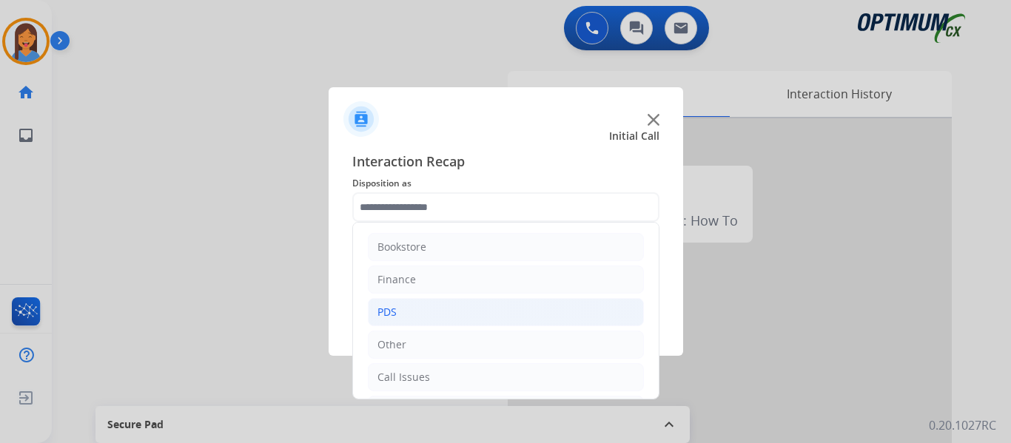
click at [397, 315] on li "PDS" at bounding box center [506, 312] width 276 height 28
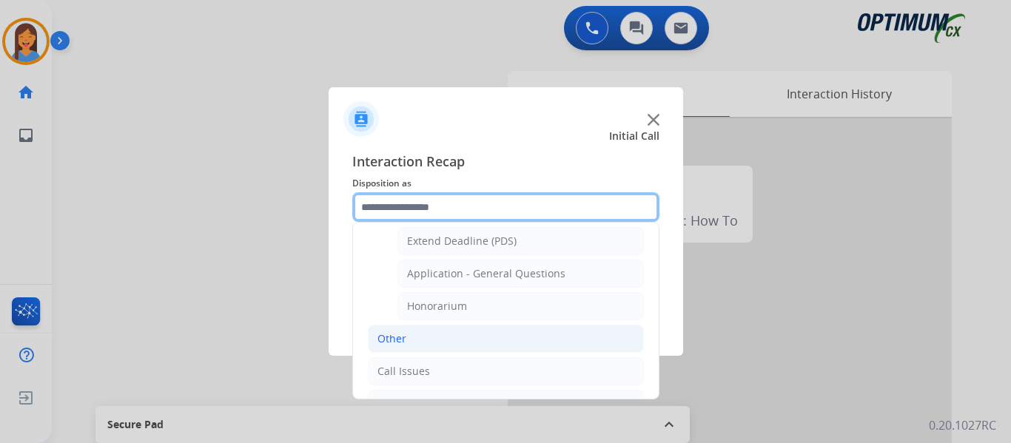
scroll to position [444, 0]
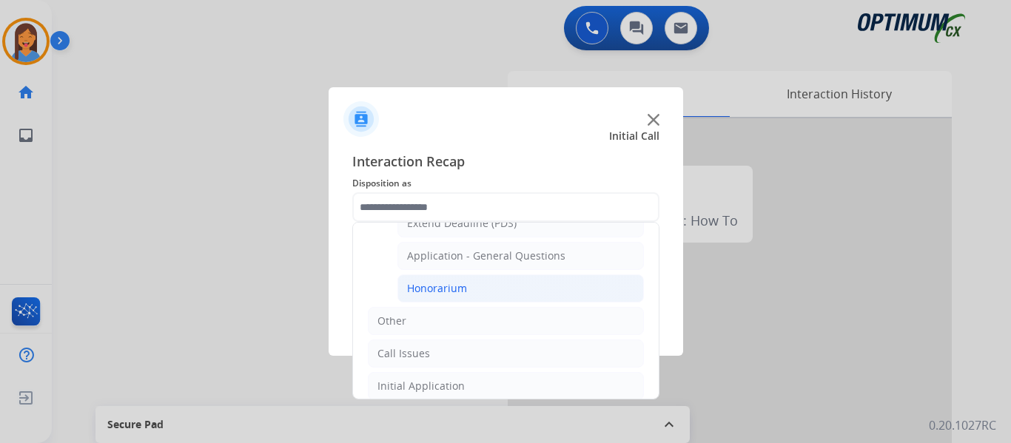
click at [438, 286] on div "Honorarium" at bounding box center [437, 288] width 60 height 15
type input "**********"
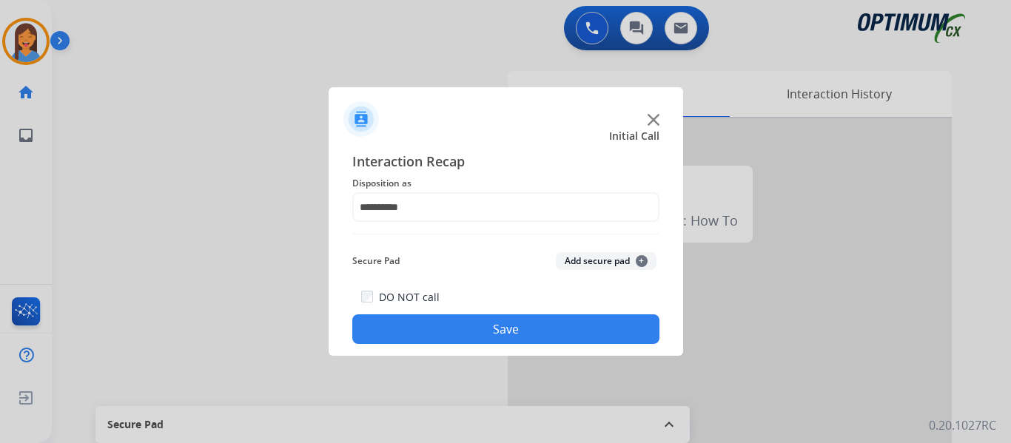
click at [502, 328] on button "Save" at bounding box center [505, 330] width 307 height 30
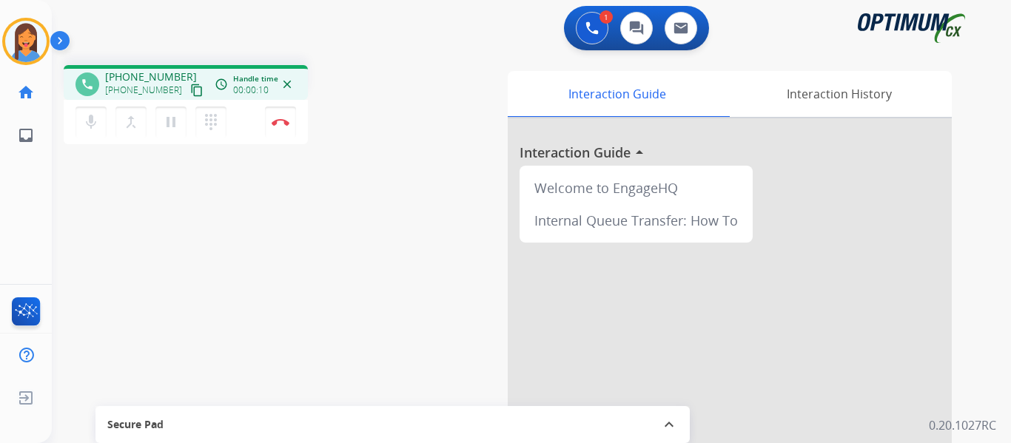
click at [188, 97] on button "content_copy" at bounding box center [197, 90] width 18 height 18
click at [284, 124] on img at bounding box center [281, 121] width 18 height 7
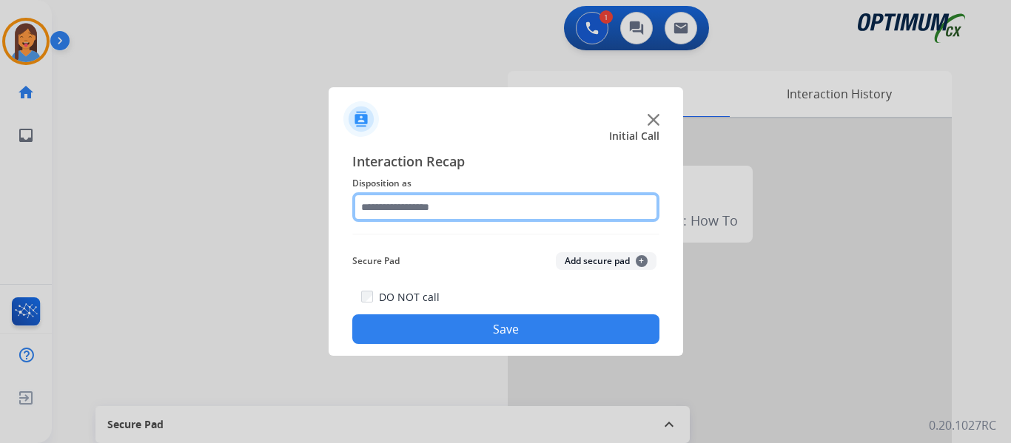
click at [409, 218] on input "text" at bounding box center [505, 207] width 307 height 30
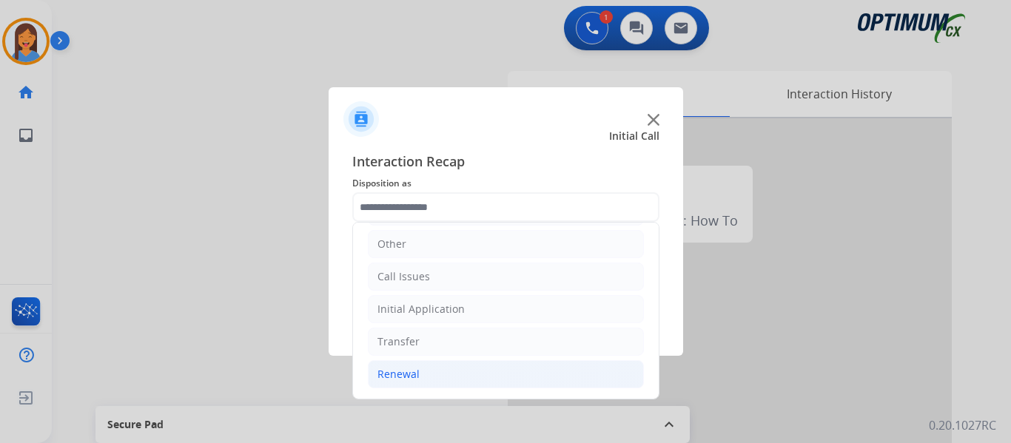
click at [411, 373] on div "Renewal" at bounding box center [399, 374] width 42 height 15
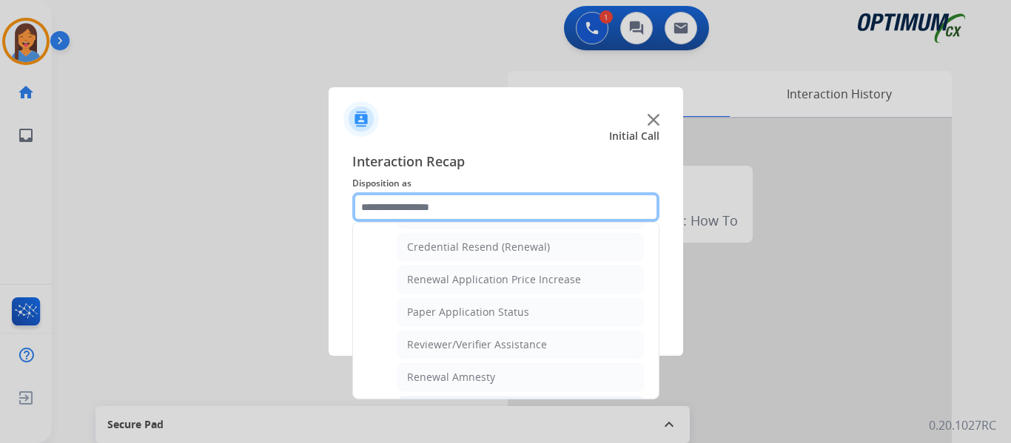
scroll to position [545, 0]
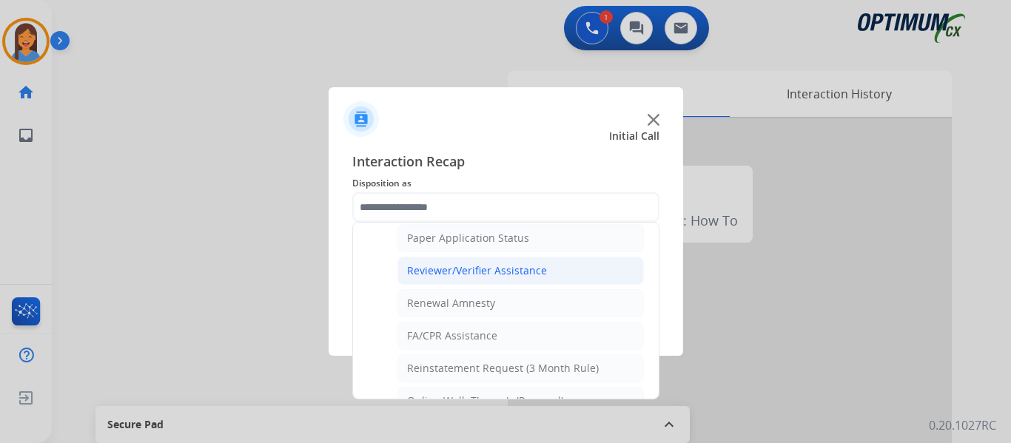
click at [483, 272] on div "Reviewer/Verifier Assistance" at bounding box center [477, 271] width 140 height 15
type input "**********"
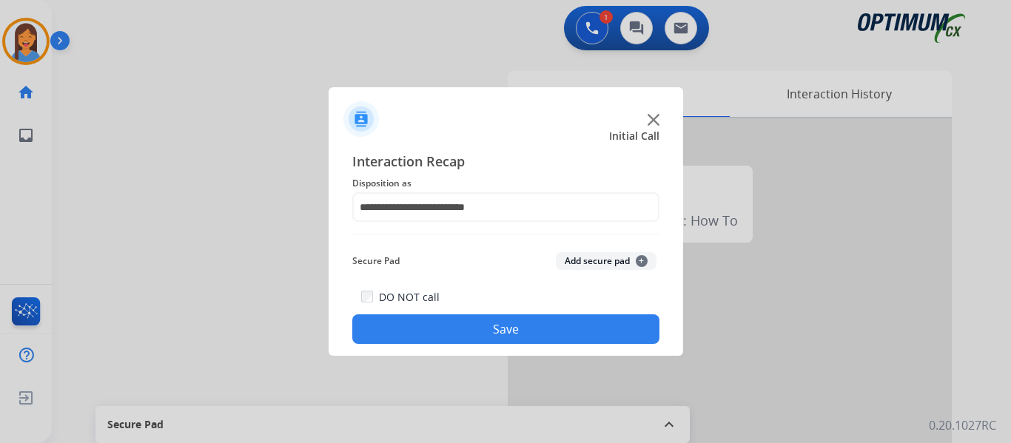
click at [507, 327] on button "Save" at bounding box center [505, 330] width 307 height 30
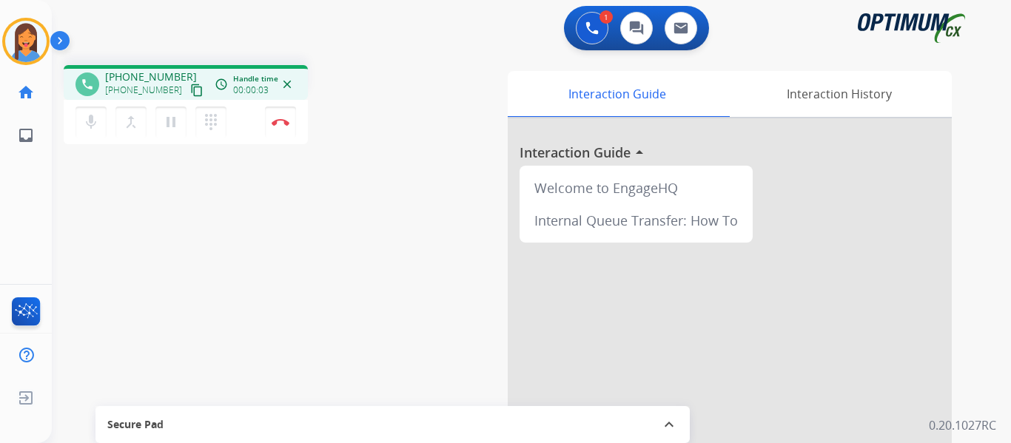
click at [190, 92] on mat-icon "content_copy" at bounding box center [196, 90] width 13 height 13
click at [275, 127] on button "Disconnect" at bounding box center [280, 122] width 31 height 31
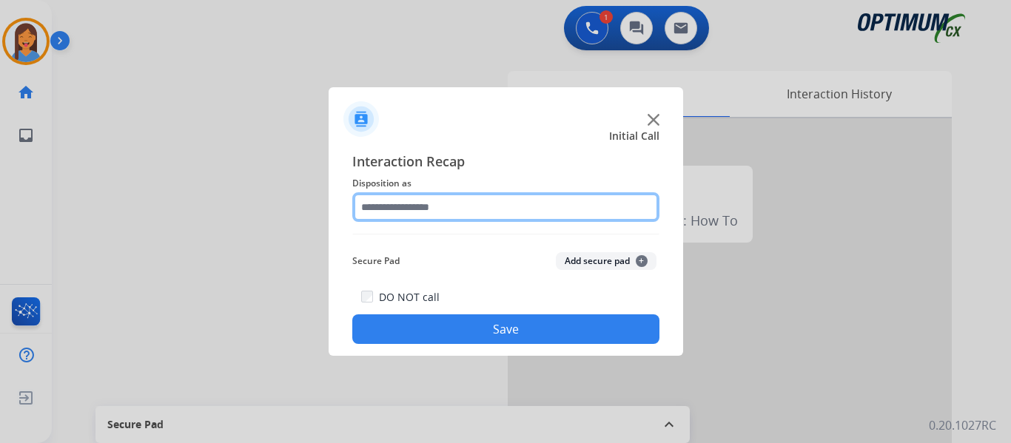
click at [383, 198] on input "text" at bounding box center [505, 207] width 307 height 30
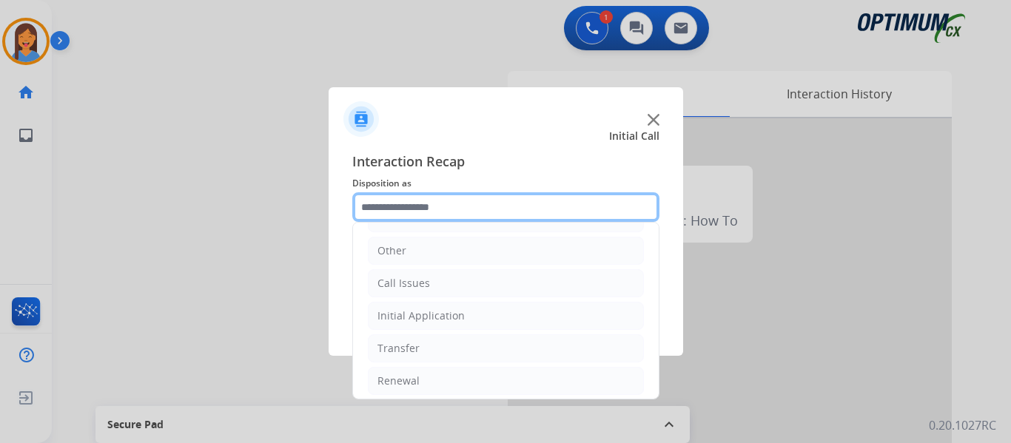
scroll to position [101, 0]
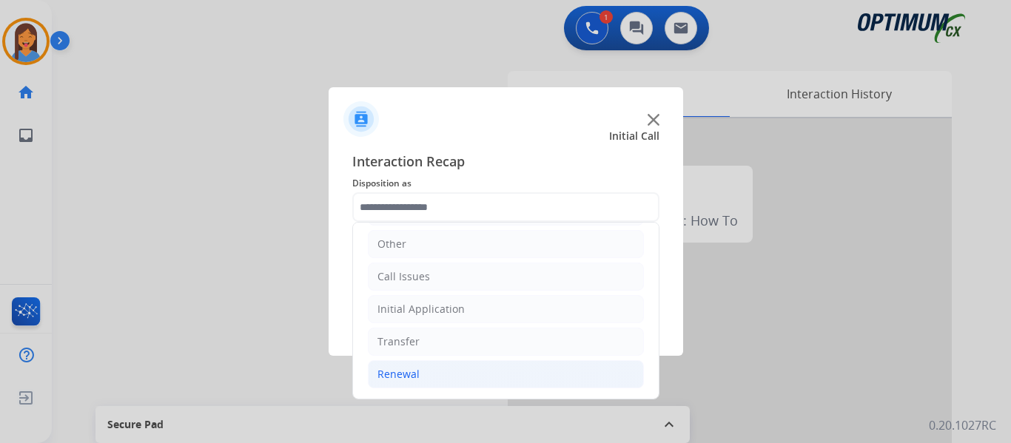
click at [396, 377] on div "Renewal" at bounding box center [399, 374] width 42 height 15
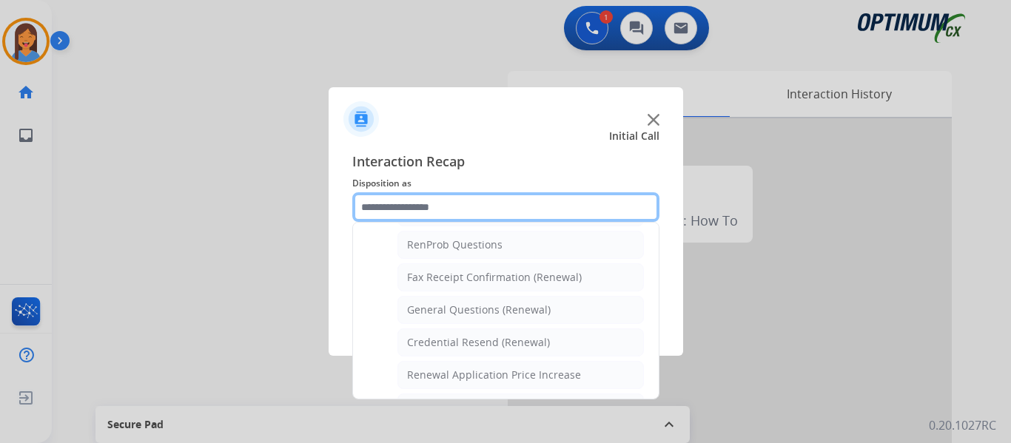
scroll to position [397, 0]
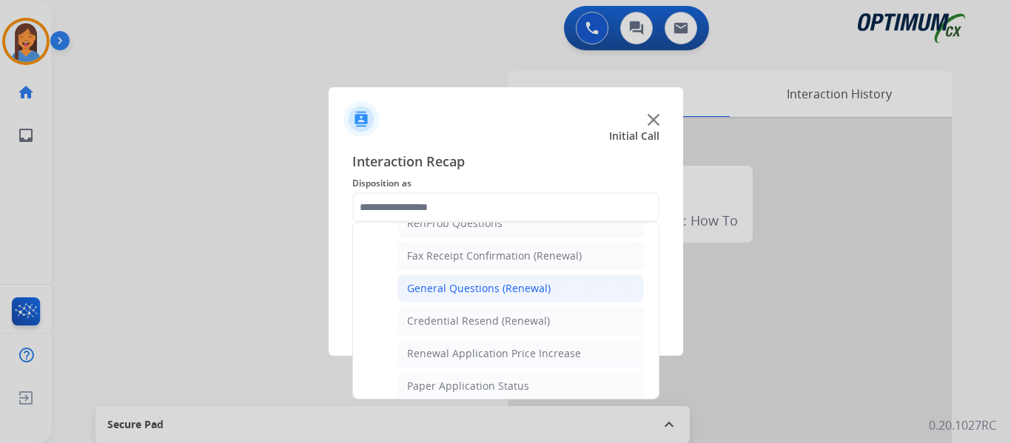
click at [463, 285] on div "General Questions (Renewal)" at bounding box center [479, 288] width 144 height 15
type input "**********"
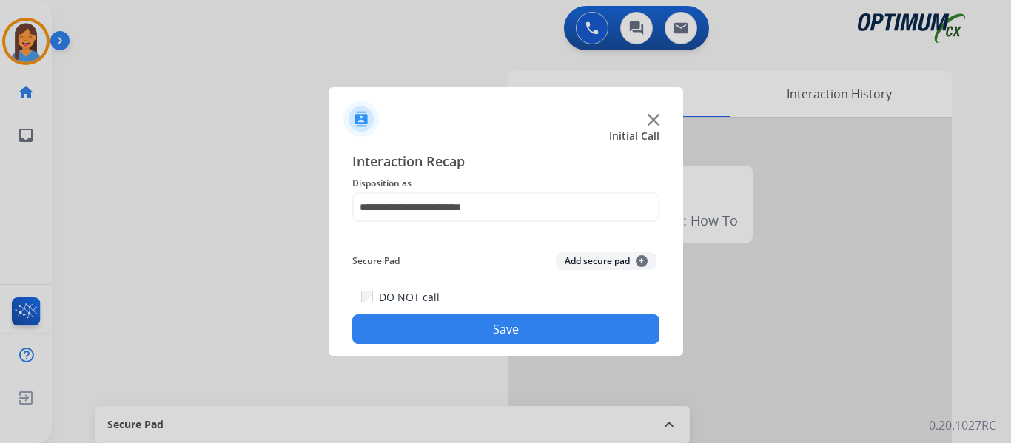
click at [480, 331] on button "Save" at bounding box center [505, 330] width 307 height 30
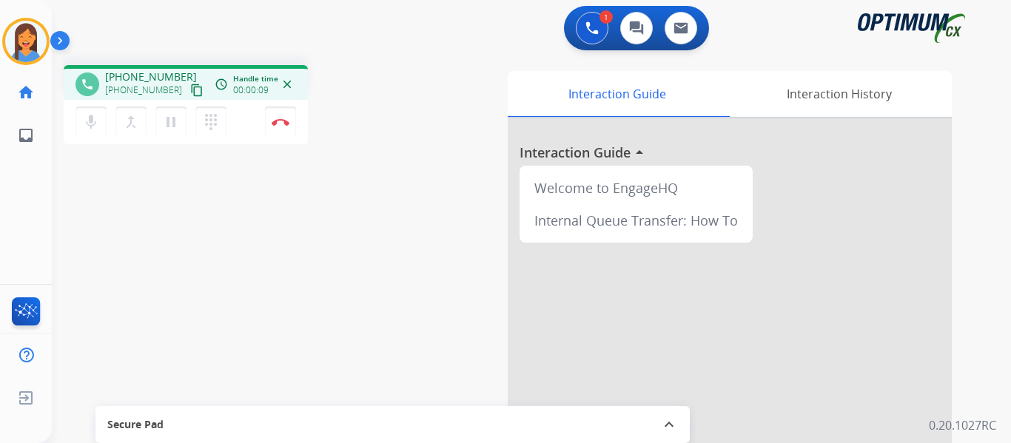
click at [190, 90] on mat-icon "content_copy" at bounding box center [196, 90] width 13 height 13
click at [171, 124] on mat-icon "pause" at bounding box center [171, 122] width 18 height 18
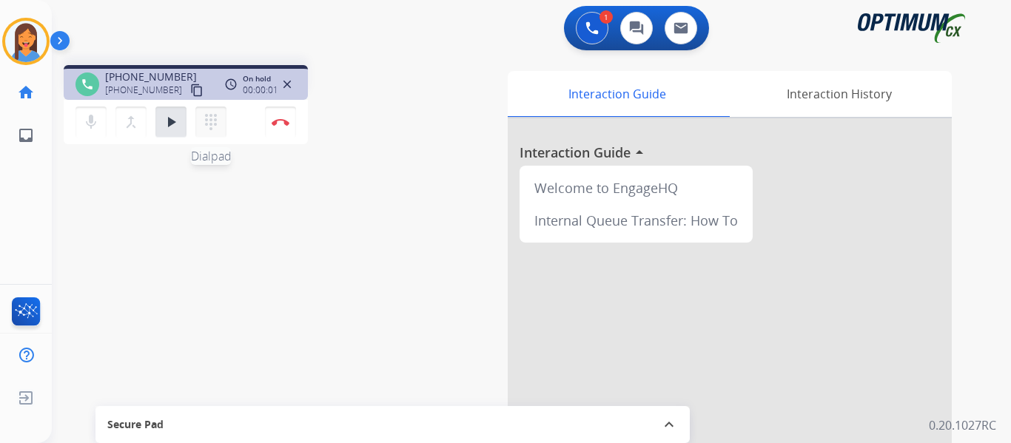
click at [212, 124] on mat-icon "dialpad" at bounding box center [211, 122] width 18 height 18
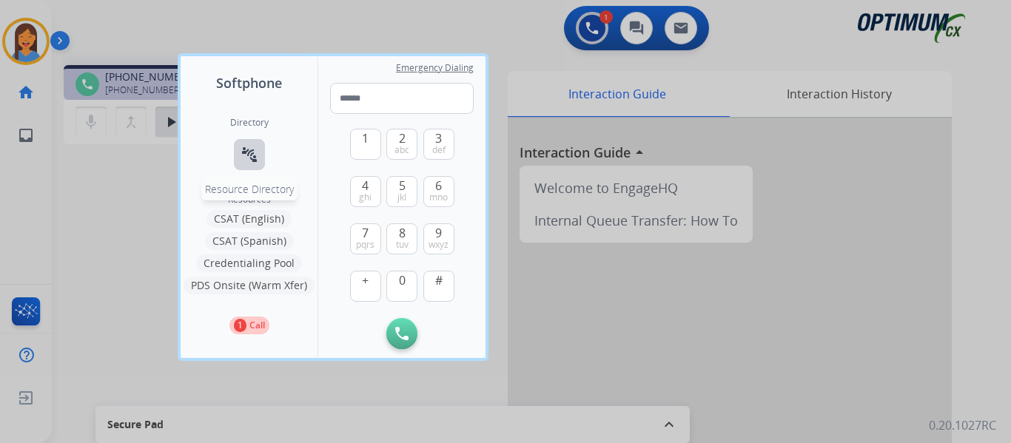
click at [245, 158] on mat-icon "connect_without_contact" at bounding box center [250, 155] width 18 height 18
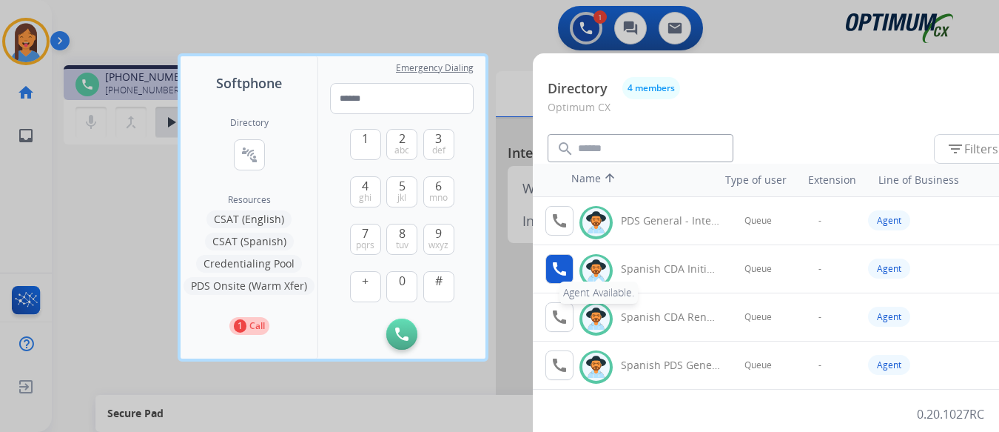
click at [550, 270] on button "call Agent Available." at bounding box center [560, 269] width 28 height 30
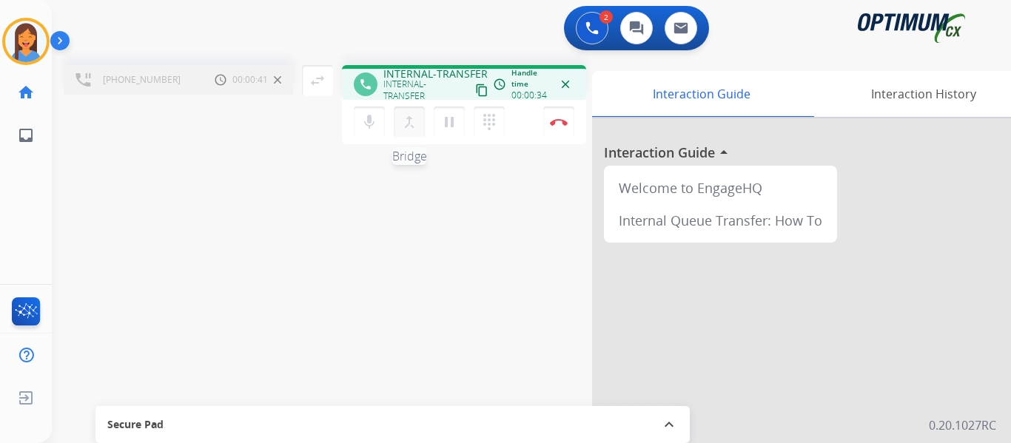
click at [409, 126] on mat-icon "merge_type" at bounding box center [409, 122] width 18 height 18
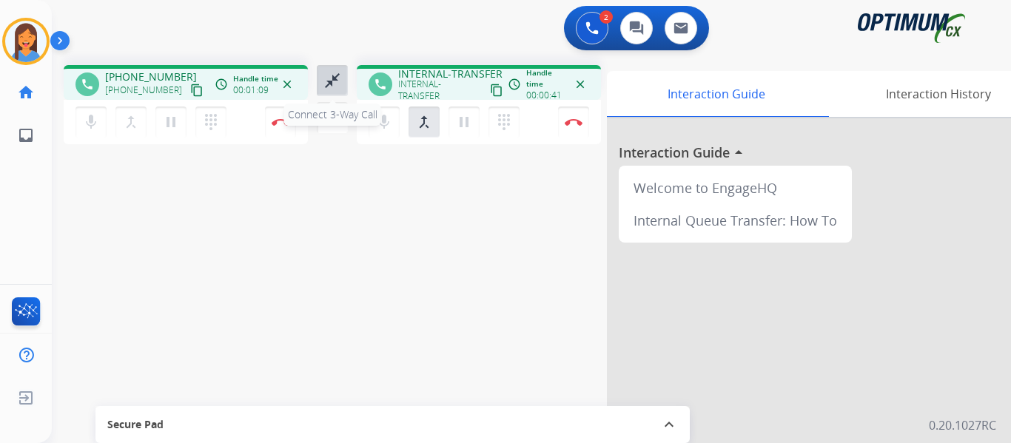
click at [327, 79] on mat-icon "close_fullscreen" at bounding box center [332, 81] width 18 height 18
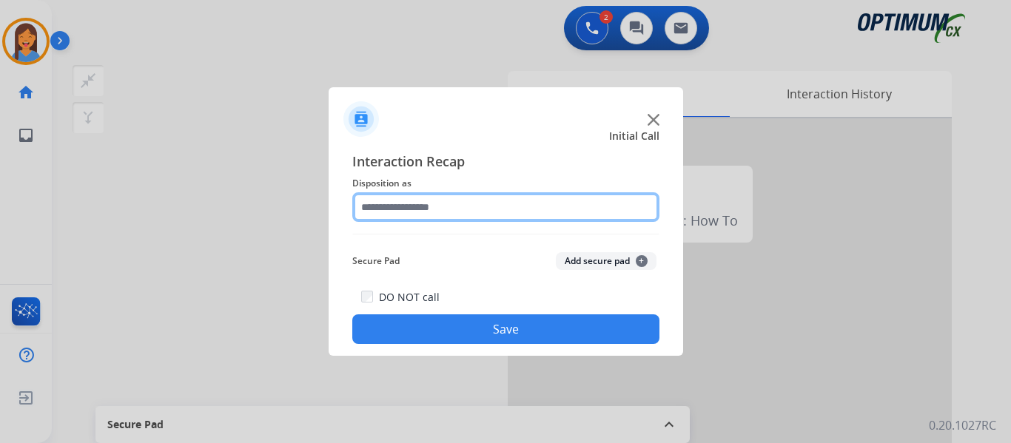
click at [403, 212] on input "text" at bounding box center [505, 207] width 307 height 30
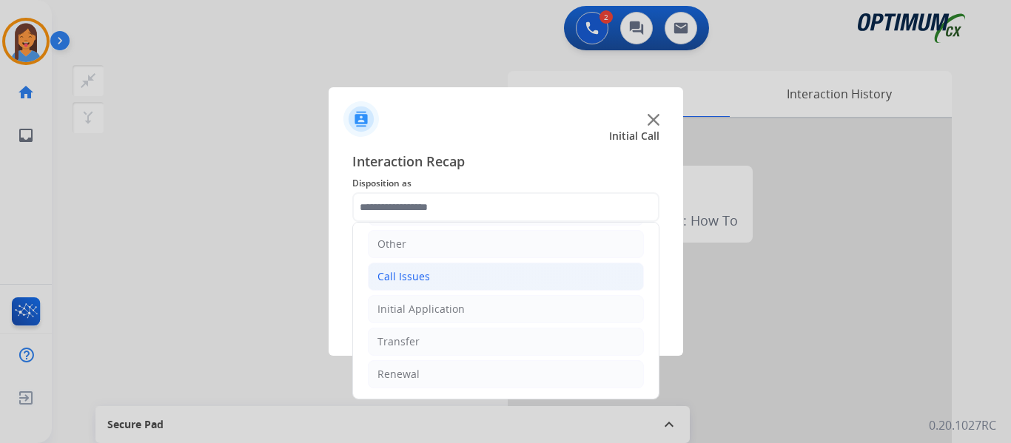
click at [417, 283] on div "Call Issues" at bounding box center [404, 276] width 53 height 15
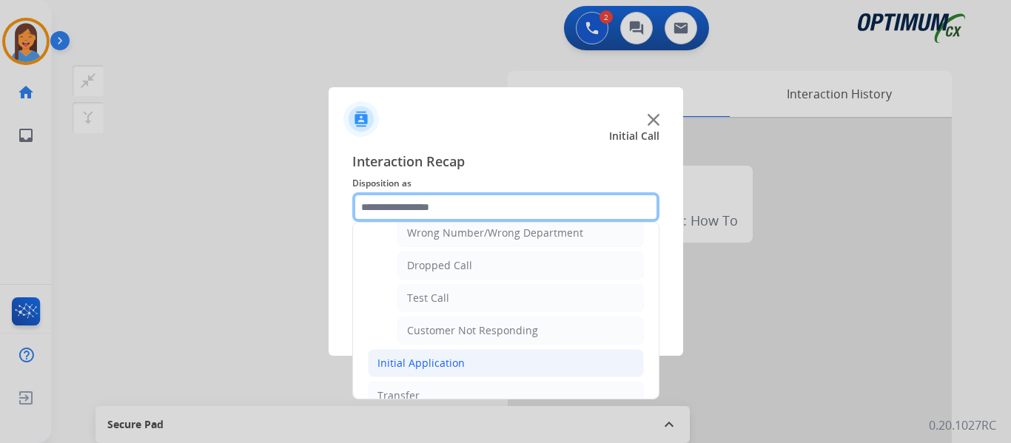
scroll to position [175, 0]
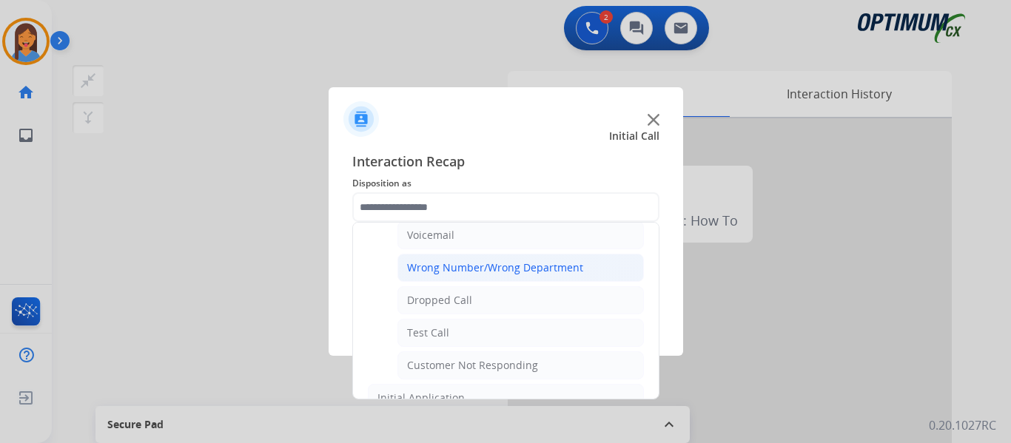
click at [452, 272] on div "Wrong Number/Wrong Department" at bounding box center [495, 268] width 176 height 15
type input "**********"
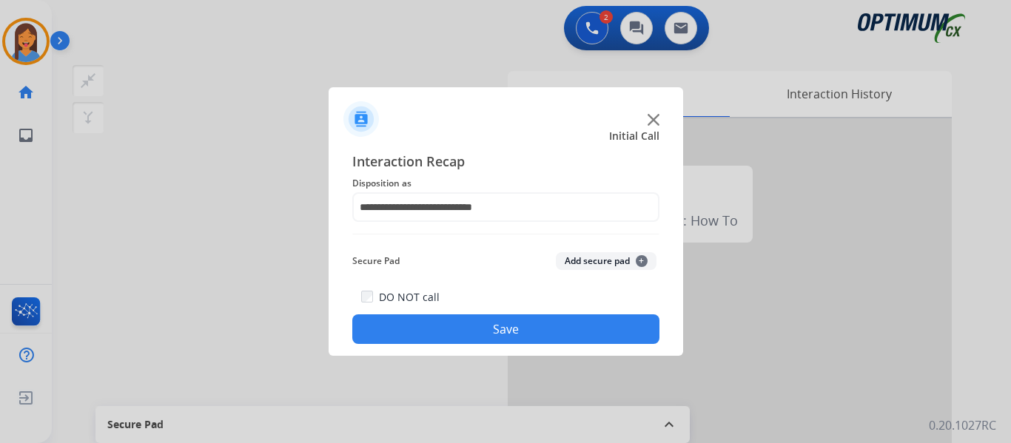
click at [473, 318] on button "Save" at bounding box center [505, 330] width 307 height 30
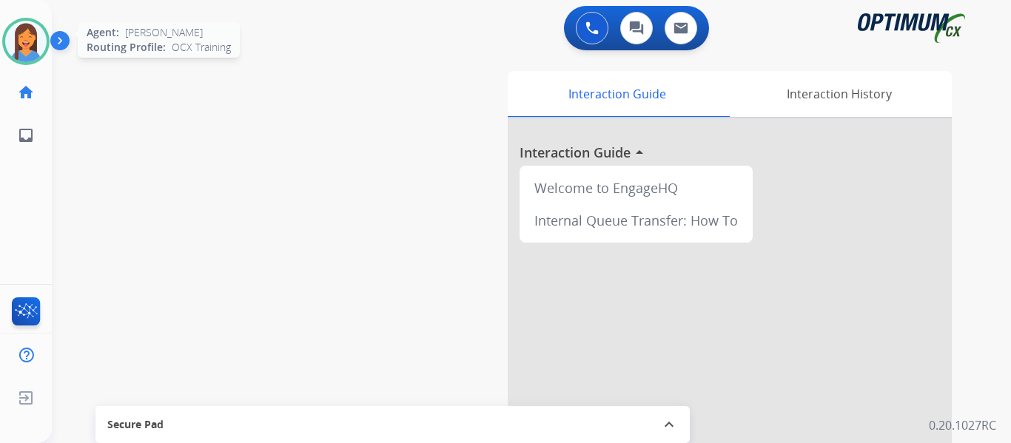
click at [19, 41] on img at bounding box center [25, 41] width 41 height 41
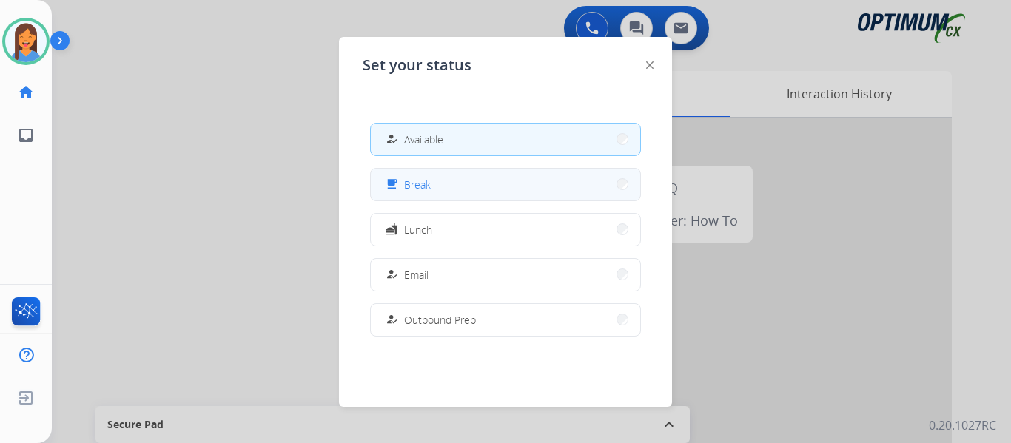
click at [399, 185] on div "free_breakfast" at bounding box center [393, 184] width 21 height 18
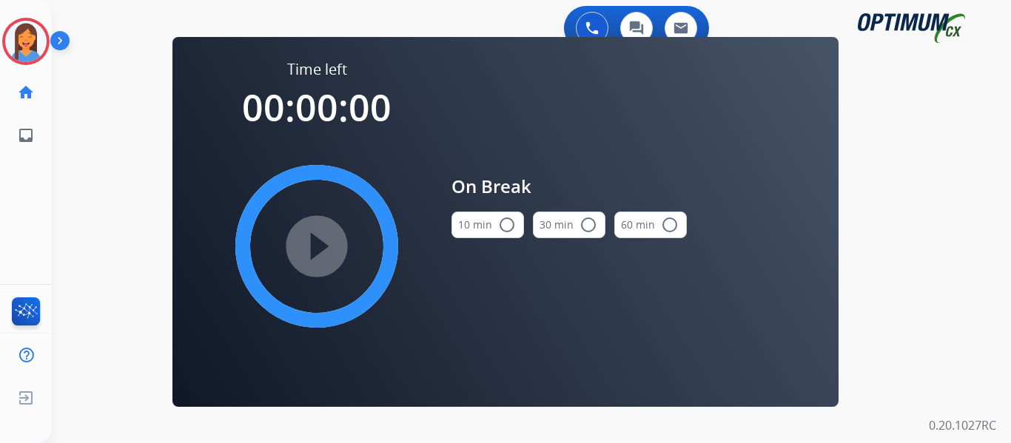
click at [480, 224] on button "10 min radio_button_unchecked" at bounding box center [488, 225] width 73 height 27
click at [308, 244] on mat-icon "play_circle_filled" at bounding box center [317, 247] width 18 height 18
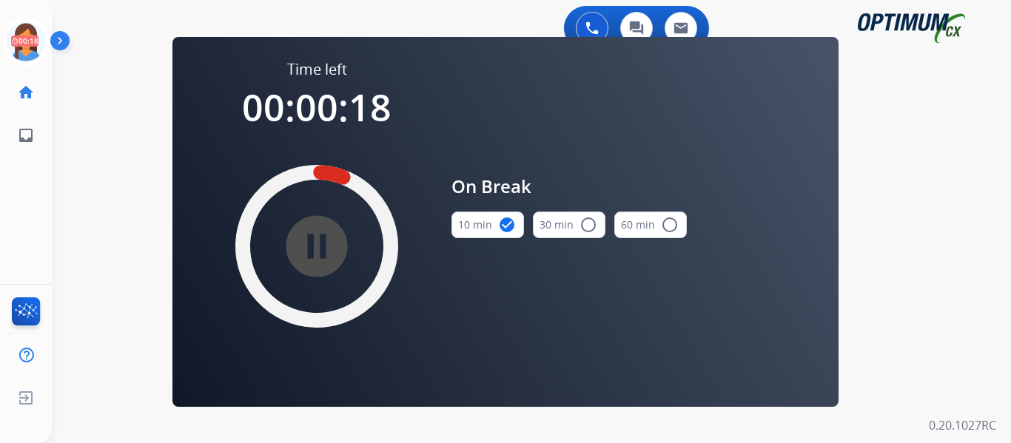
drag, startPoint x: 30, startPoint y: 47, endPoint x: 64, endPoint y: 58, distance: 36.5
click at [30, 47] on icon at bounding box center [26, 42] width 48 height 48
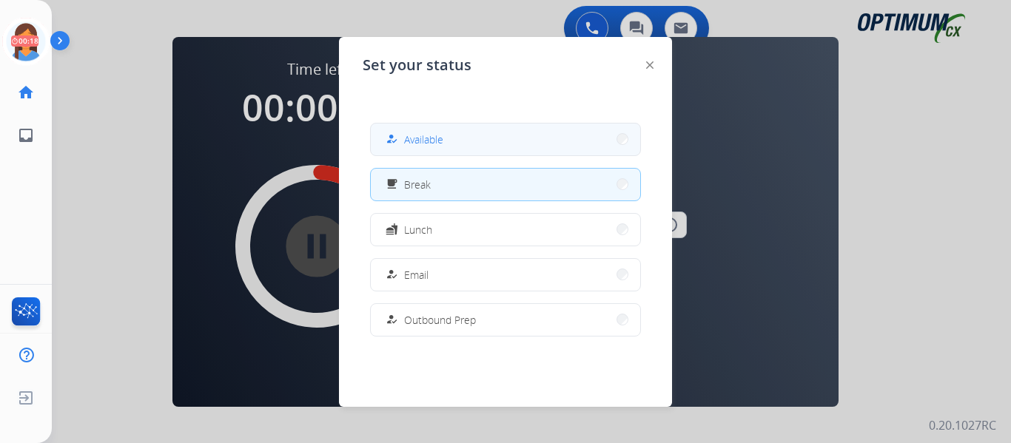
click at [425, 150] on button "how_to_reg Available" at bounding box center [505, 140] width 269 height 32
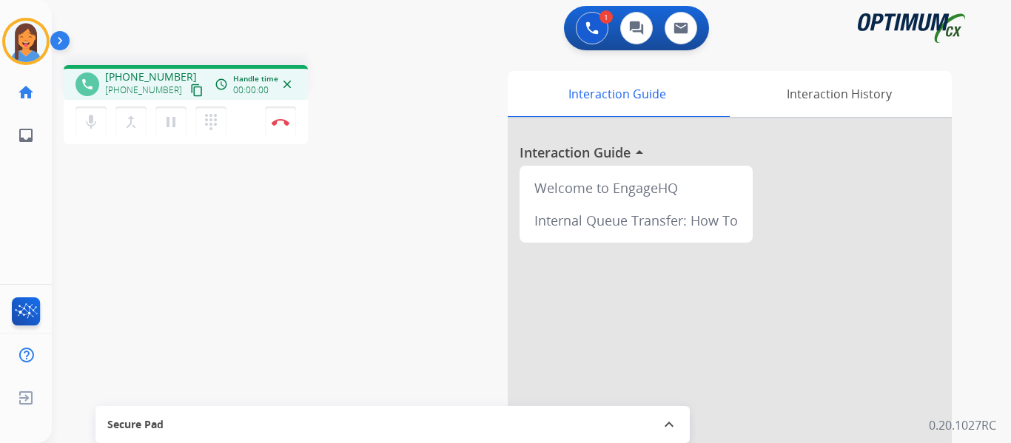
click at [190, 89] on mat-icon "content_copy" at bounding box center [196, 90] width 13 height 13
click at [281, 121] on img at bounding box center [281, 121] width 18 height 7
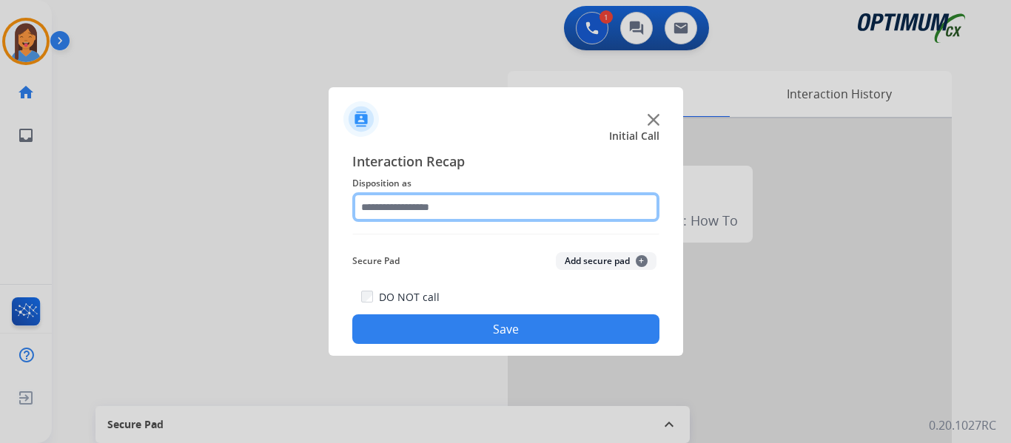
click at [488, 215] on input "text" at bounding box center [505, 207] width 307 height 30
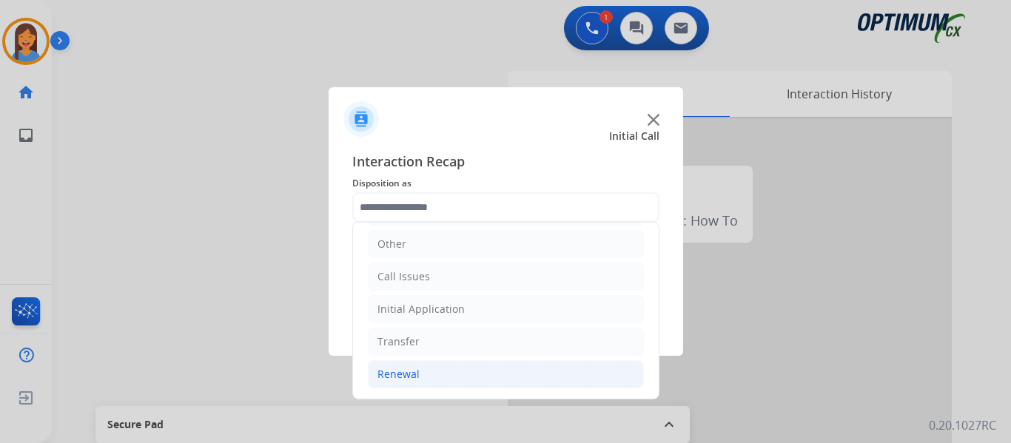
click at [421, 373] on li "Renewal" at bounding box center [506, 375] width 276 height 28
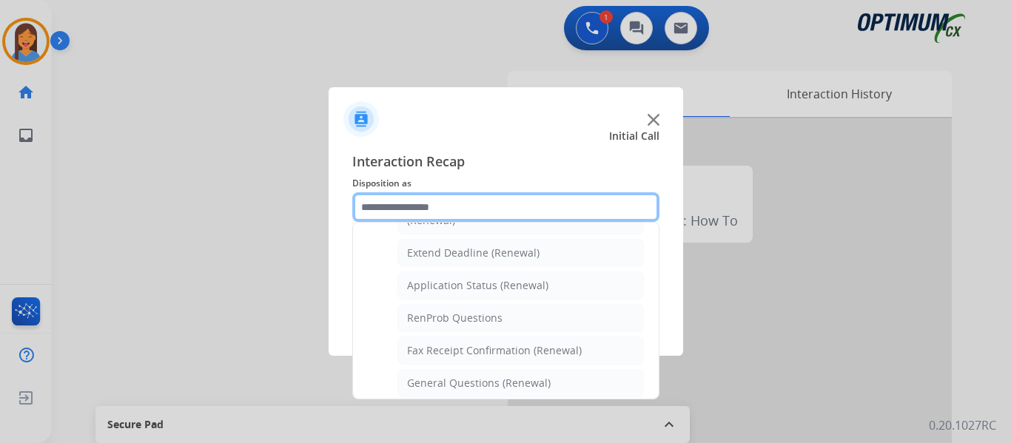
scroll to position [323, 0]
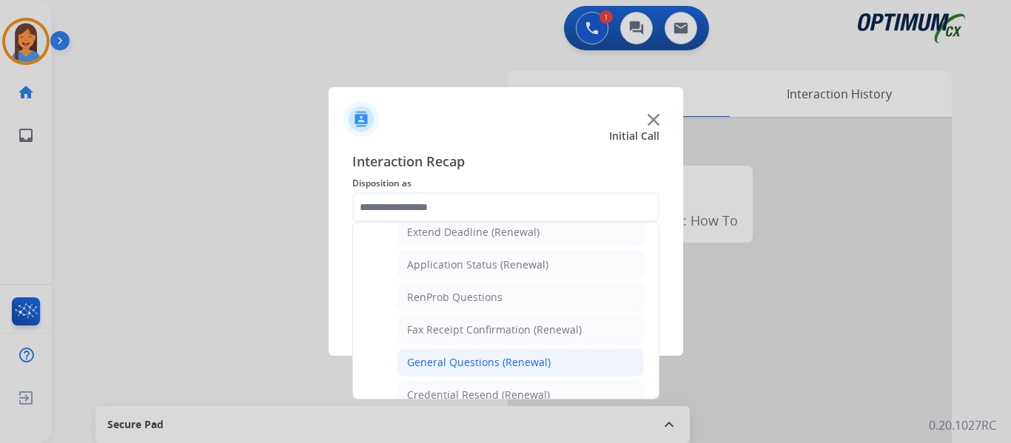
click at [455, 362] on div "General Questions (Renewal)" at bounding box center [479, 362] width 144 height 15
type input "**********"
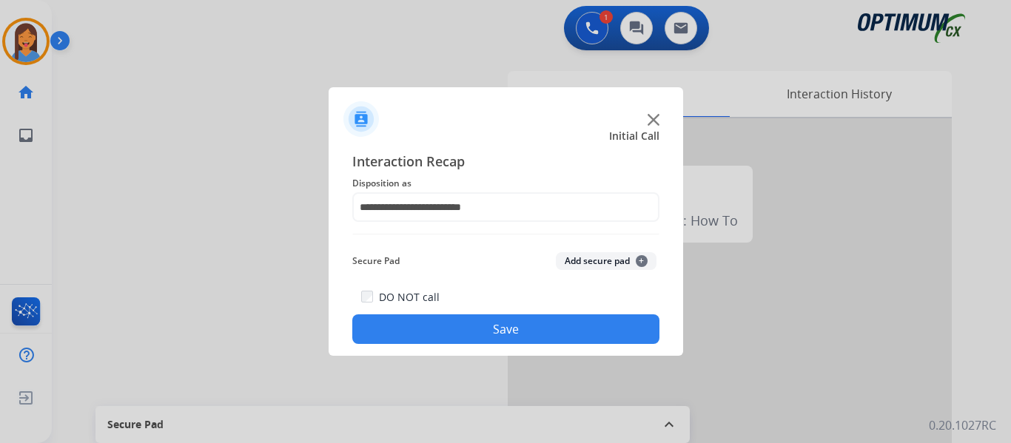
click at [483, 323] on button "Save" at bounding box center [505, 330] width 307 height 30
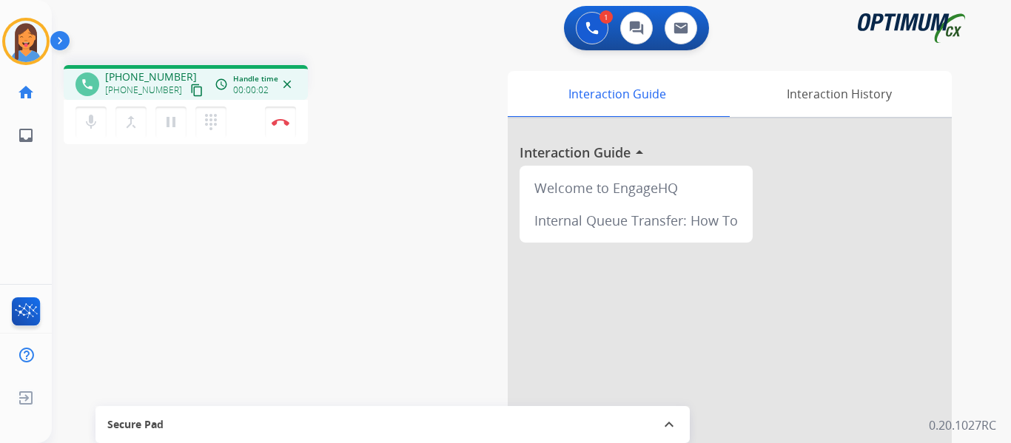
click at [190, 94] on mat-icon "content_copy" at bounding box center [196, 90] width 13 height 13
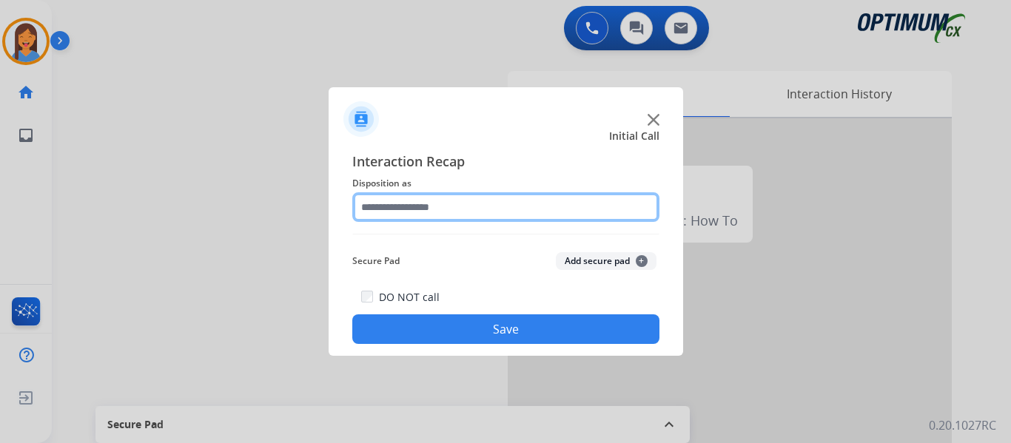
click at [444, 218] on input "text" at bounding box center [505, 207] width 307 height 30
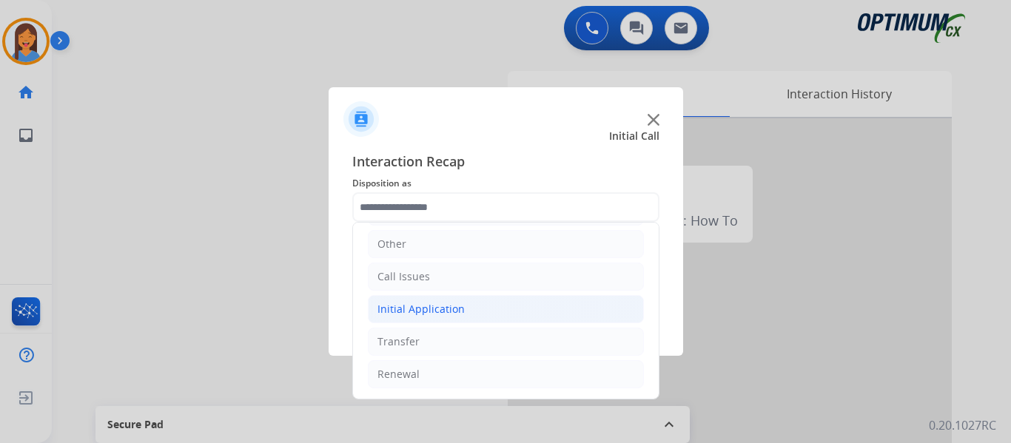
click at [435, 301] on li "Initial Application" at bounding box center [506, 309] width 276 height 28
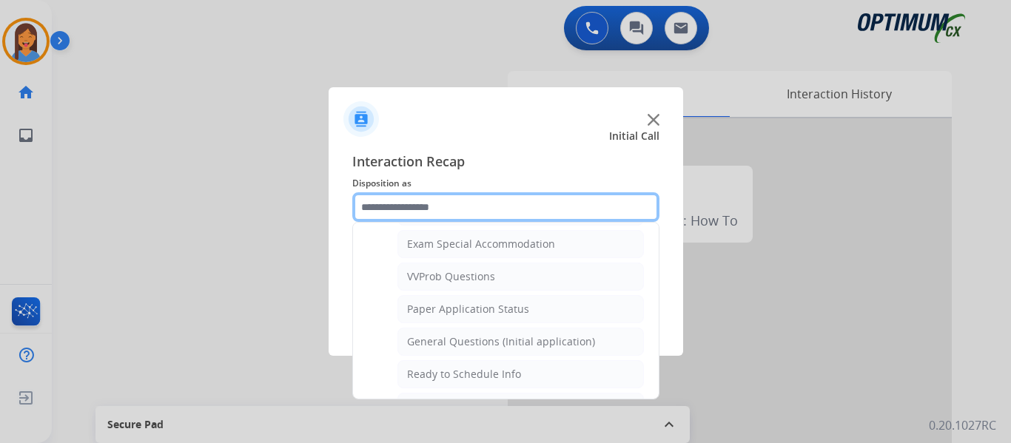
scroll to position [841, 0]
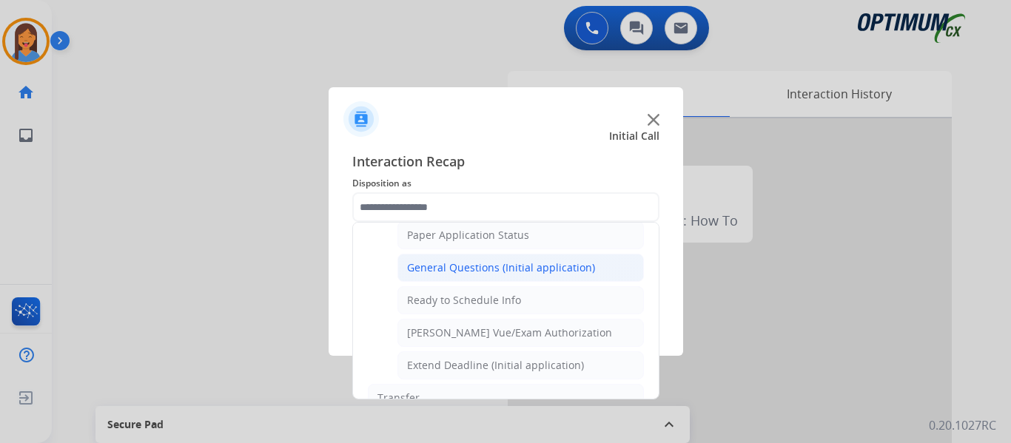
click at [452, 275] on div "General Questions (Initial application)" at bounding box center [501, 268] width 188 height 15
type input "**********"
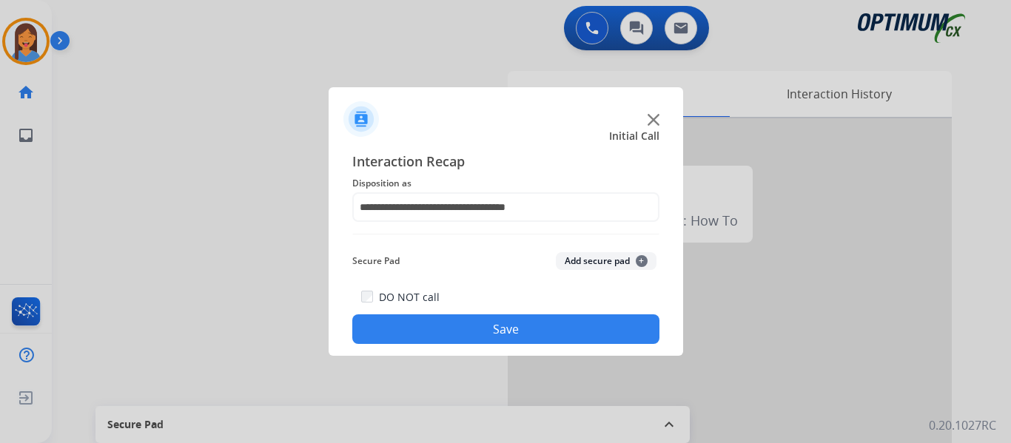
click at [486, 329] on button "Save" at bounding box center [505, 330] width 307 height 30
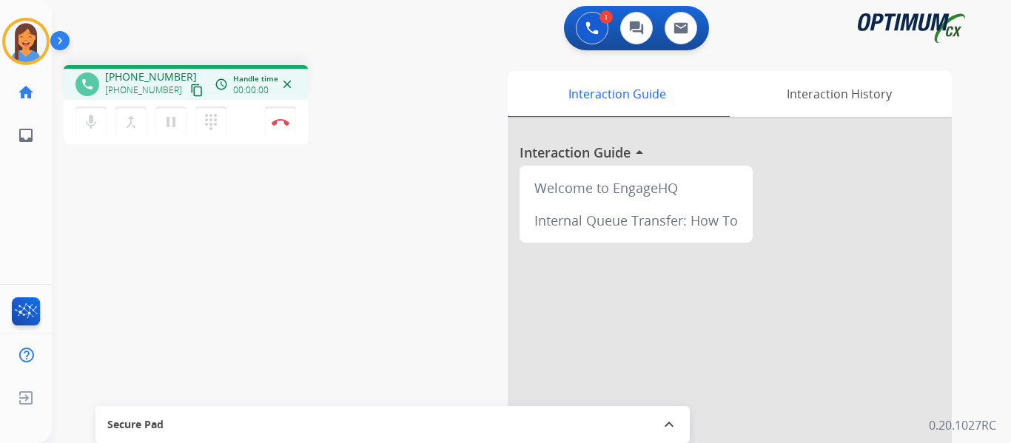
click at [190, 94] on mat-icon "content_copy" at bounding box center [196, 90] width 13 height 13
click at [278, 126] on button "Disconnect" at bounding box center [280, 122] width 31 height 31
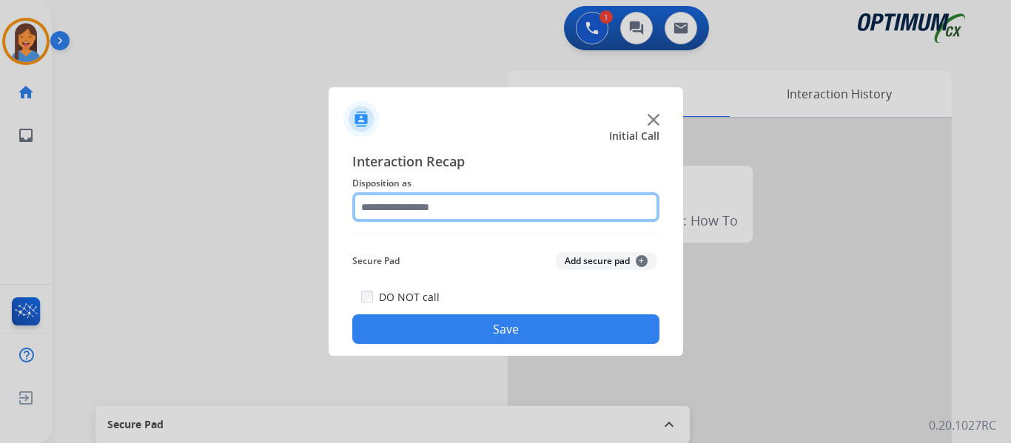
click at [412, 212] on input "text" at bounding box center [505, 207] width 307 height 30
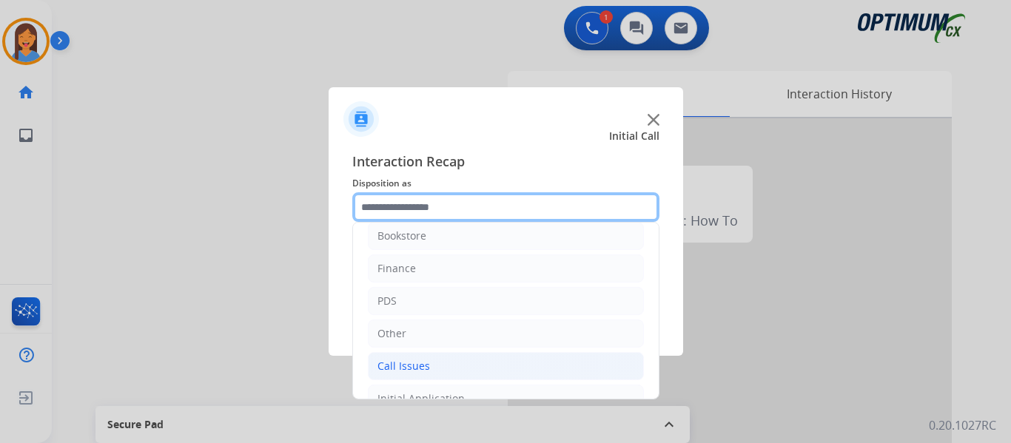
scroll to position [0, 0]
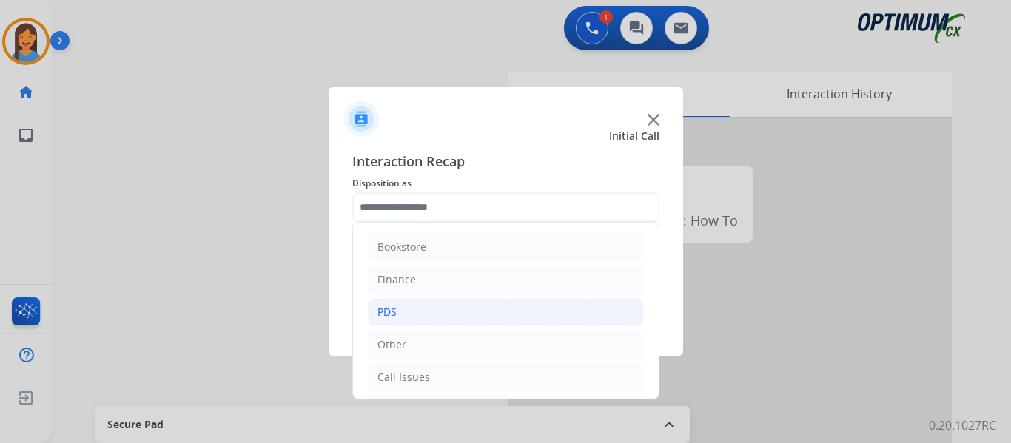
click at [397, 314] on li "PDS" at bounding box center [506, 312] width 276 height 28
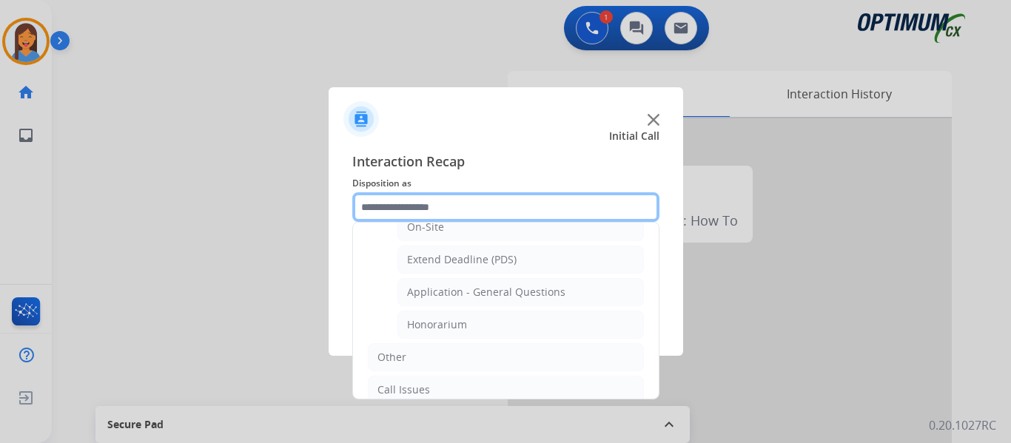
scroll to position [444, 0]
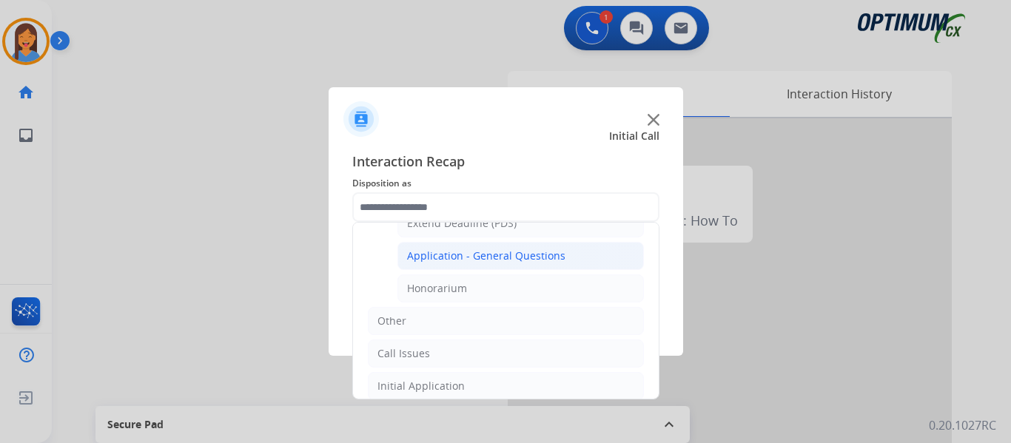
click at [453, 257] on div "Application - General Questions" at bounding box center [486, 256] width 158 height 15
type input "**********"
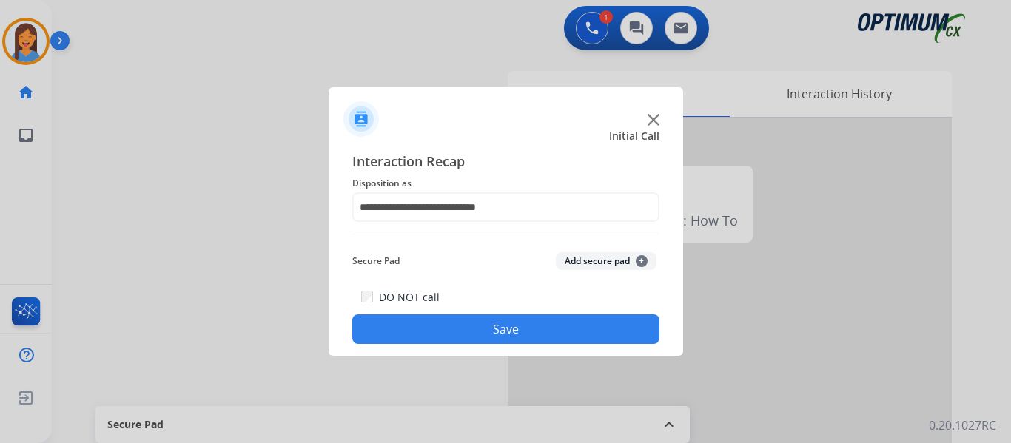
click at [463, 332] on button "Save" at bounding box center [505, 330] width 307 height 30
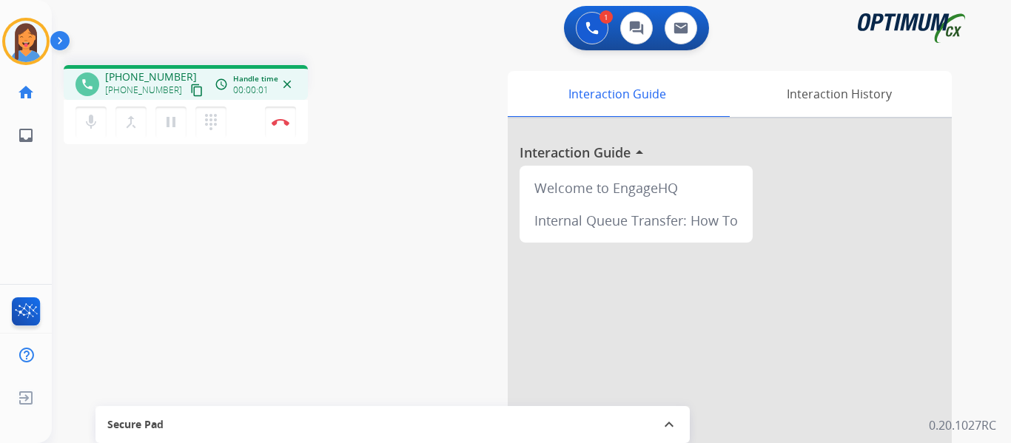
click at [190, 91] on mat-icon "content_copy" at bounding box center [196, 90] width 13 height 13
click at [167, 122] on mat-icon "pause" at bounding box center [171, 122] width 18 height 18
click at [209, 121] on mat-icon "dialpad" at bounding box center [211, 122] width 18 height 18
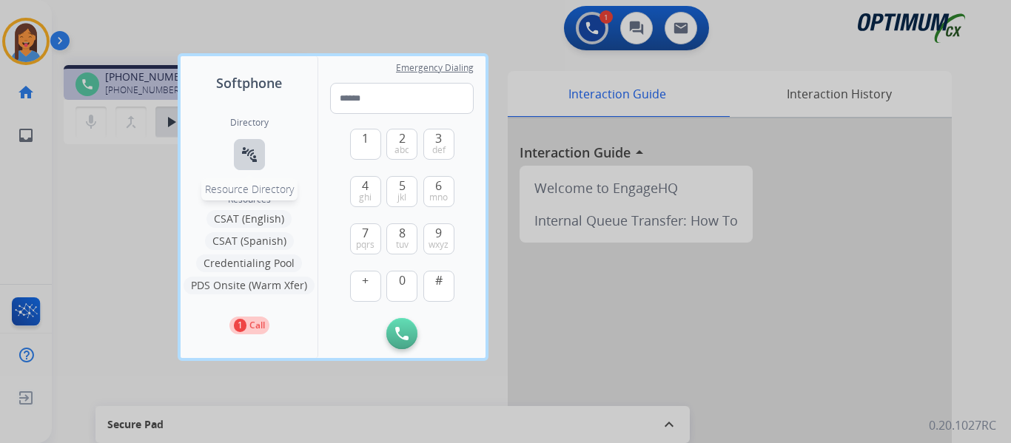
click at [247, 156] on mat-icon "connect_without_contact" at bounding box center [250, 155] width 18 height 18
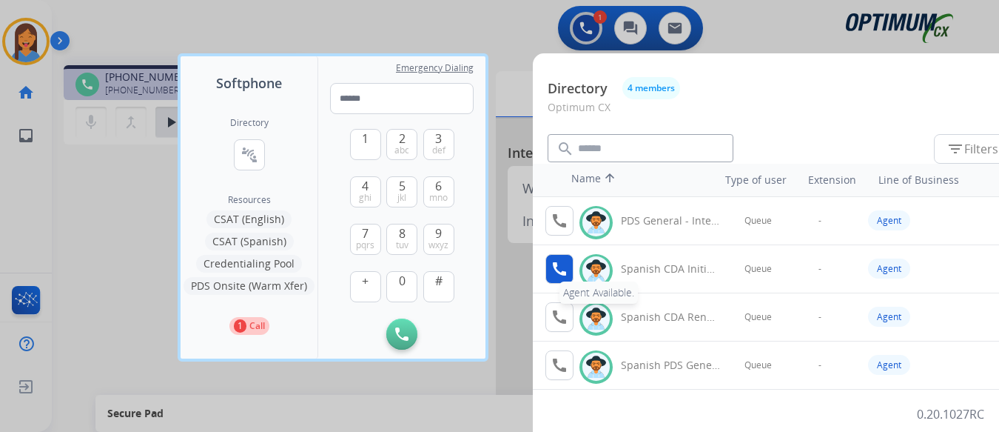
click at [557, 275] on mat-icon "call" at bounding box center [560, 269] width 18 height 18
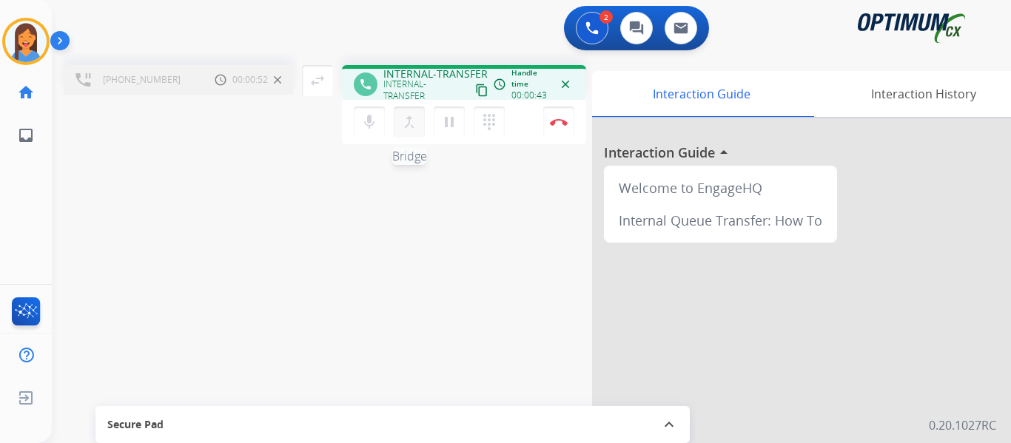
click at [404, 127] on mat-icon "merge_type" at bounding box center [409, 122] width 18 height 18
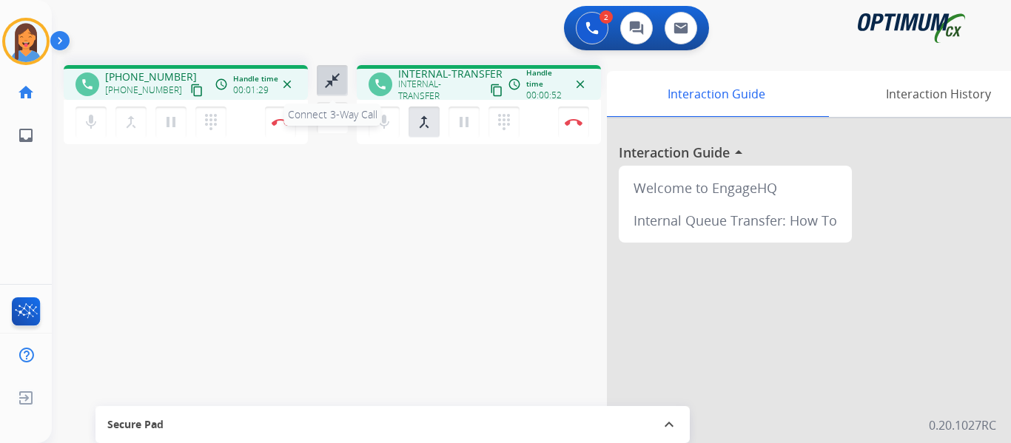
click at [334, 86] on mat-icon "close_fullscreen" at bounding box center [332, 81] width 18 height 18
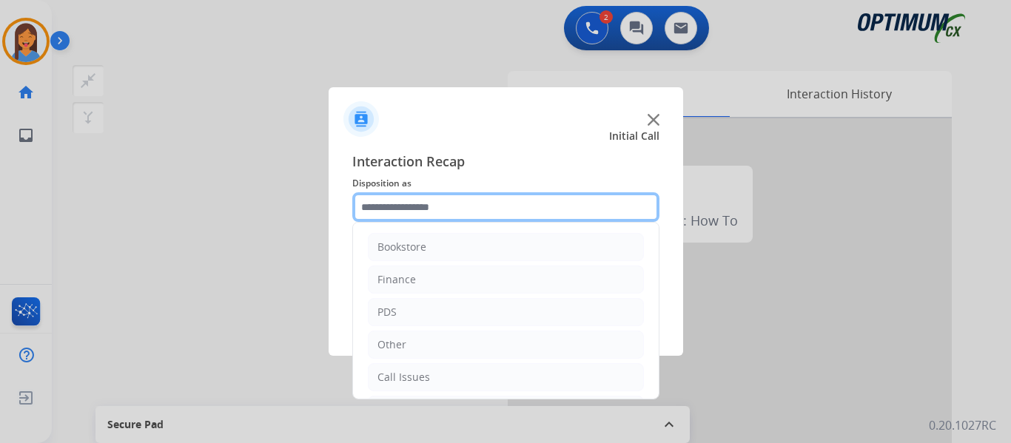
click at [415, 214] on input "text" at bounding box center [505, 207] width 307 height 30
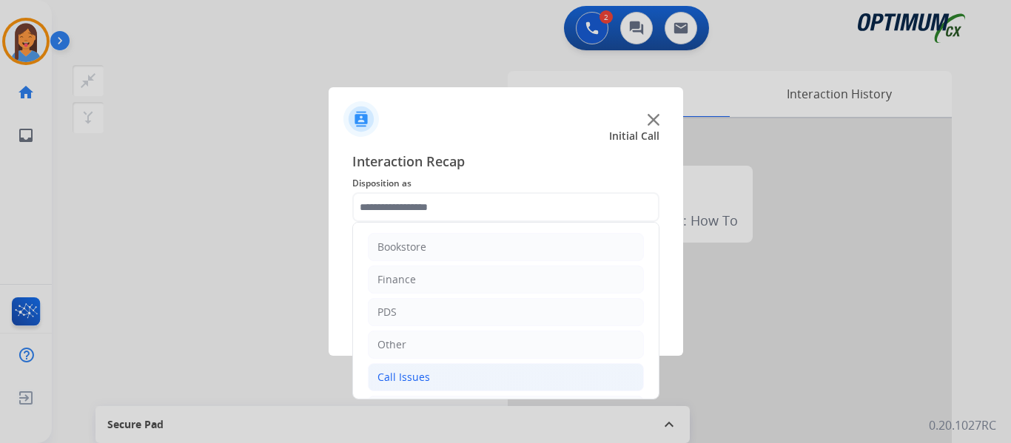
click at [401, 374] on div "Call Issues" at bounding box center [404, 377] width 53 height 15
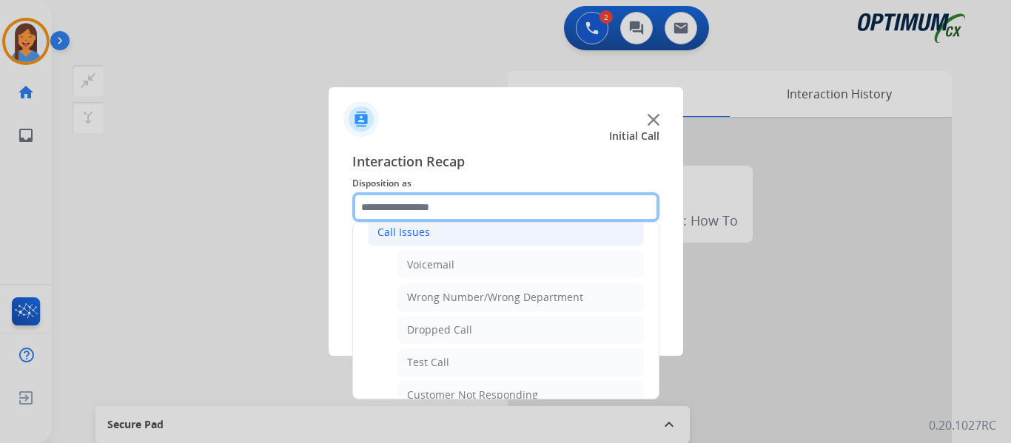
scroll to position [148, 0]
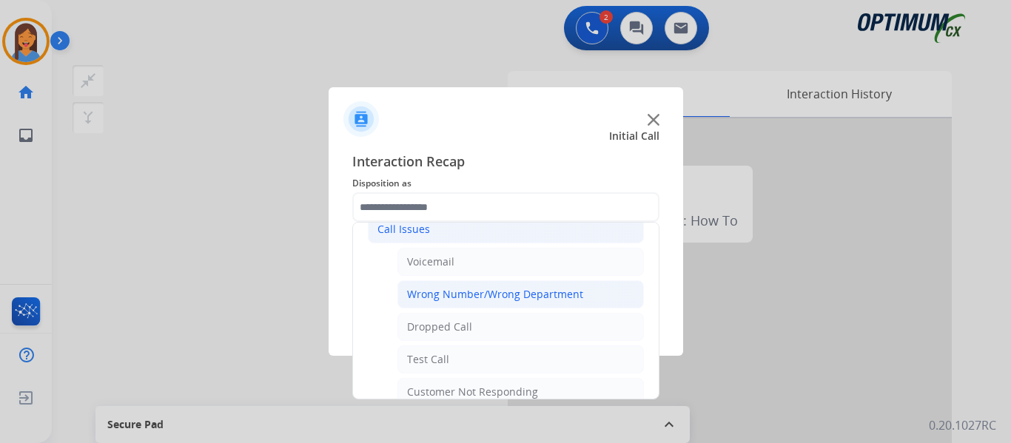
click at [481, 299] on div "Wrong Number/Wrong Department" at bounding box center [495, 294] width 176 height 15
type input "**********"
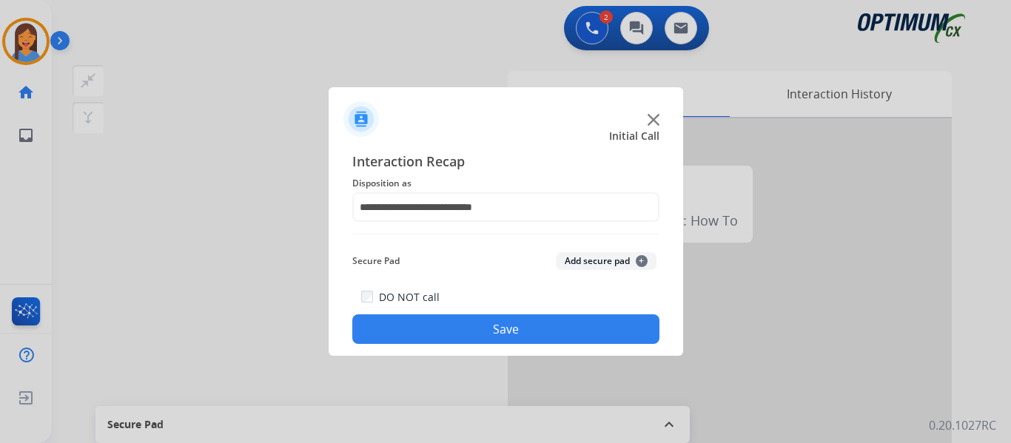
click at [495, 335] on button "Save" at bounding box center [505, 330] width 307 height 30
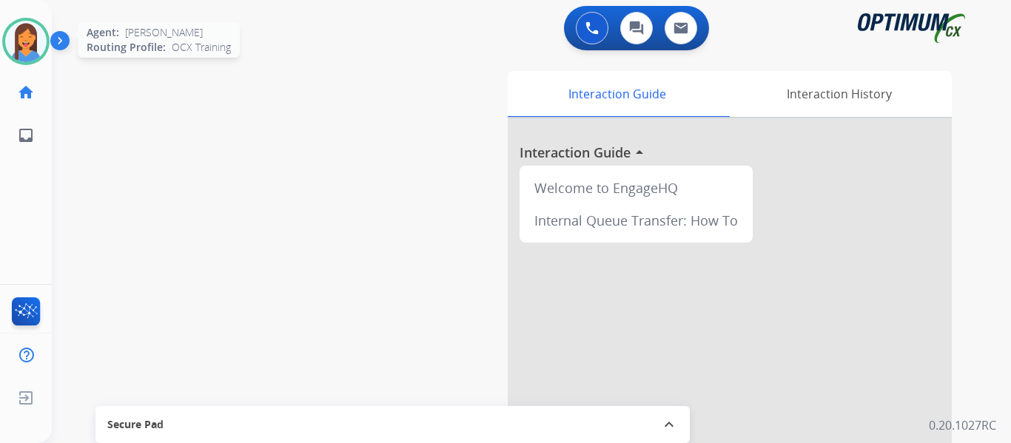
drag, startPoint x: 32, startPoint y: 45, endPoint x: 43, endPoint y: 55, distance: 14.7
click at [32, 45] on img at bounding box center [25, 41] width 41 height 41
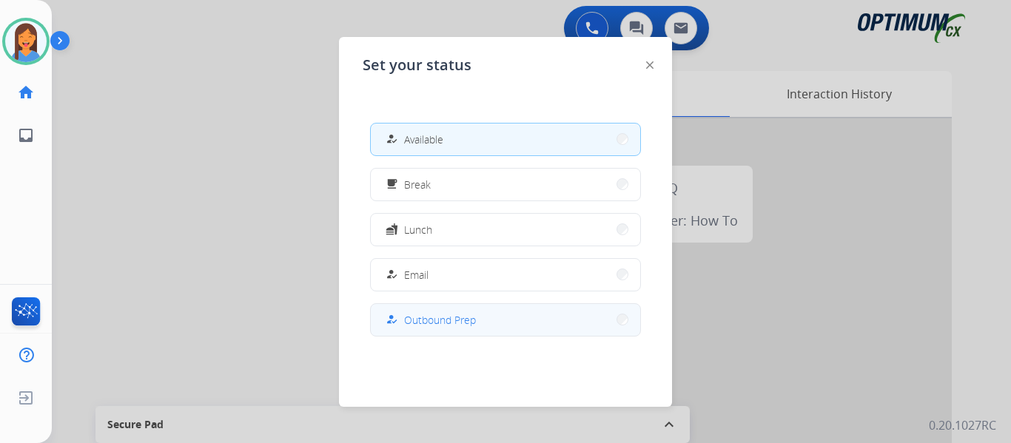
scroll to position [369, 0]
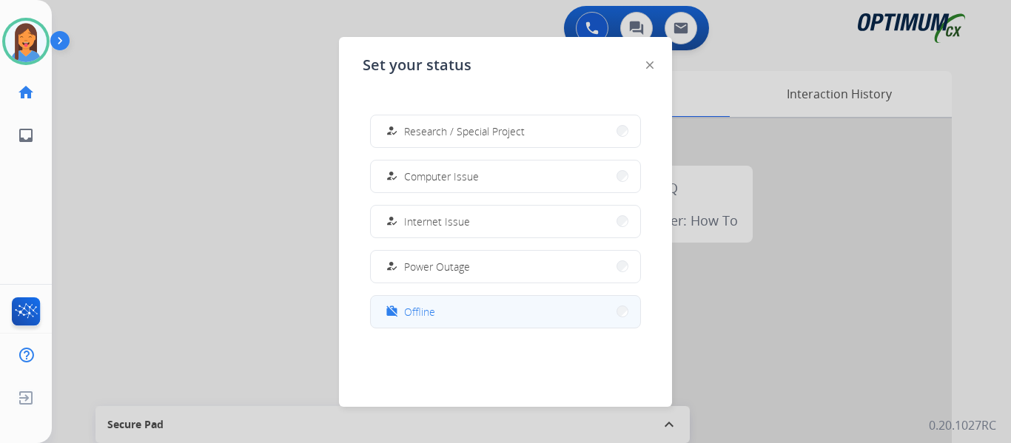
click at [453, 311] on button "work_off Offline" at bounding box center [505, 312] width 269 height 32
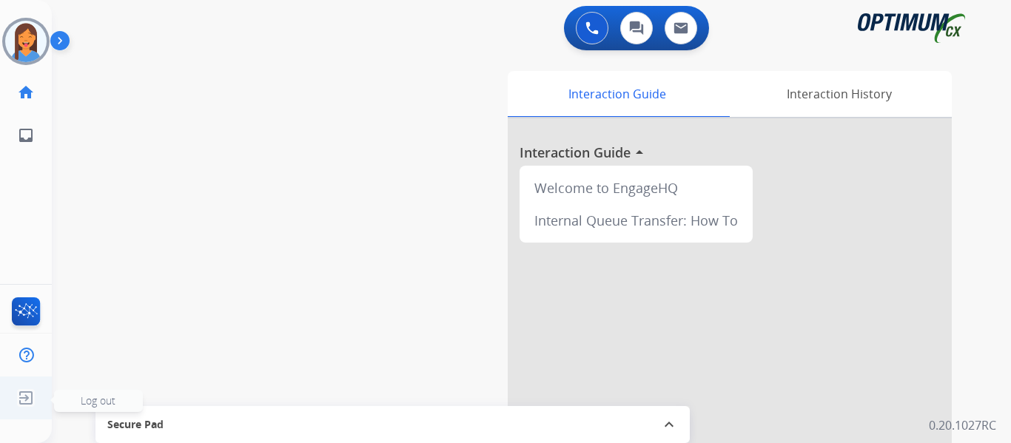
click at [33, 395] on img at bounding box center [26, 398] width 27 height 28
